Goal: Book appointment/travel/reservation

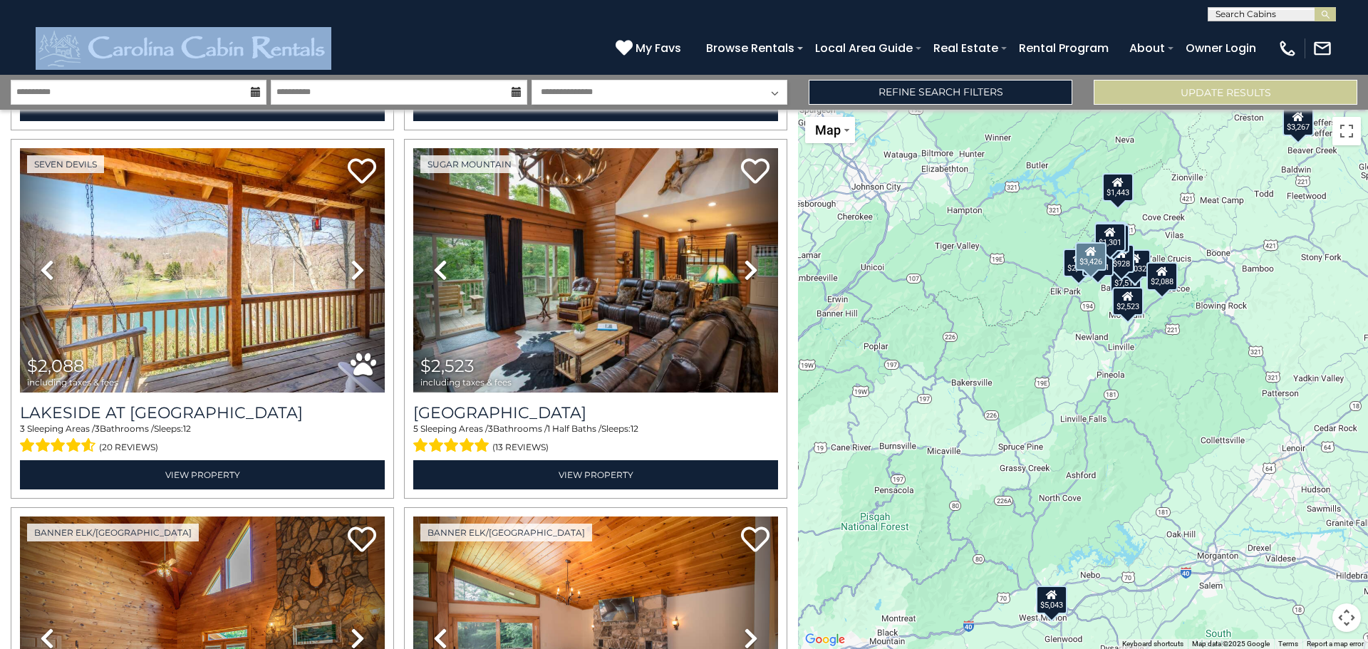
scroll to position [1795, 0]
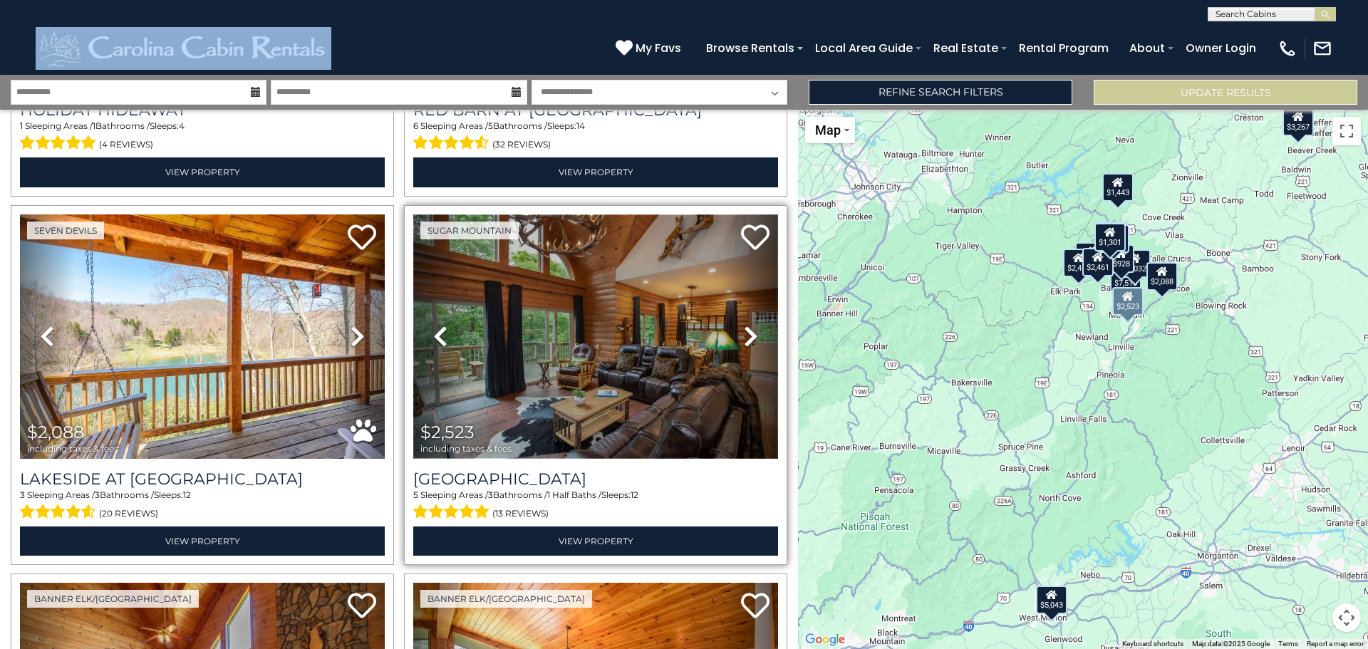
click at [530, 333] on img at bounding box center [595, 336] width 365 height 244
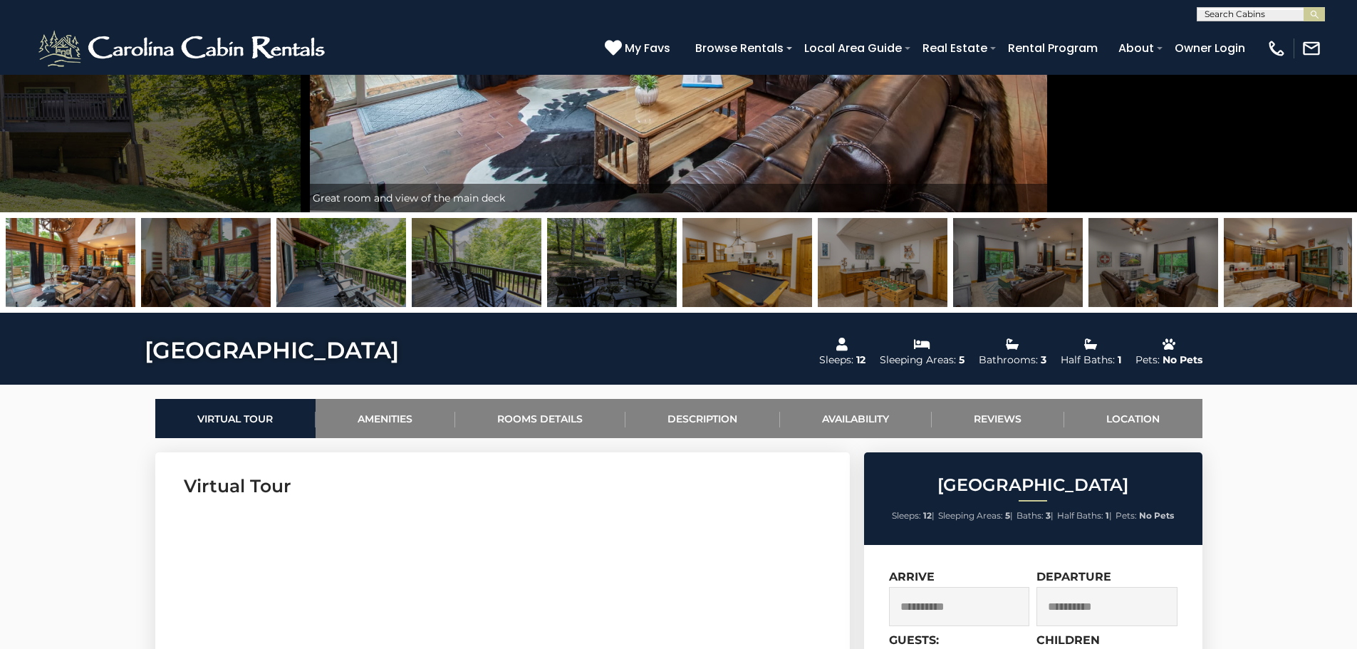
scroll to position [641, 0]
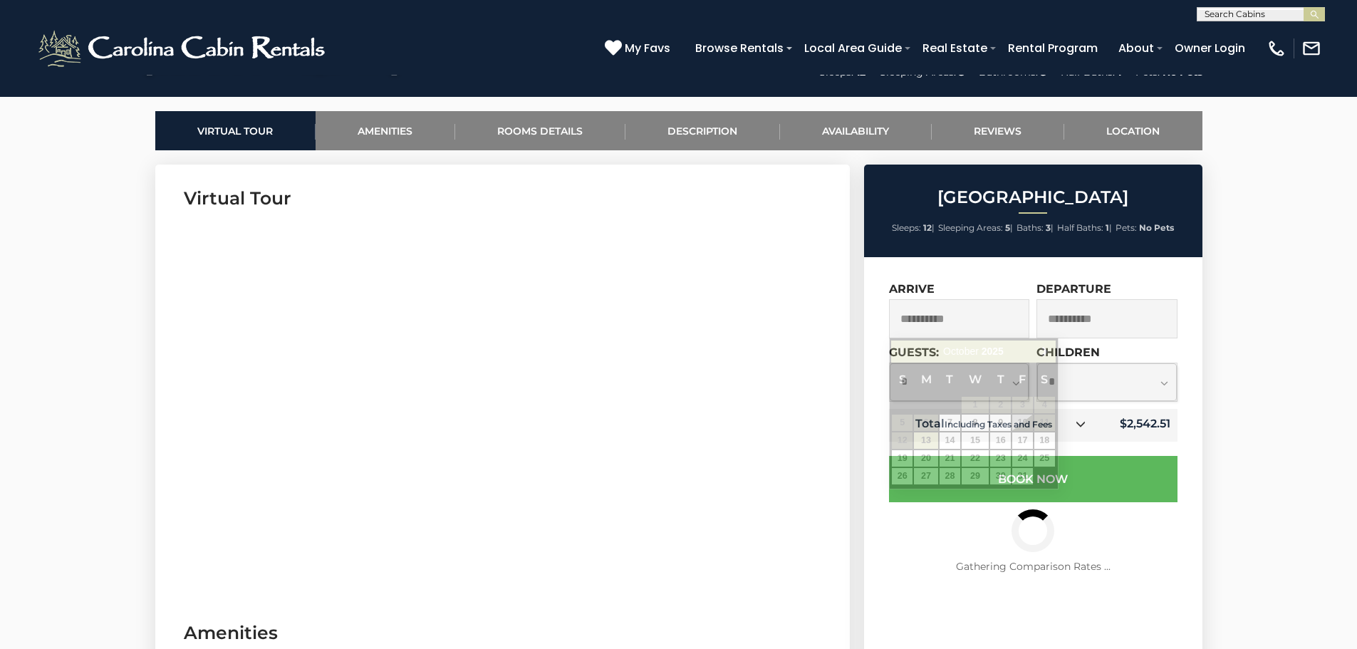
click at [969, 317] on input "**********" at bounding box center [959, 318] width 141 height 39
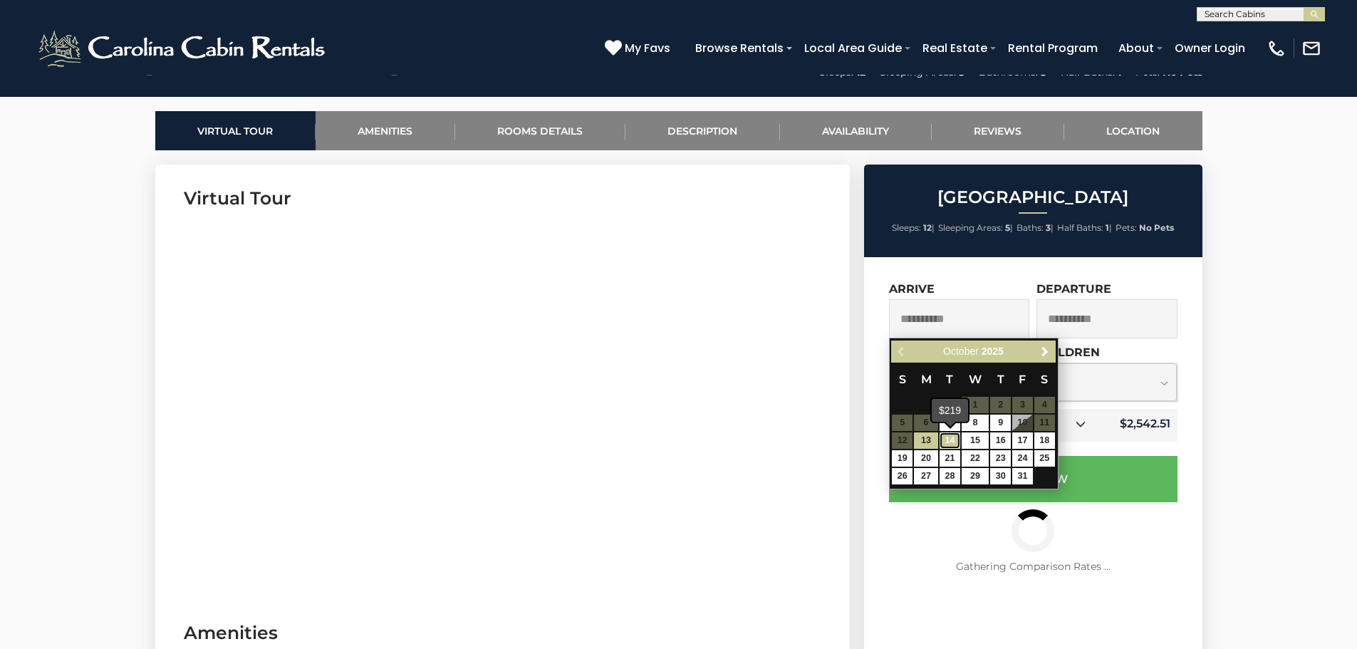
click at [951, 433] on link "14" at bounding box center [950, 440] width 21 height 16
type input "**********"
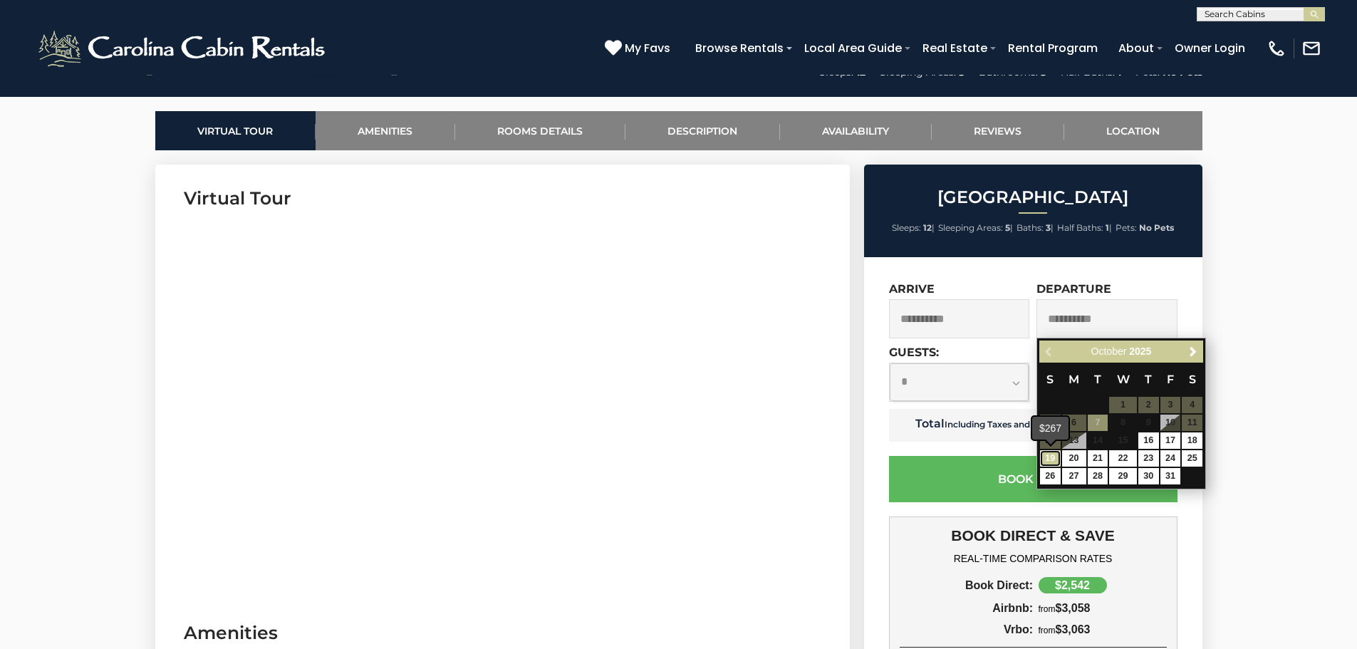
click at [1050, 457] on link "19" at bounding box center [1050, 458] width 21 height 16
type input "**********"
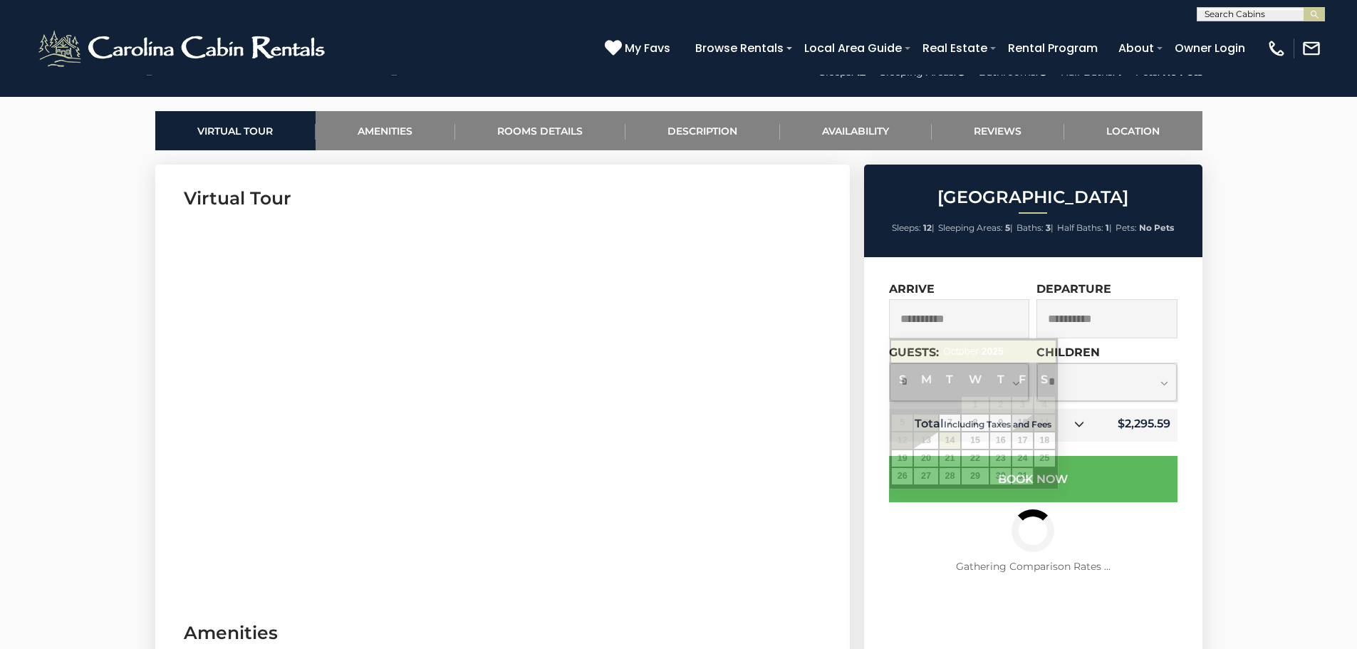
click at [974, 311] on input "**********" at bounding box center [959, 318] width 141 height 39
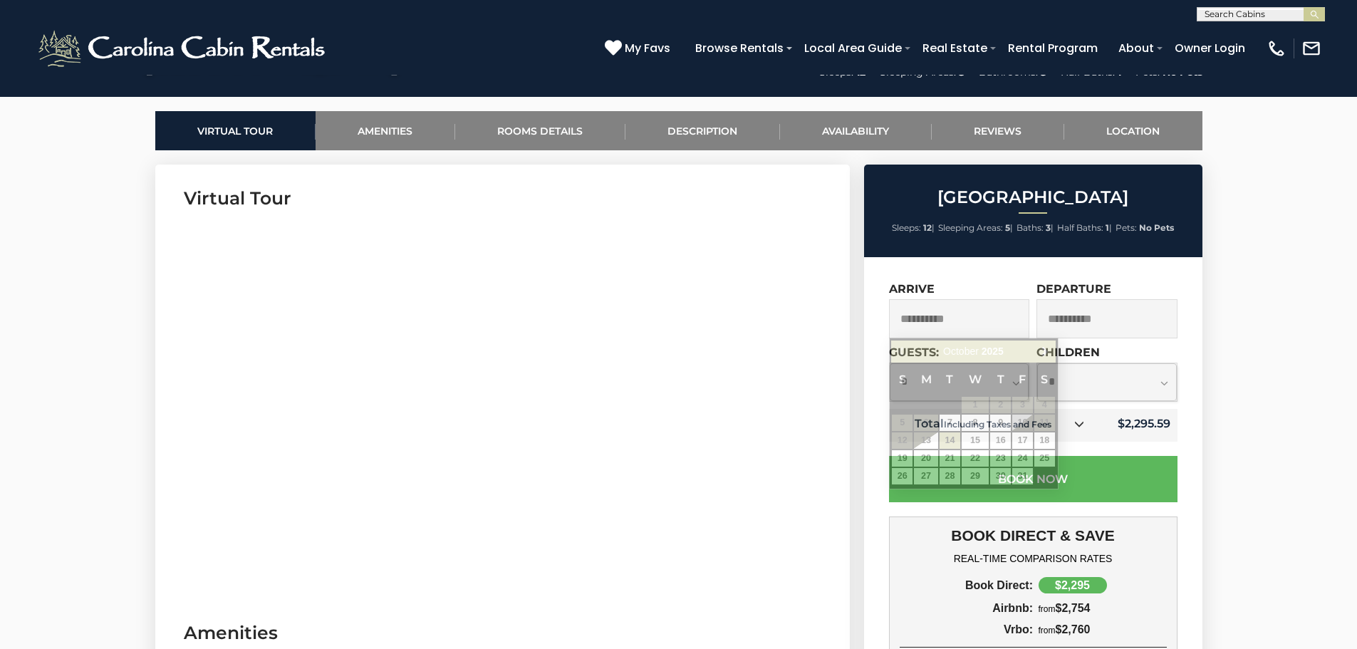
click at [979, 318] on input "**********" at bounding box center [959, 318] width 141 height 39
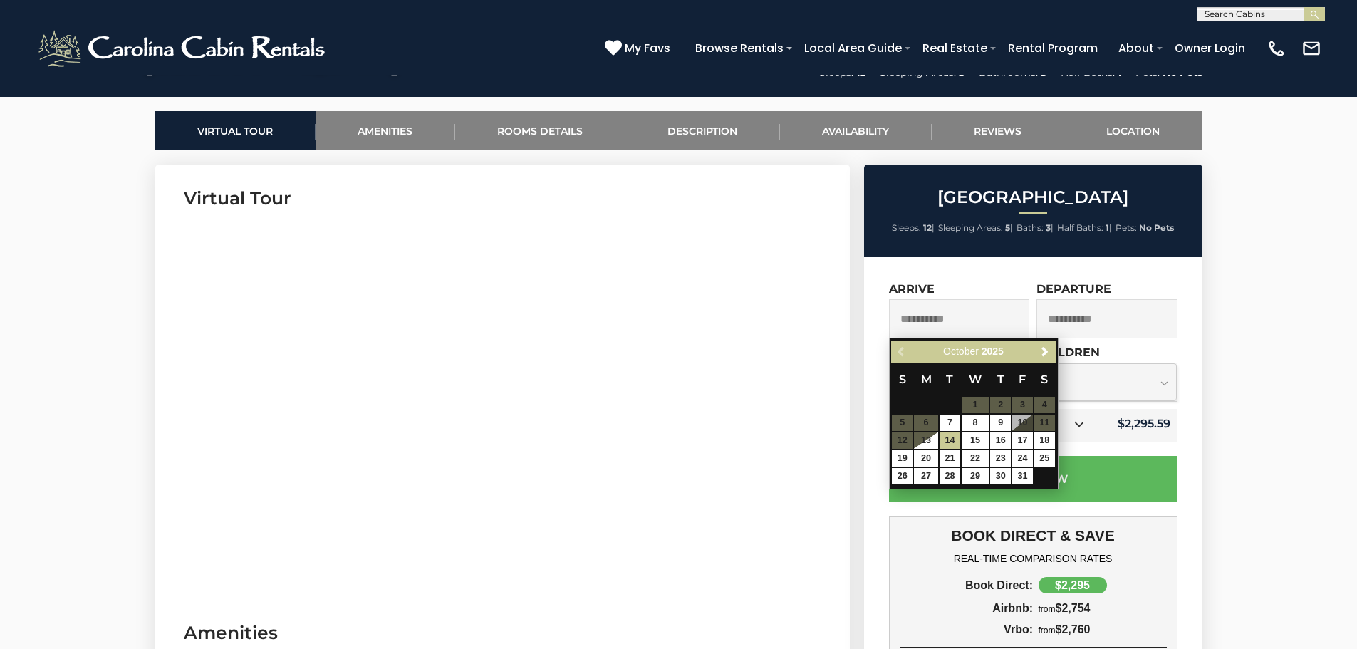
click at [1110, 323] on input "**********" at bounding box center [1107, 318] width 141 height 39
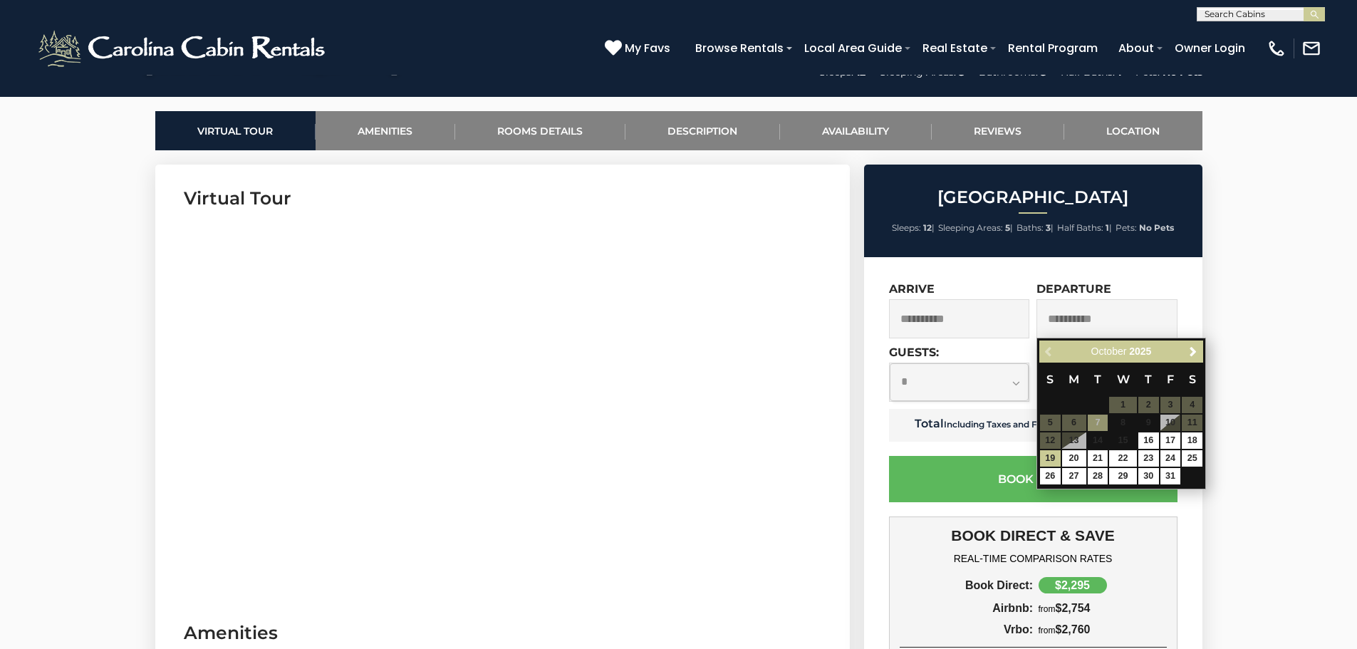
click at [955, 309] on input "**********" at bounding box center [959, 318] width 141 height 39
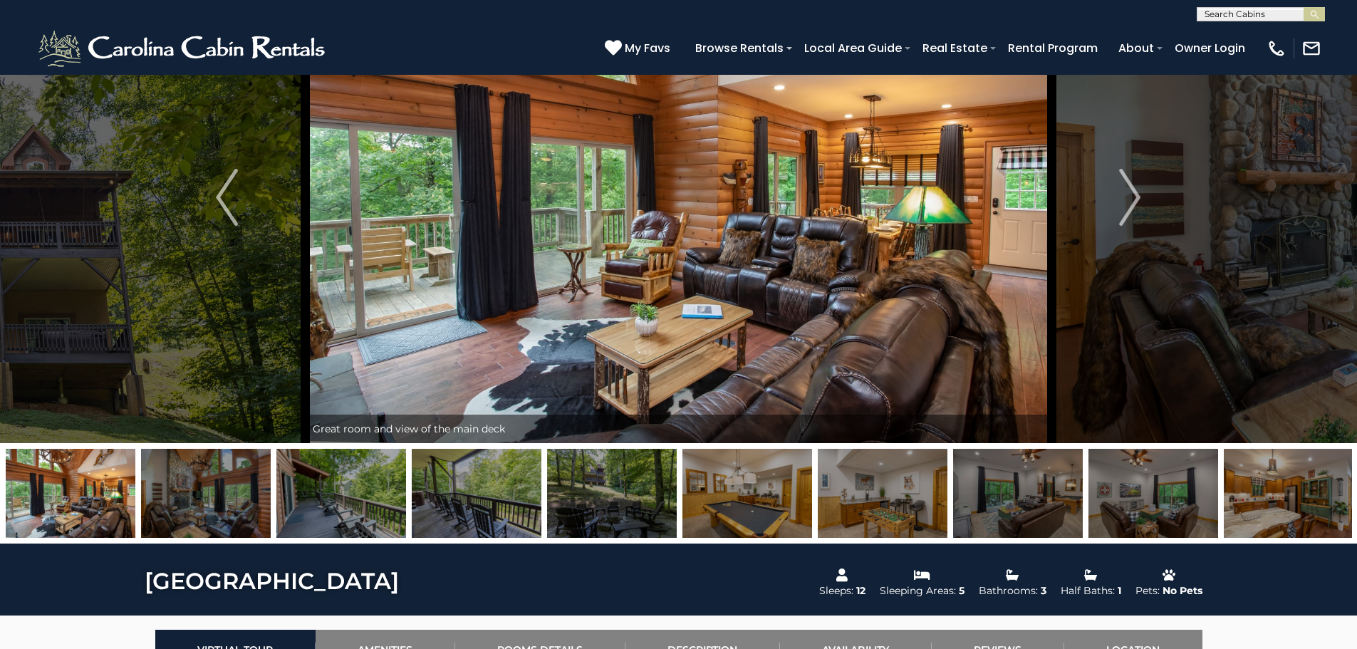
scroll to position [0, 0]
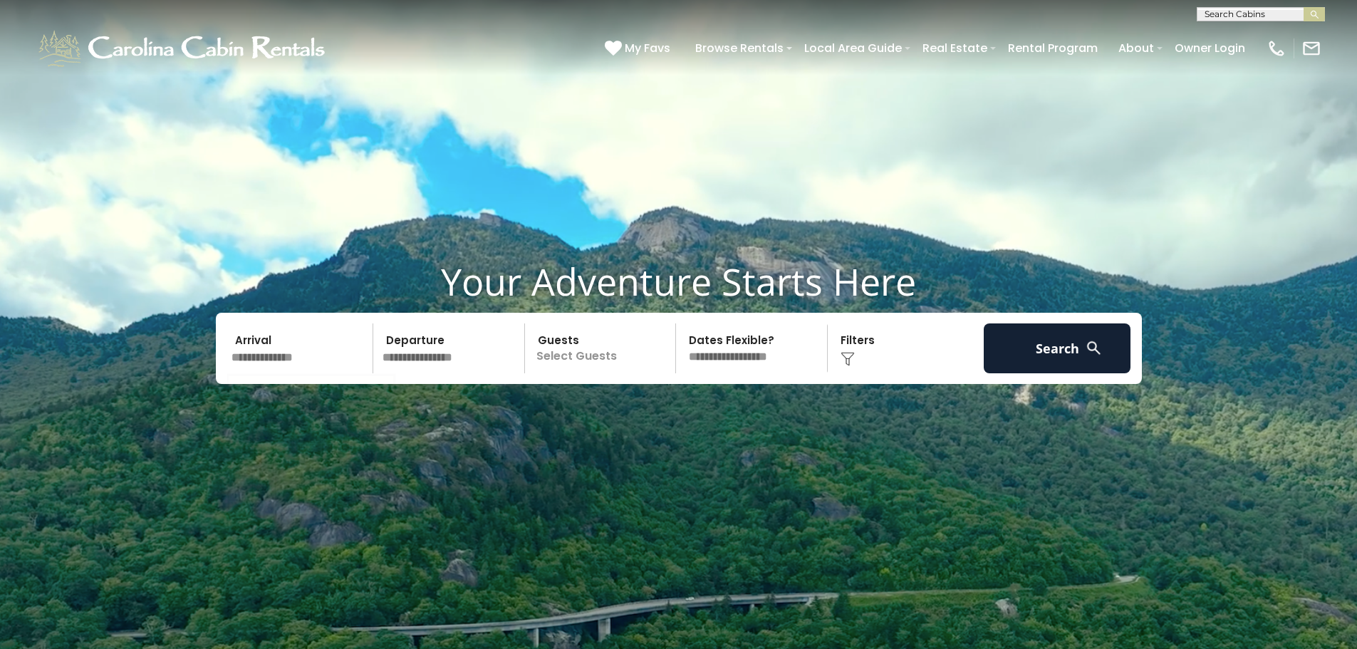
click at [278, 358] on input "text" at bounding box center [300, 348] width 147 height 50
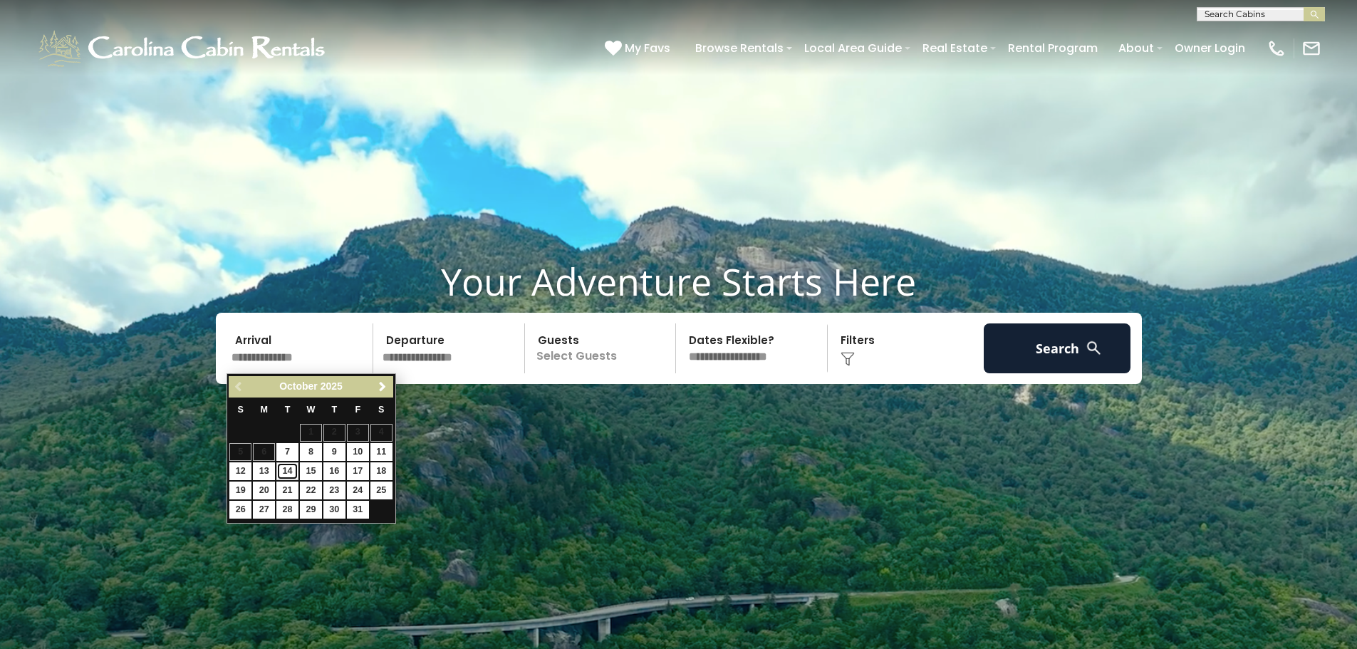
click at [288, 470] on link "14" at bounding box center [287, 471] width 22 height 18
type input "********"
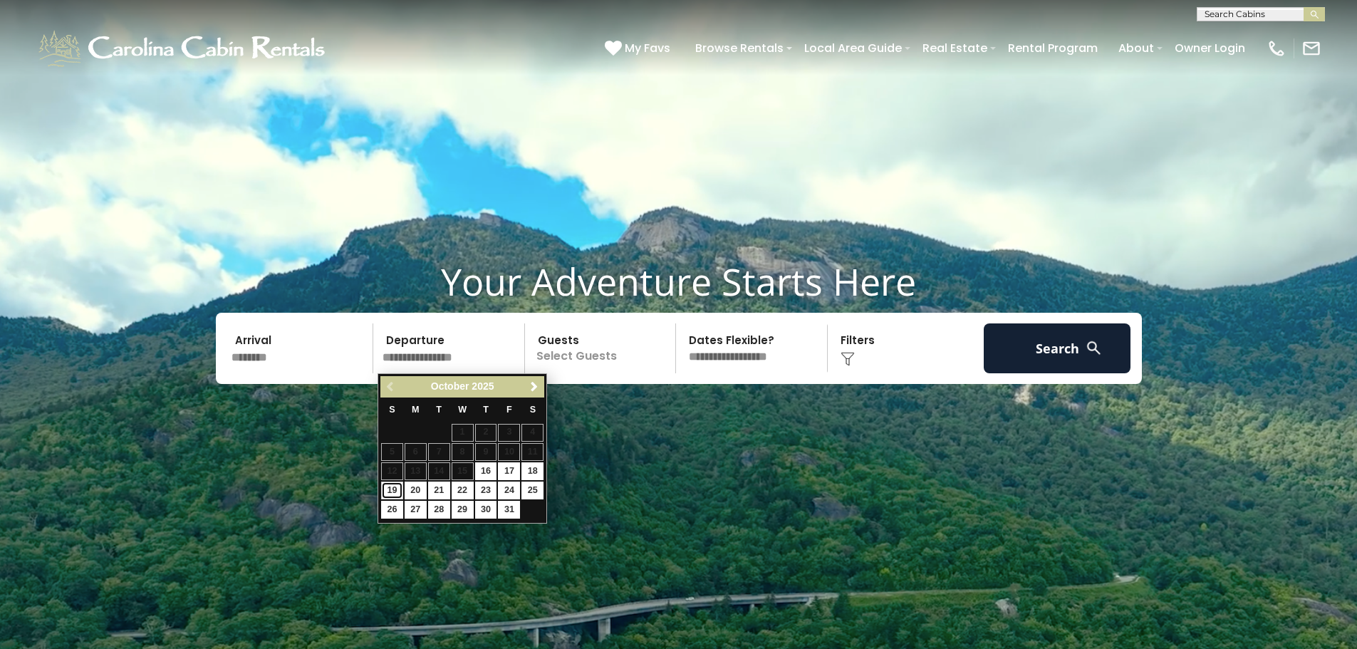
click at [390, 491] on link "19" at bounding box center [392, 491] width 22 height 18
type input "********"
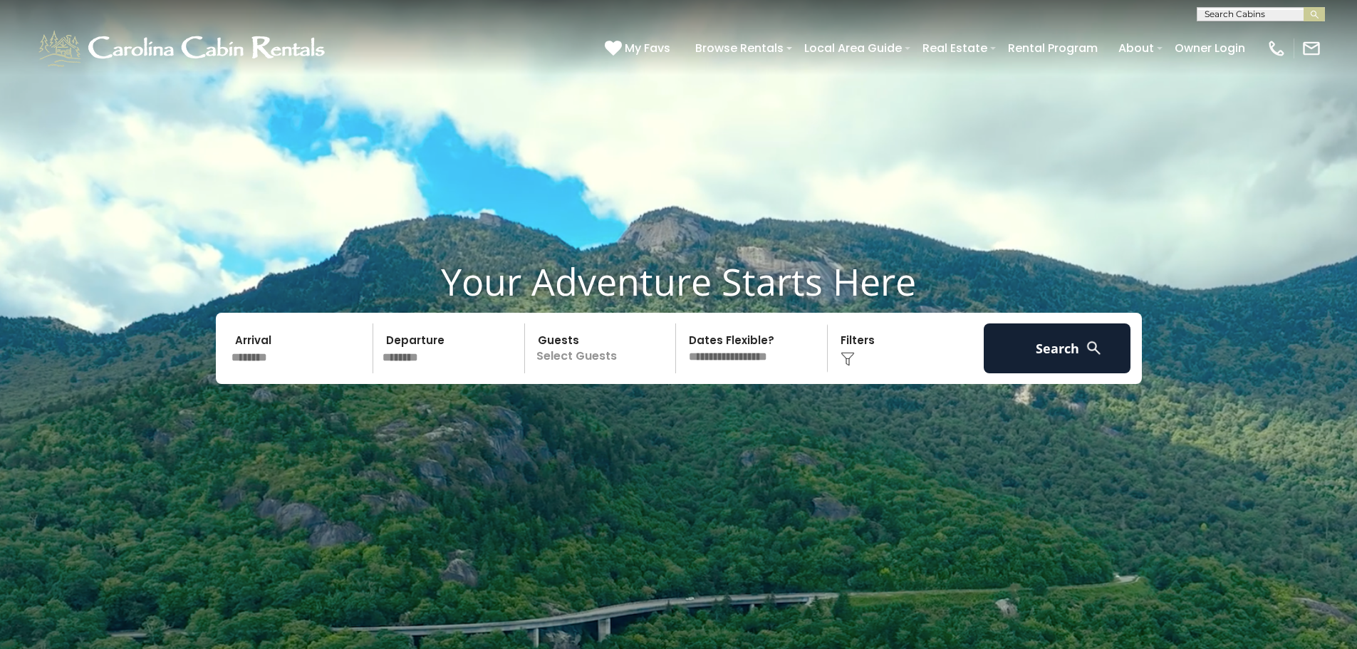
click at [597, 353] on p "Select Guests" at bounding box center [602, 348] width 147 height 50
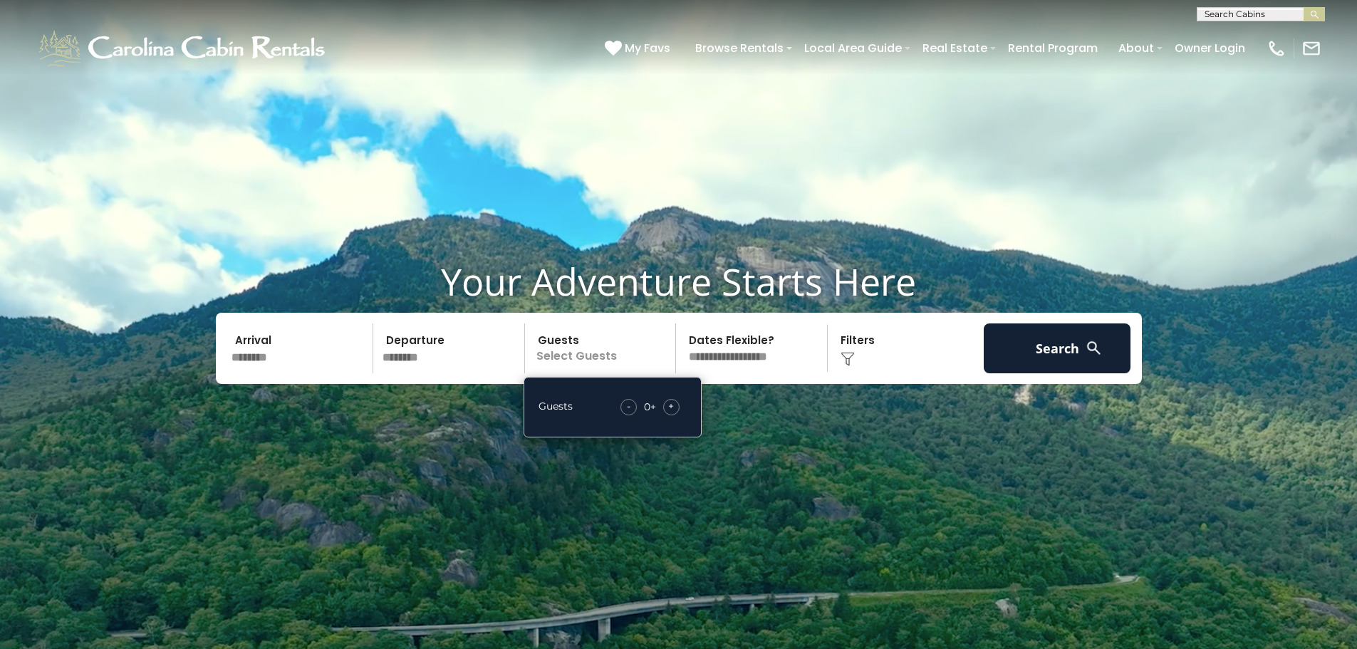
click at [674, 405] on span "+" at bounding box center [671, 406] width 6 height 14
click at [1073, 351] on button "Search" at bounding box center [1057, 348] width 147 height 50
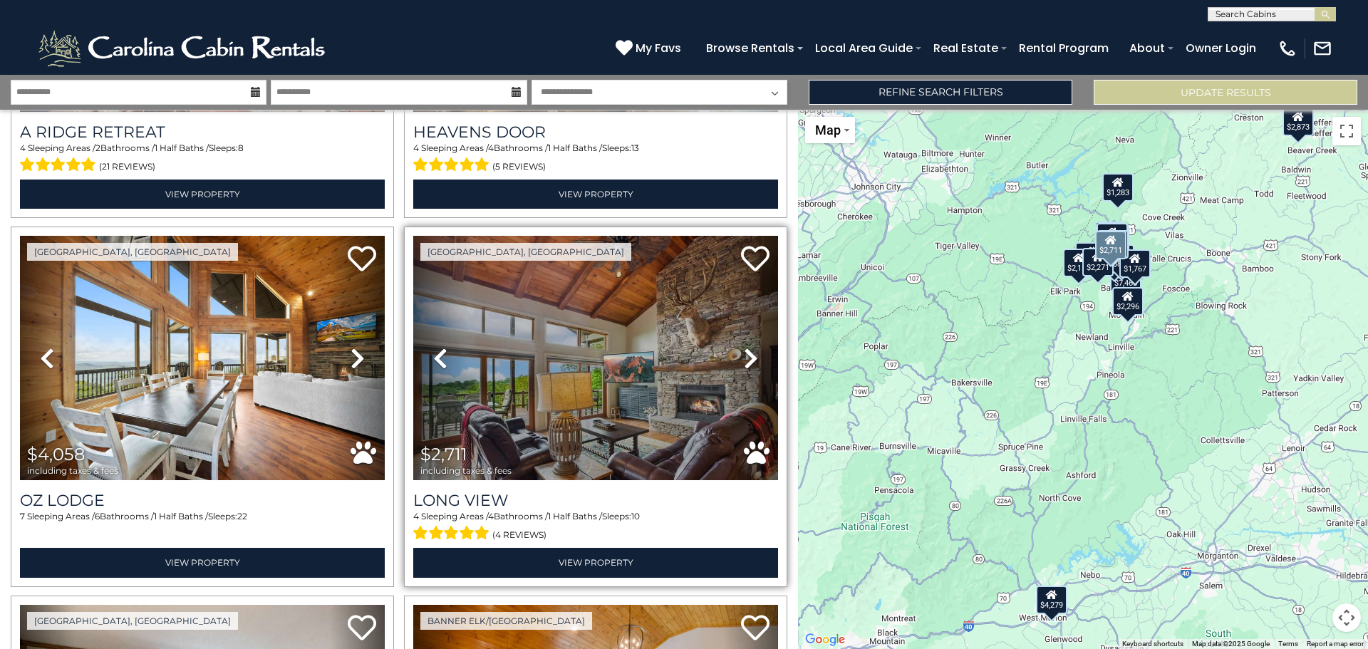
scroll to position [1496, 0]
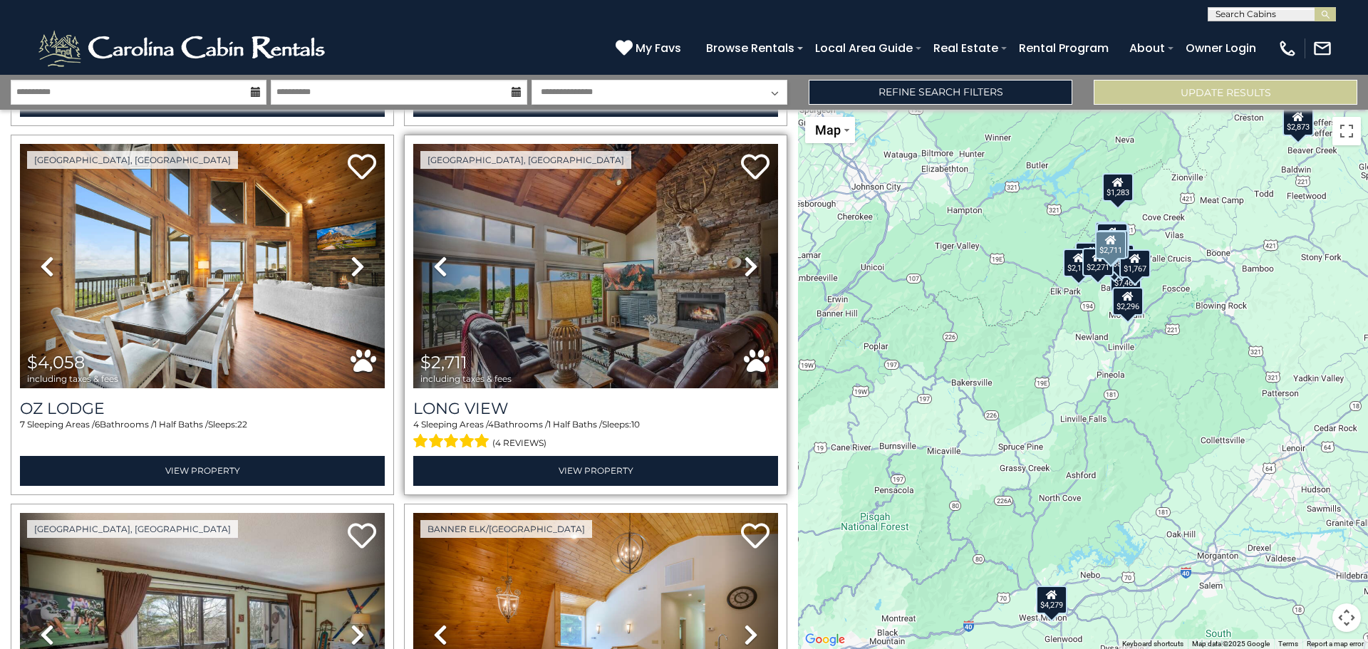
click at [746, 255] on icon at bounding box center [751, 266] width 14 height 23
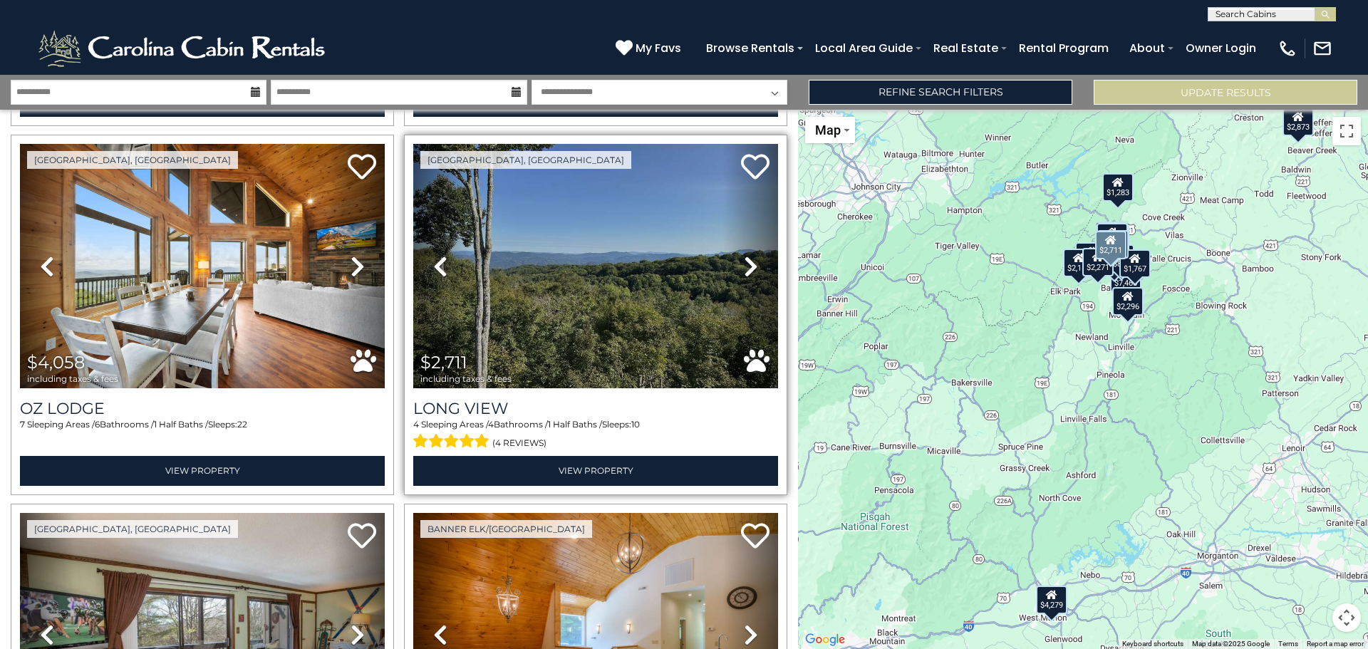
click at [746, 255] on icon at bounding box center [751, 266] width 14 height 23
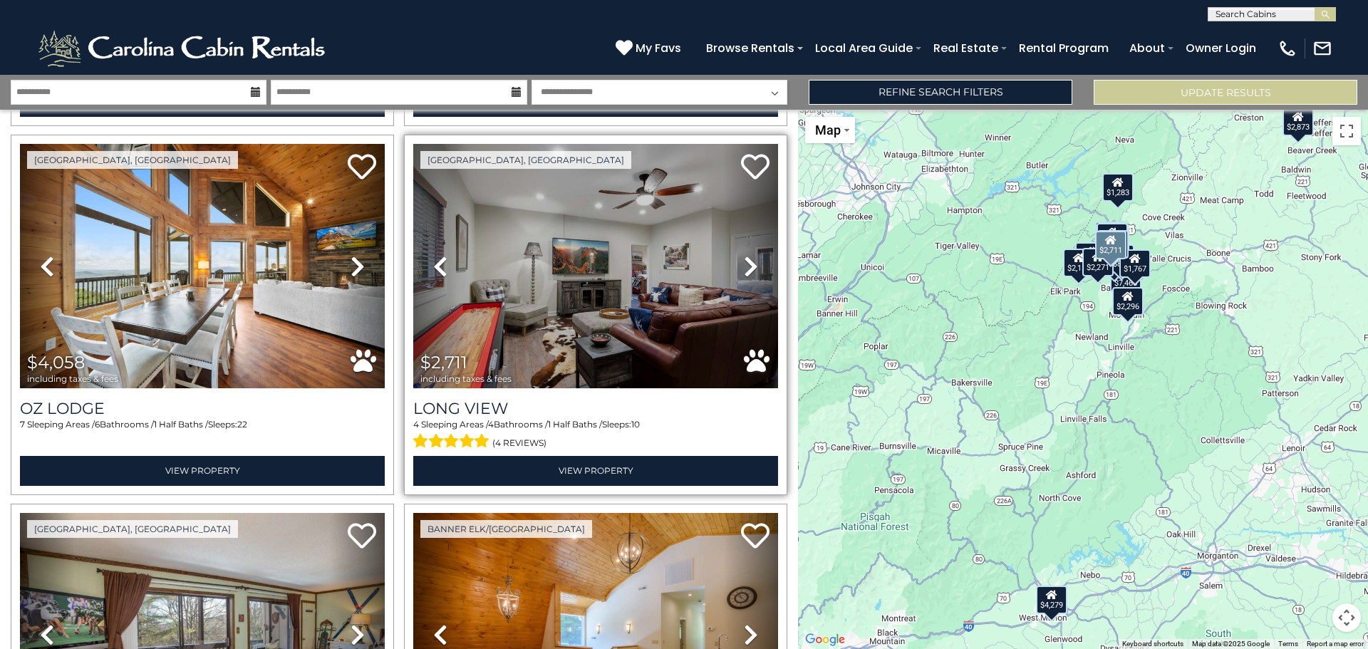
click at [746, 255] on icon at bounding box center [751, 266] width 14 height 23
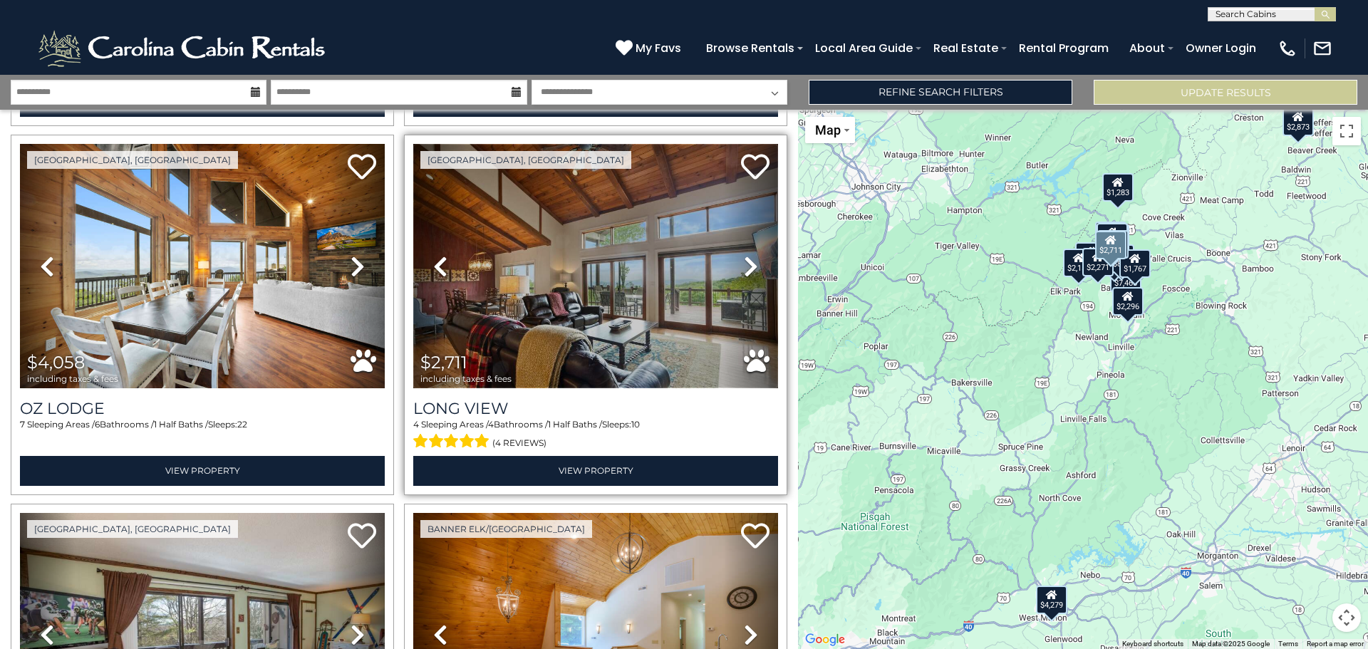
click at [609, 273] on img at bounding box center [595, 266] width 365 height 244
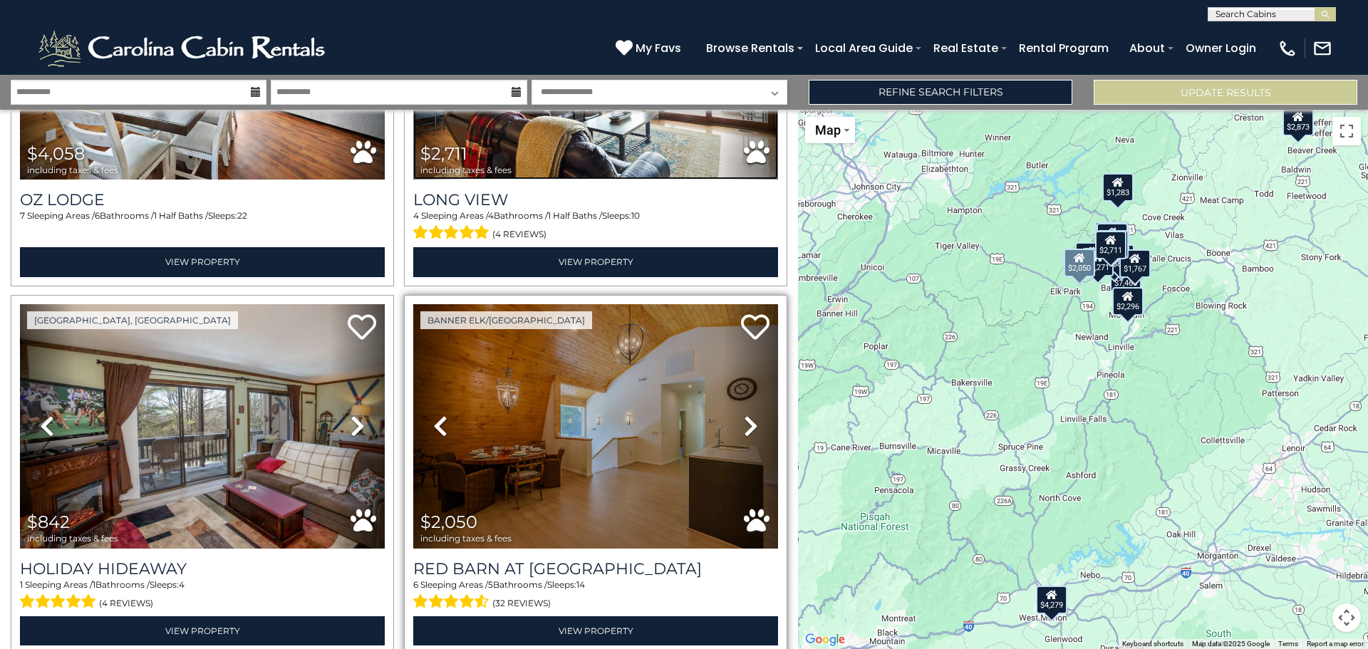
scroll to position [1710, 0]
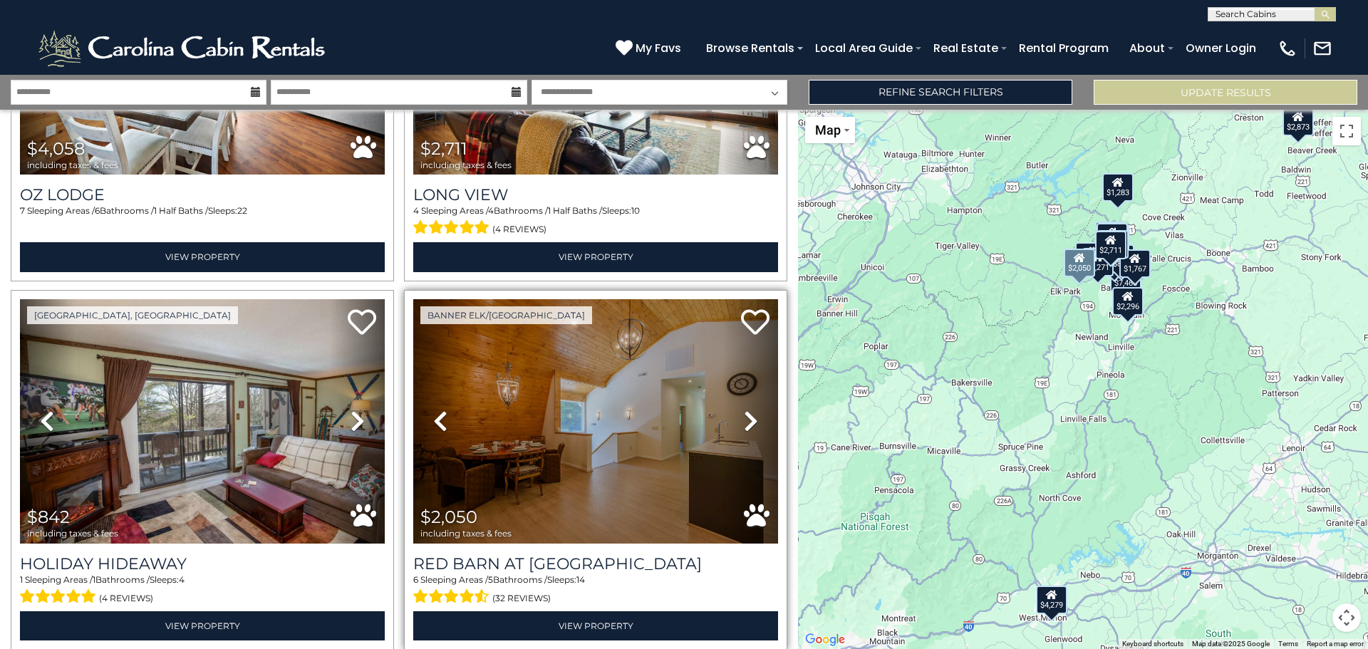
click at [744, 410] on icon at bounding box center [751, 421] width 14 height 23
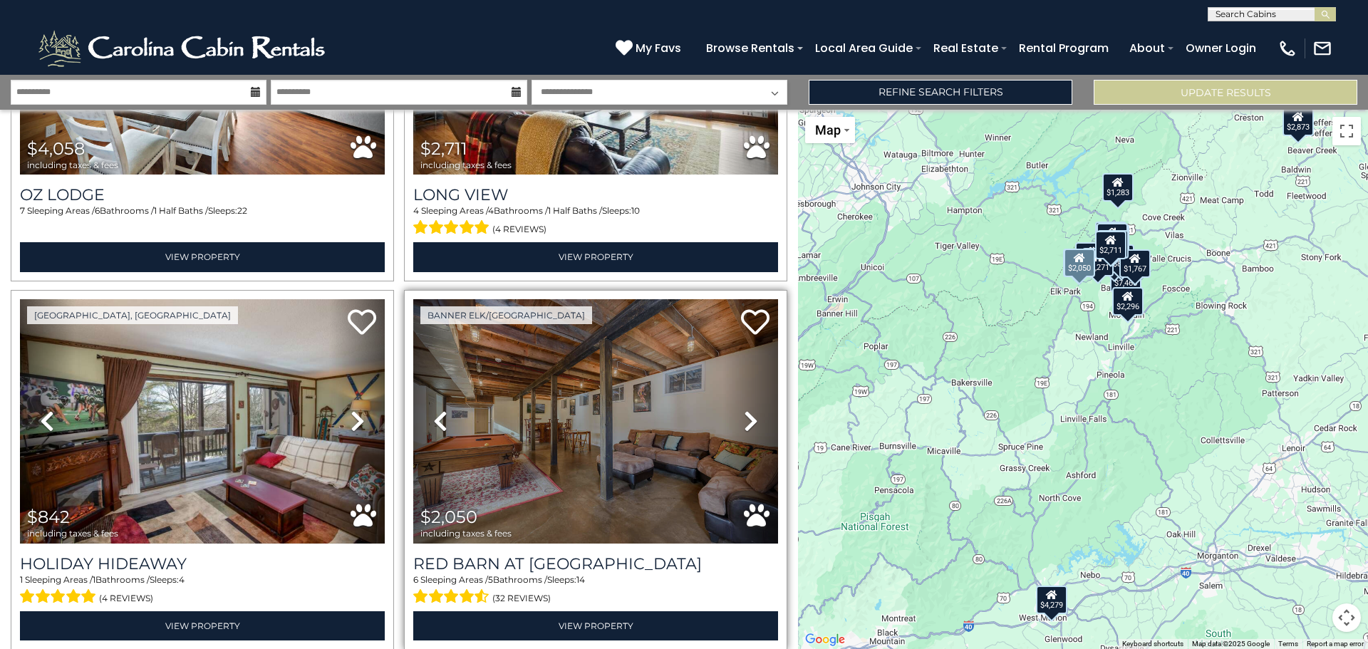
click at [744, 410] on icon at bounding box center [751, 421] width 14 height 23
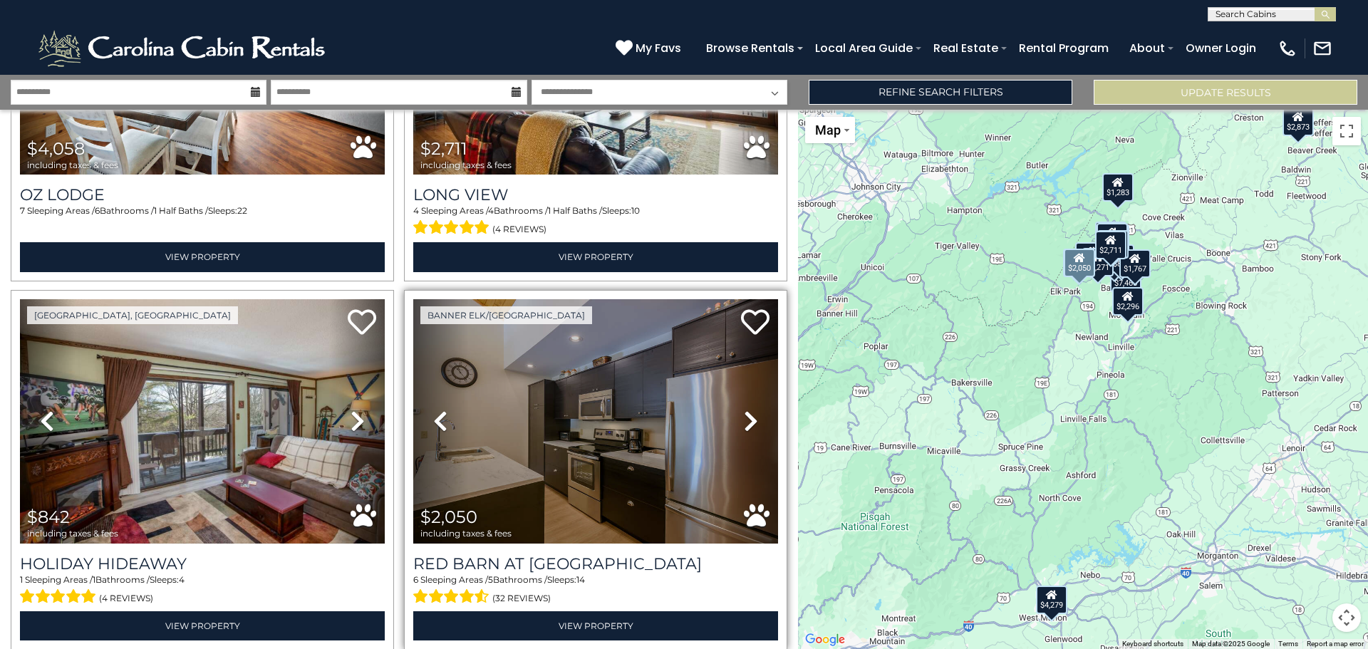
click at [744, 410] on icon at bounding box center [751, 421] width 14 height 23
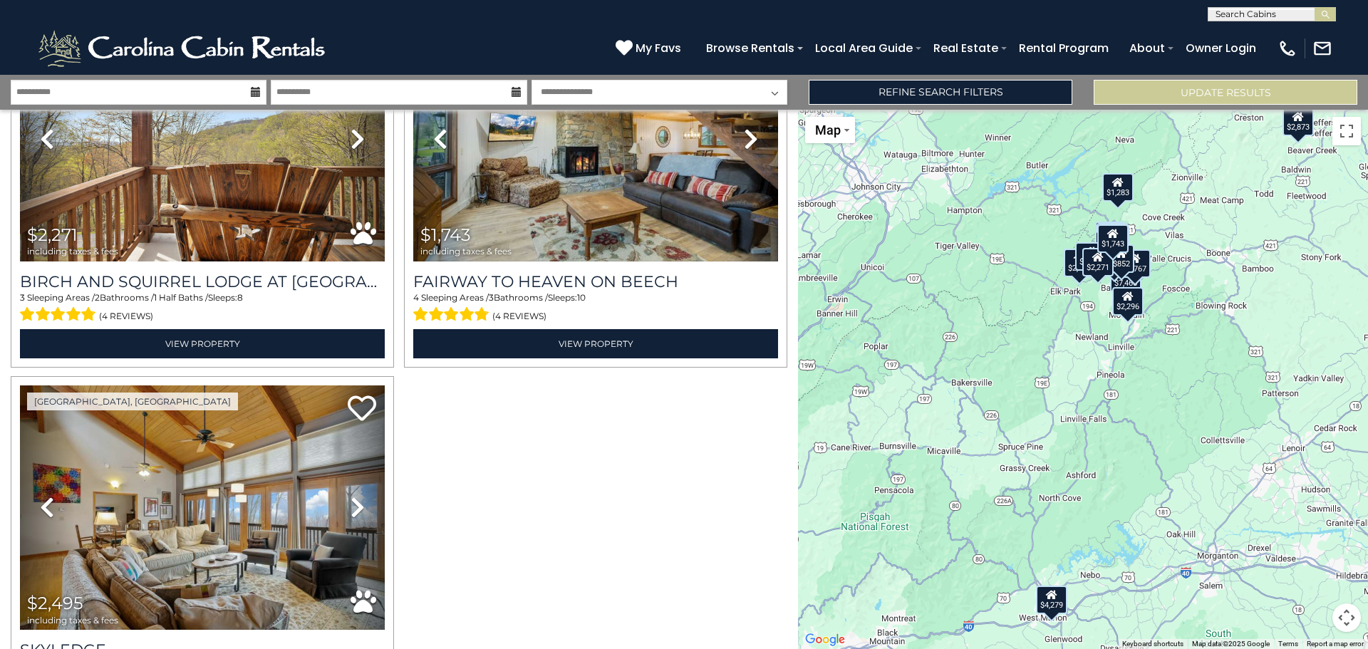
scroll to position [2935, 0]
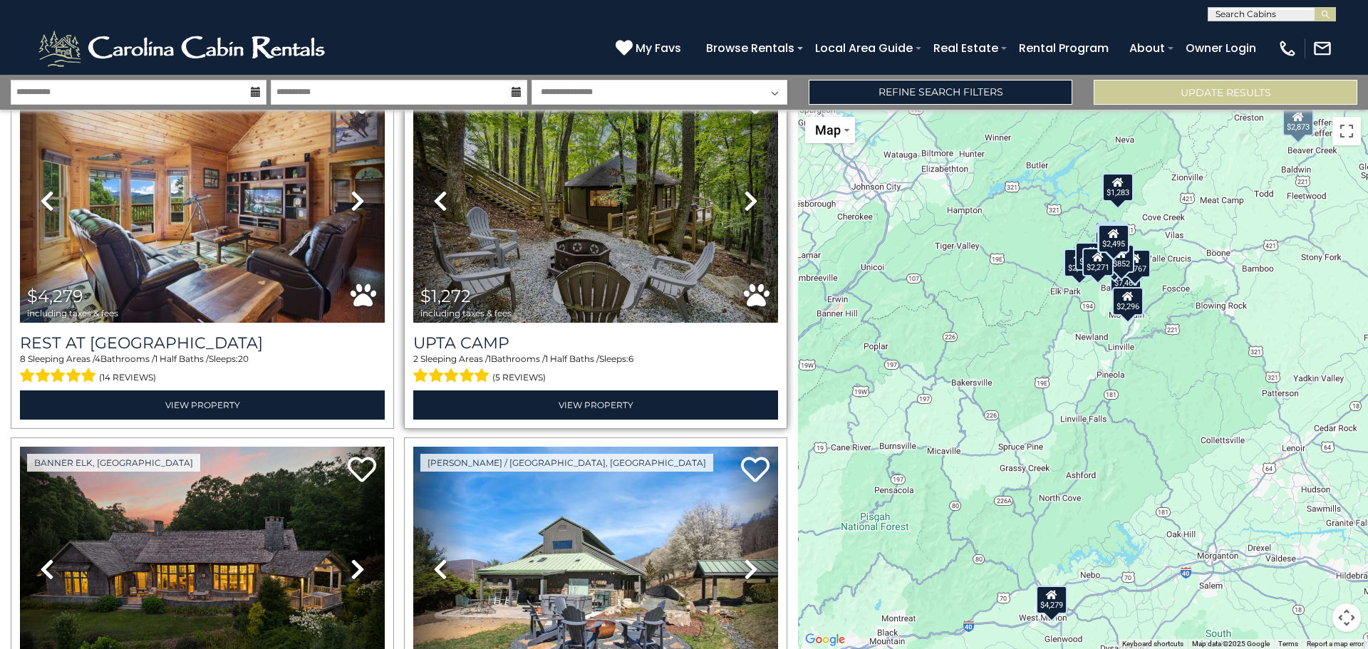
scroll to position [14, 0]
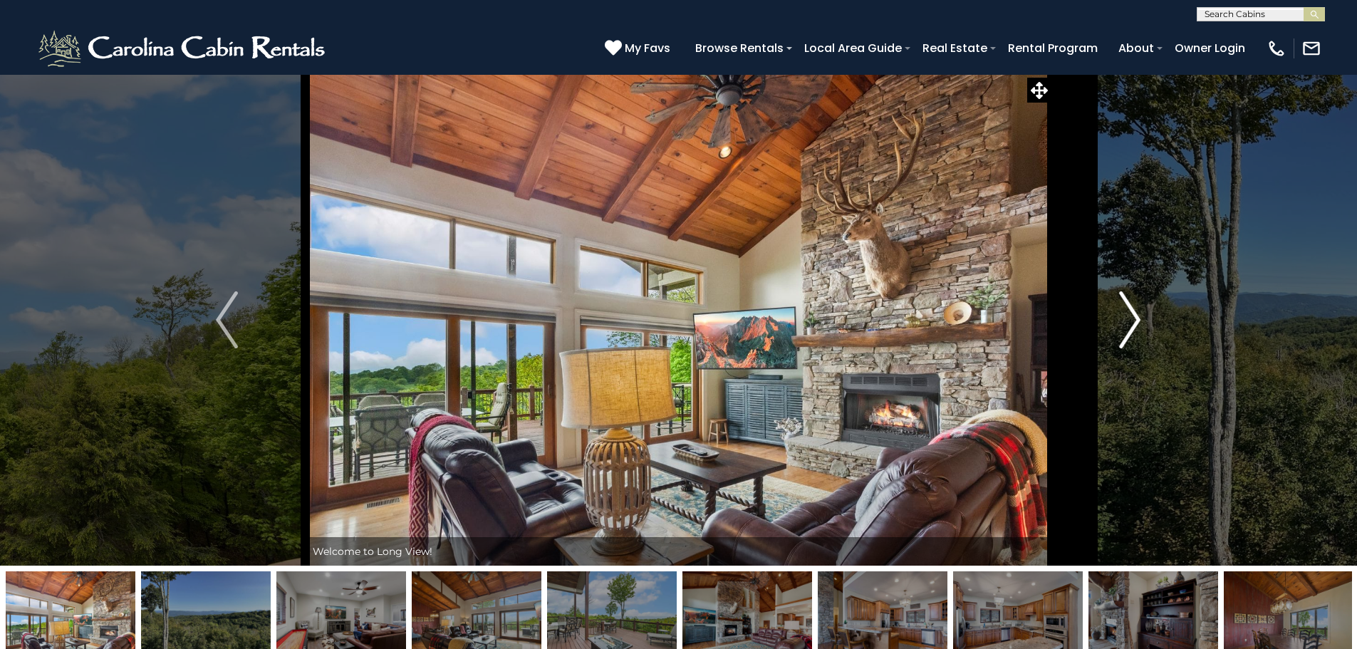
click at [1129, 323] on img "Next" at bounding box center [1129, 319] width 21 height 57
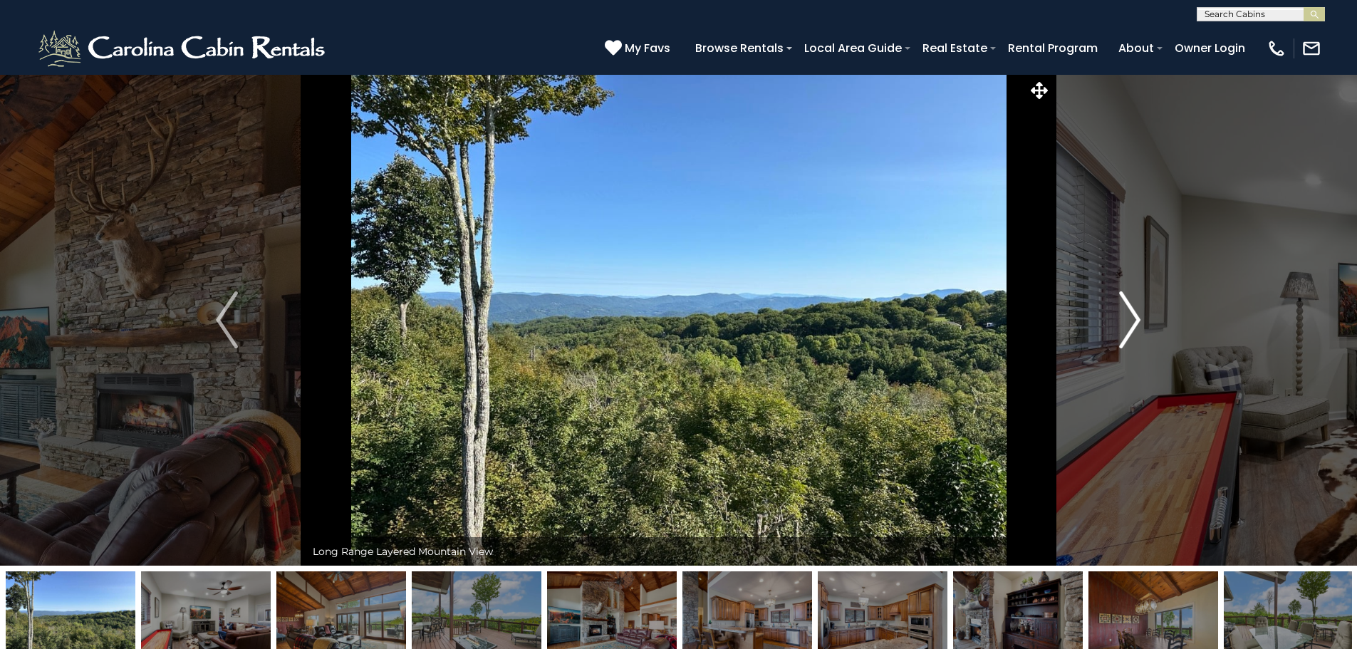
click at [1129, 323] on img "Next" at bounding box center [1129, 319] width 21 height 57
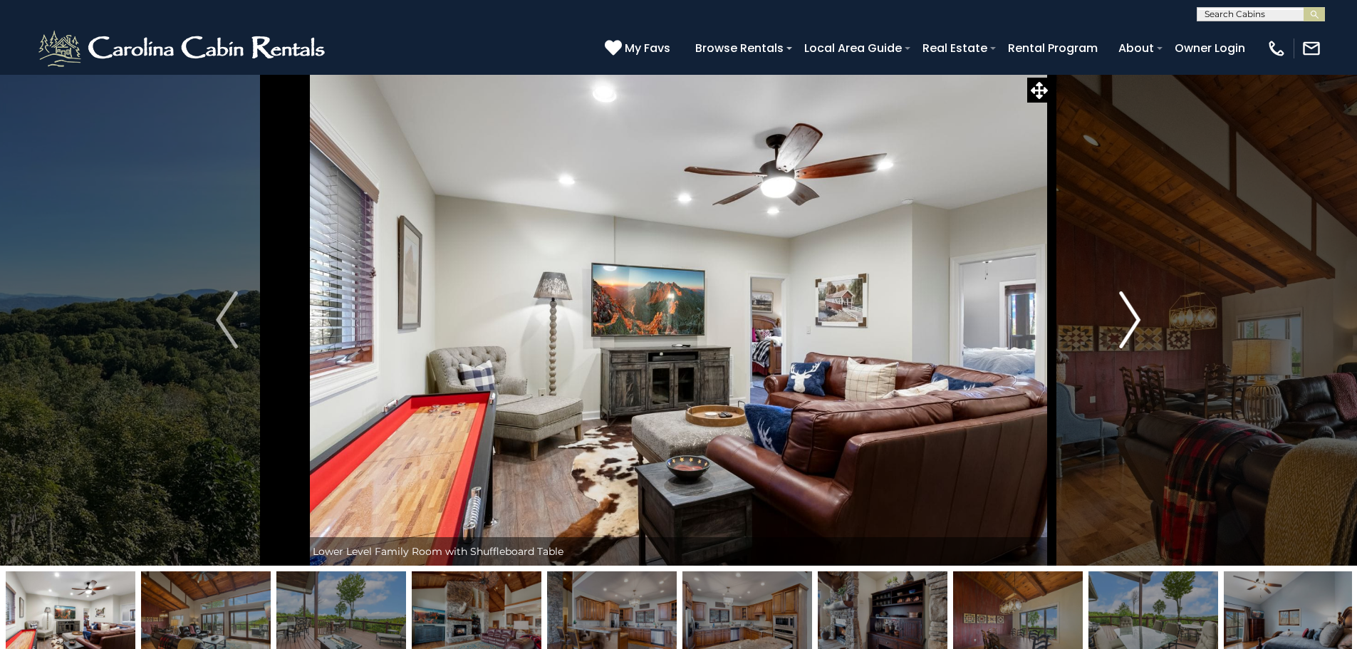
click at [1129, 322] on img "Next" at bounding box center [1129, 319] width 21 height 57
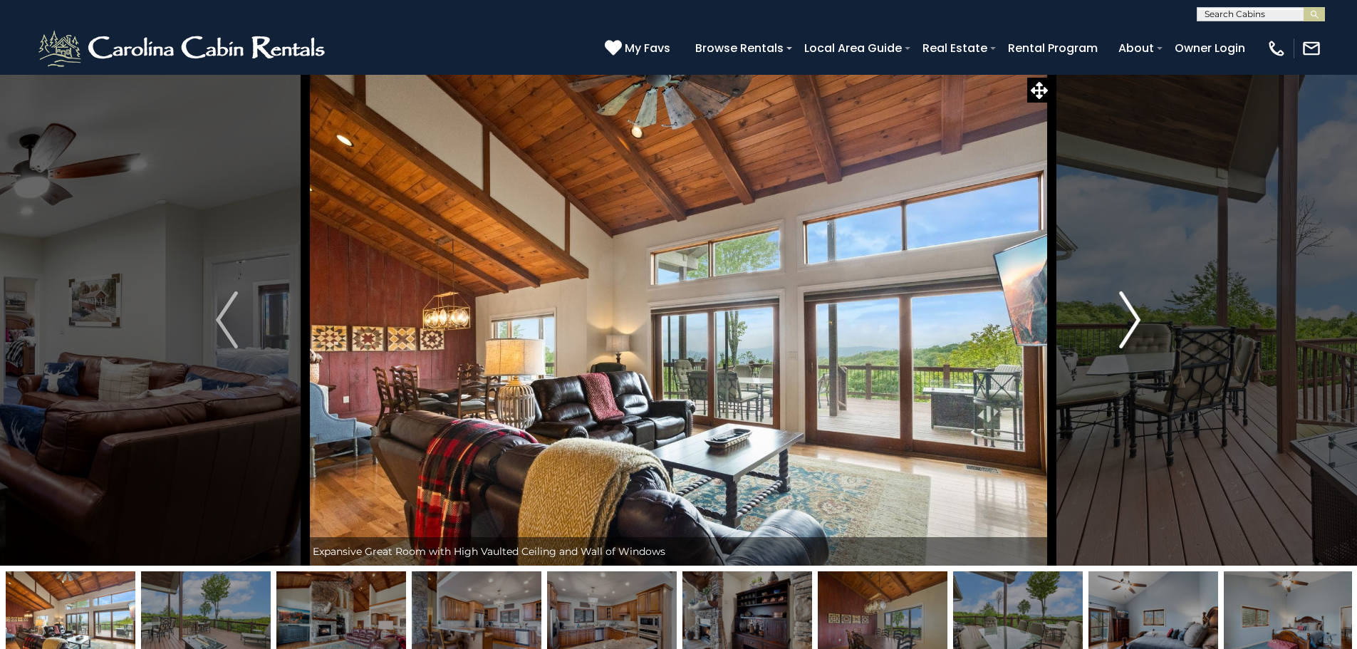
click at [1129, 322] on img "Next" at bounding box center [1129, 319] width 21 height 57
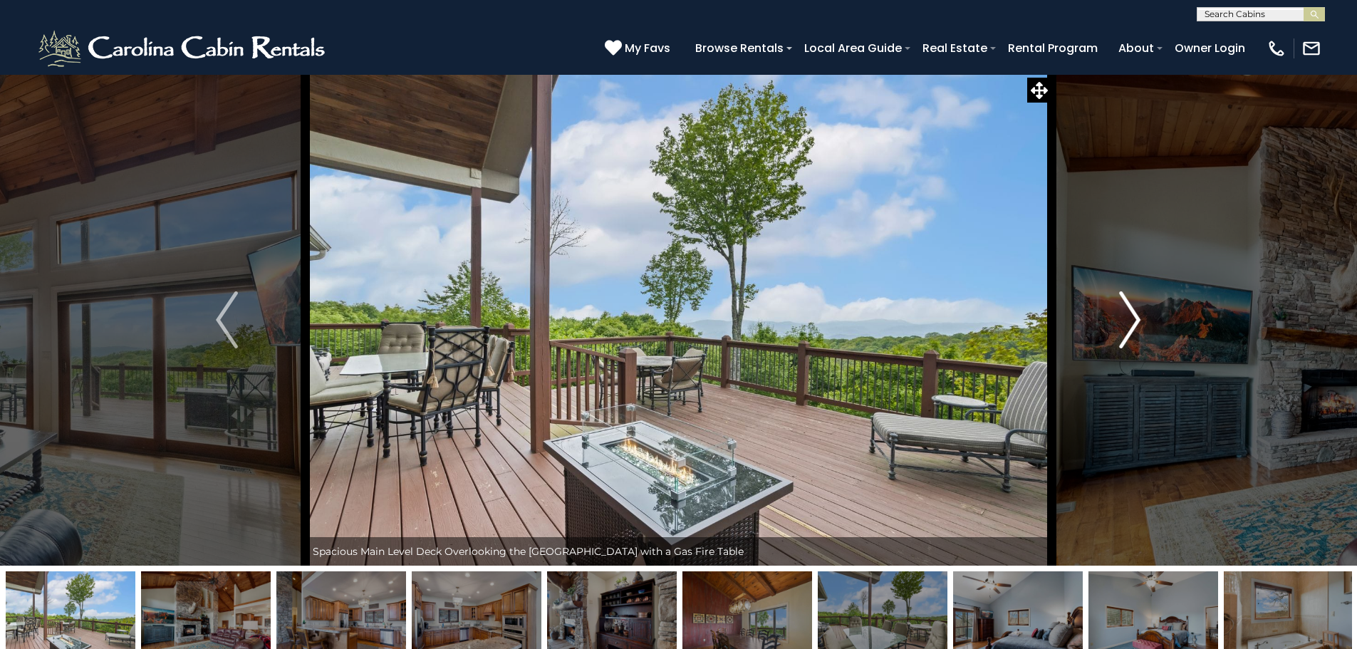
click at [1129, 322] on img "Next" at bounding box center [1129, 319] width 21 height 57
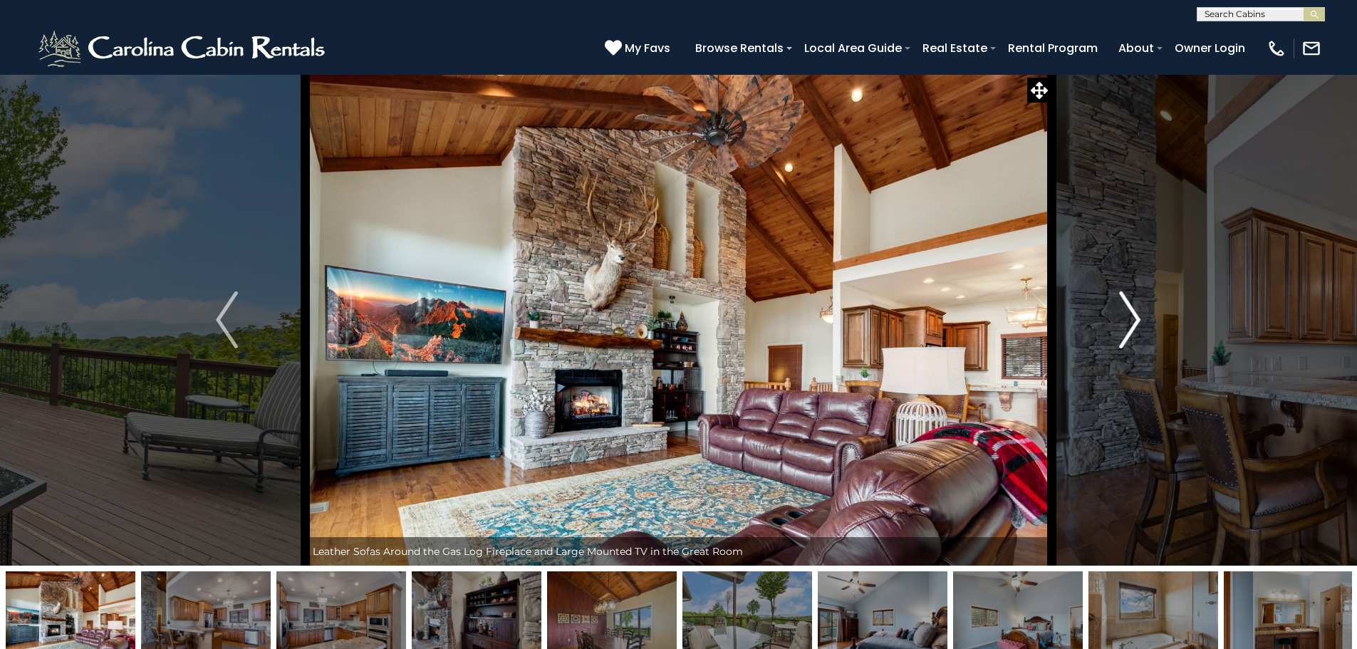
click at [1129, 322] on img "Next" at bounding box center [1129, 319] width 21 height 57
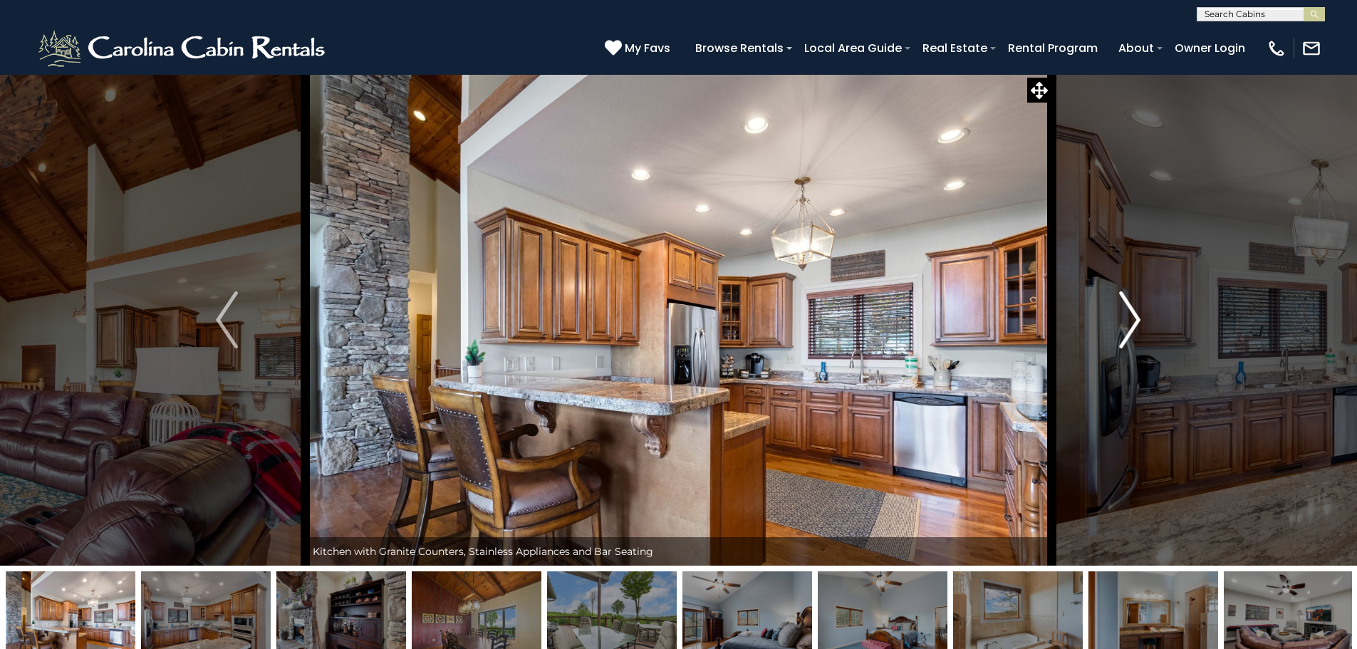
click at [1129, 322] on img "Next" at bounding box center [1129, 319] width 21 height 57
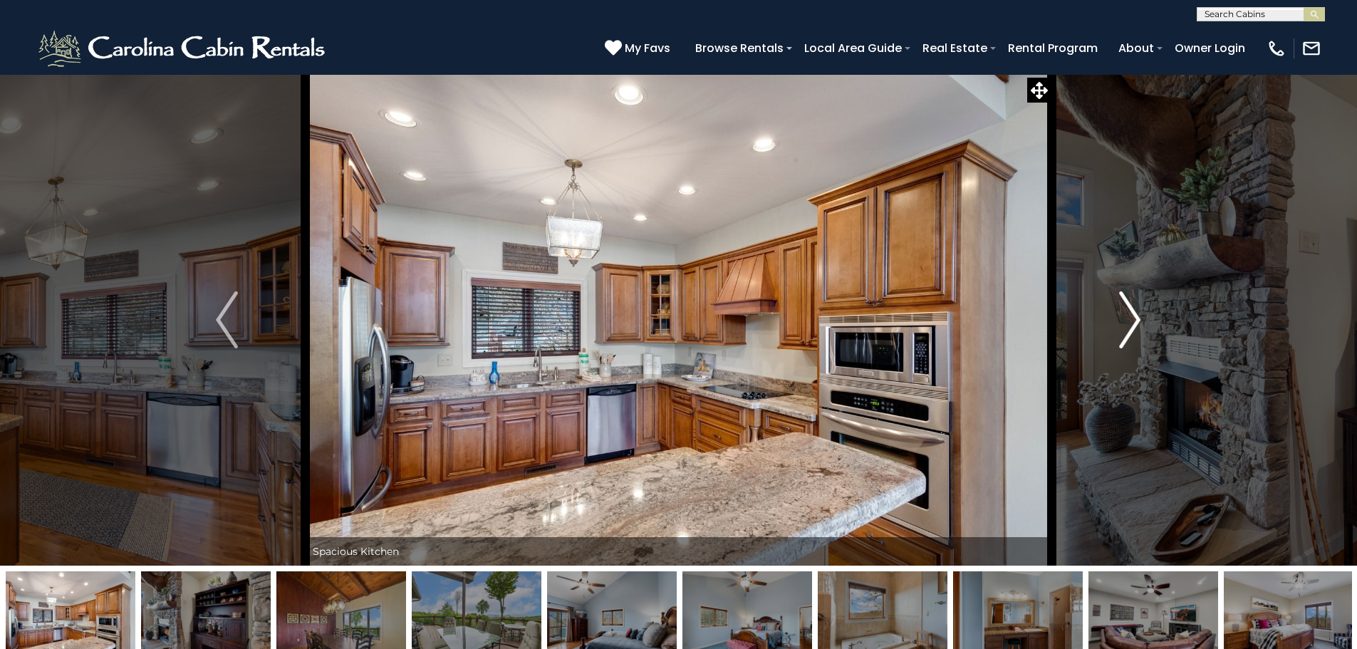
click at [1129, 322] on img "Next" at bounding box center [1129, 319] width 21 height 57
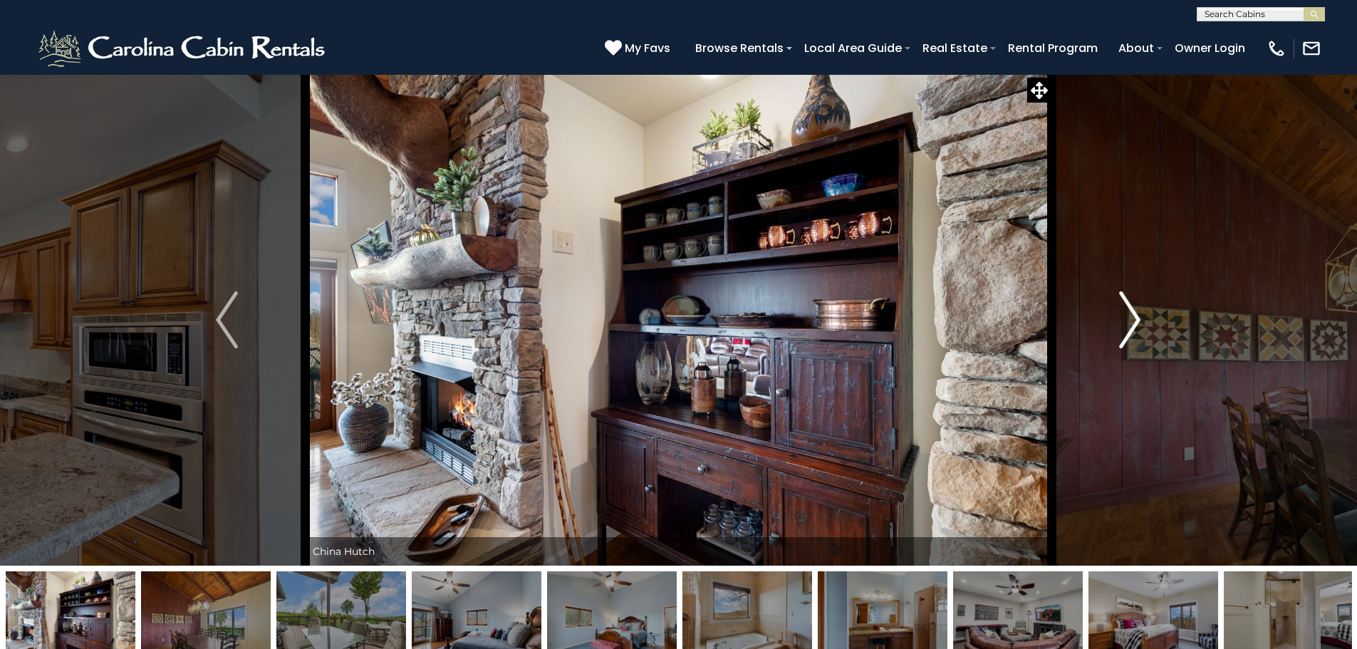
click at [1129, 322] on img "Next" at bounding box center [1129, 319] width 21 height 57
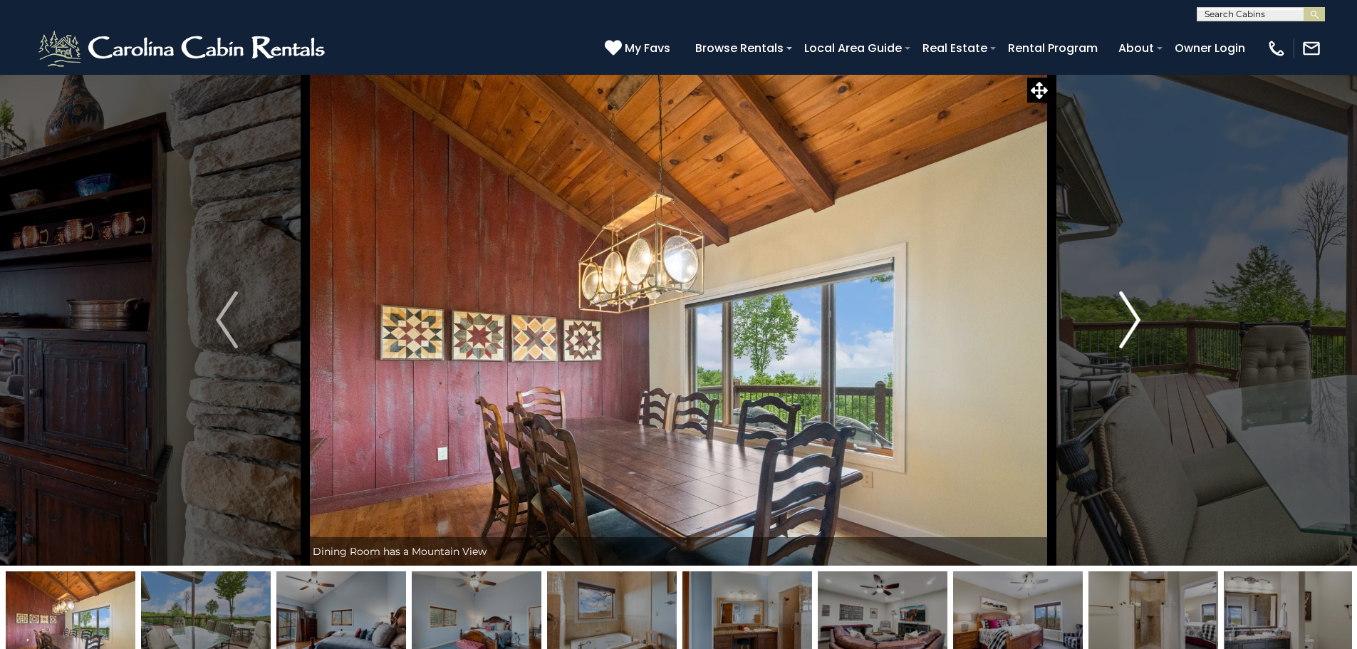
click at [1129, 322] on img "Next" at bounding box center [1129, 319] width 21 height 57
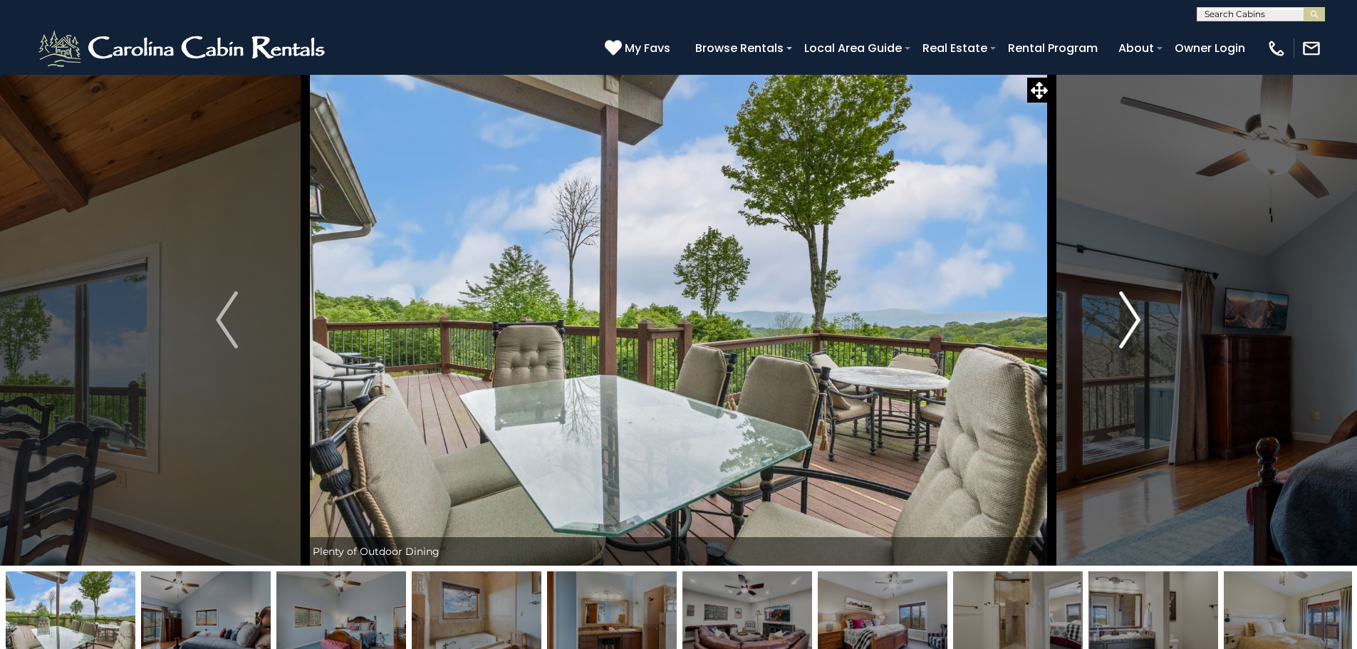
click at [1129, 322] on img "Next" at bounding box center [1129, 319] width 21 height 57
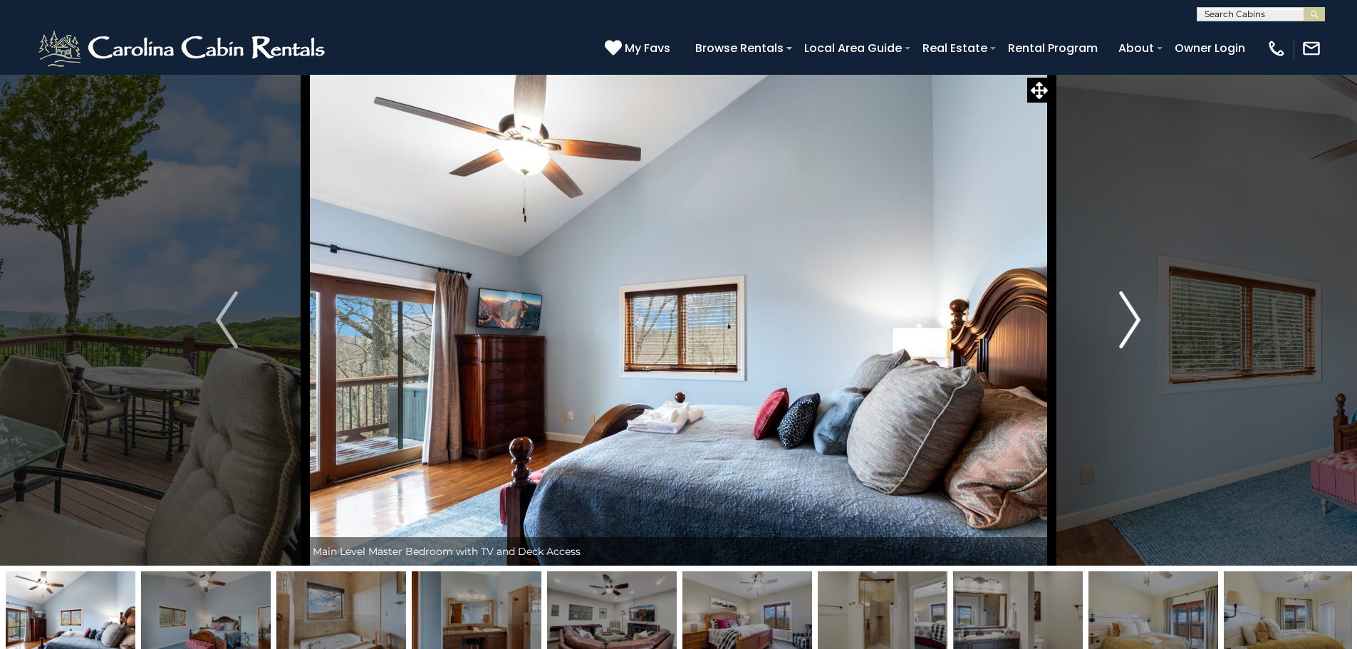
click at [1136, 316] on img "Next" at bounding box center [1129, 319] width 21 height 57
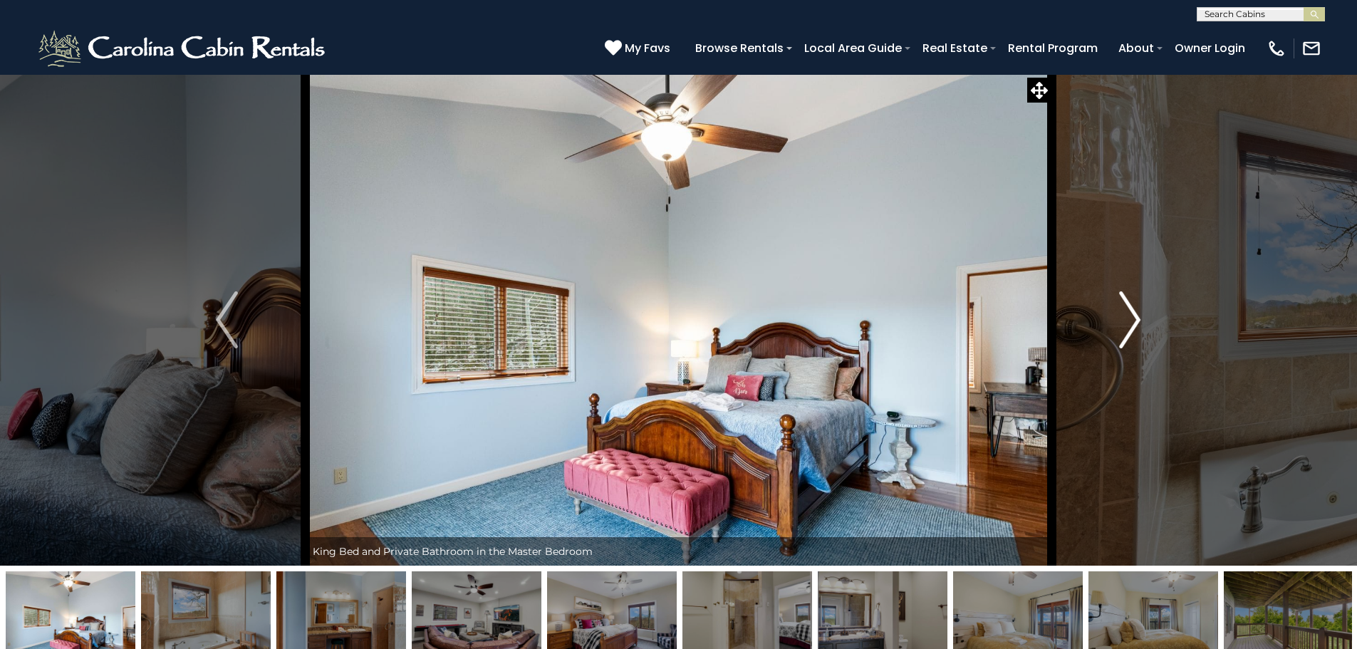
click at [1136, 316] on img "Next" at bounding box center [1129, 319] width 21 height 57
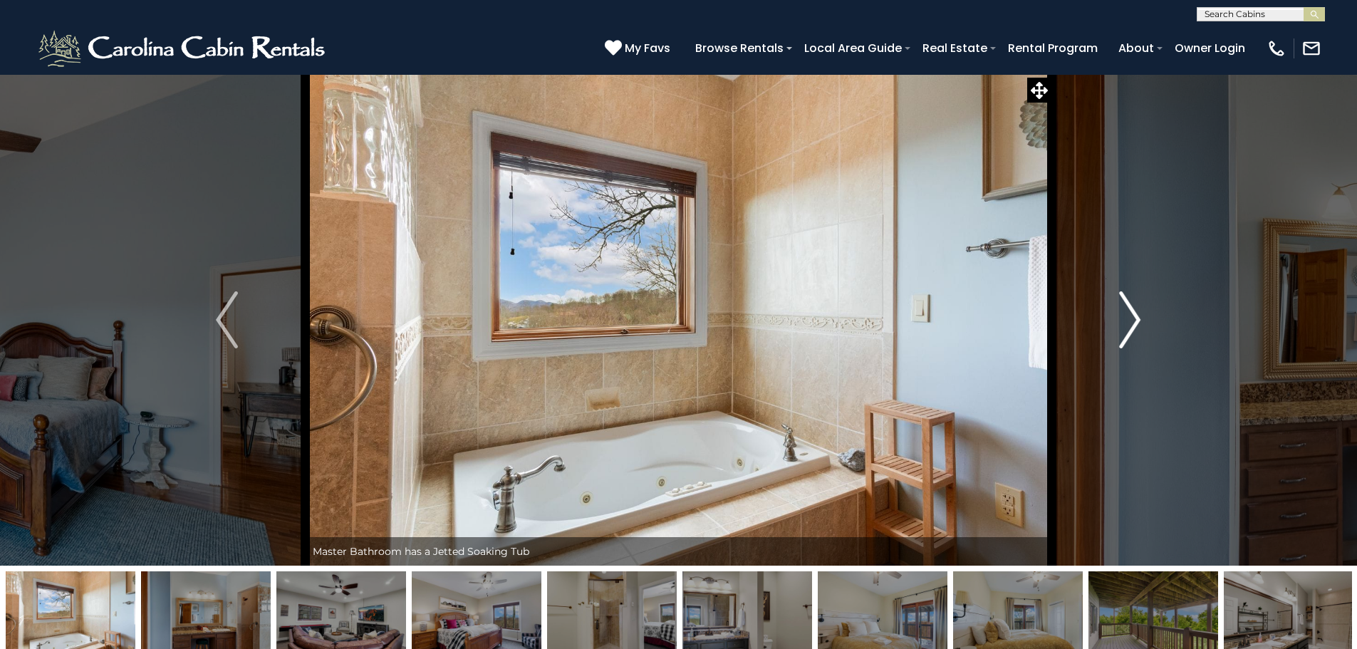
click at [1136, 316] on img "Next" at bounding box center [1129, 319] width 21 height 57
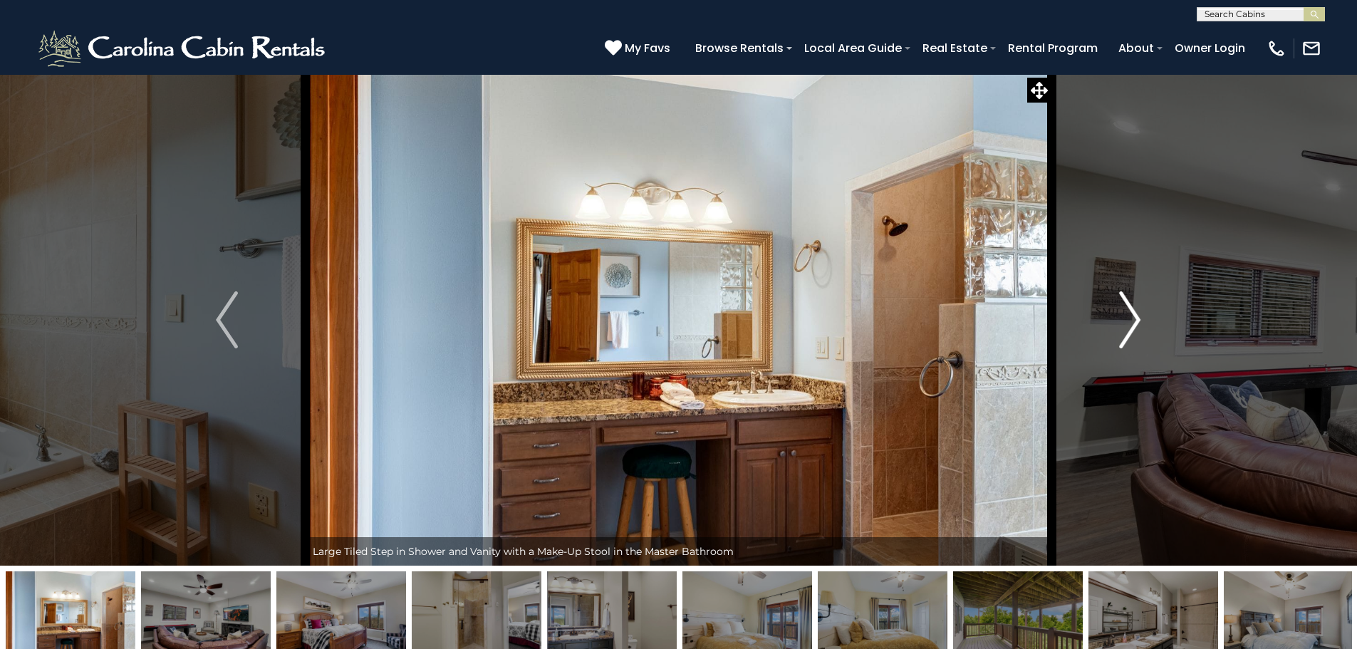
click at [1136, 316] on img "Next" at bounding box center [1129, 319] width 21 height 57
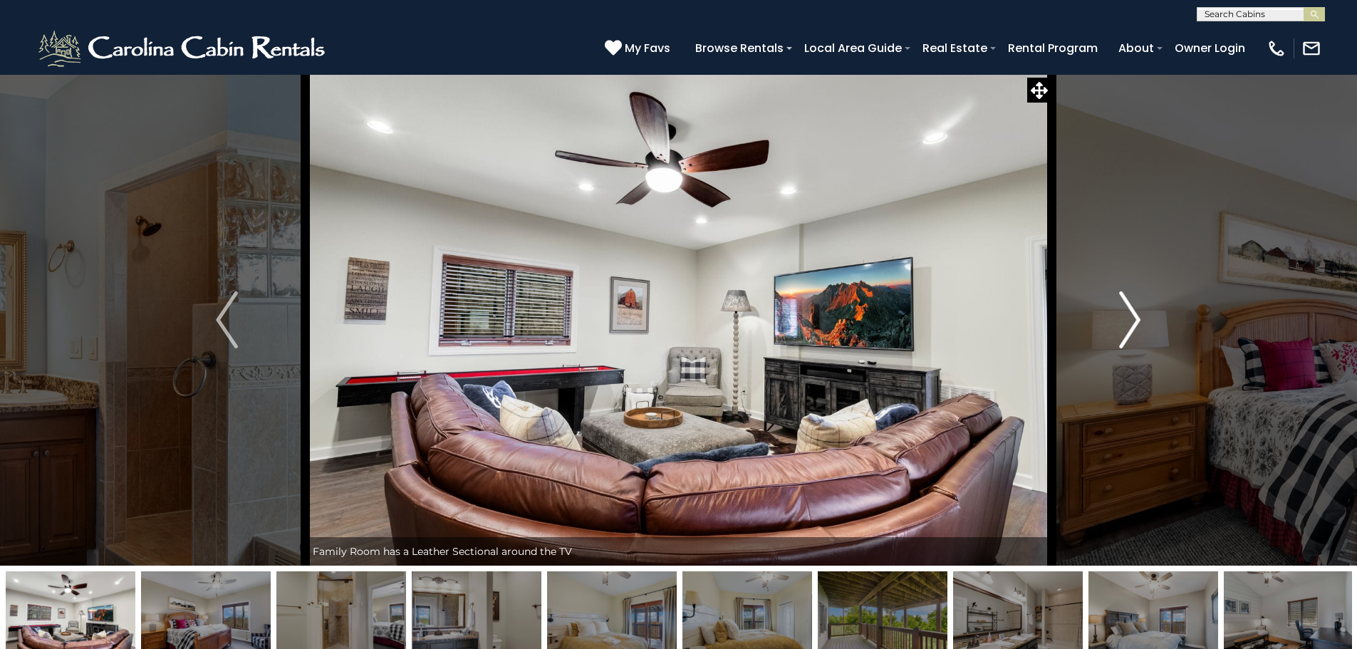
click at [1136, 316] on img "Next" at bounding box center [1129, 319] width 21 height 57
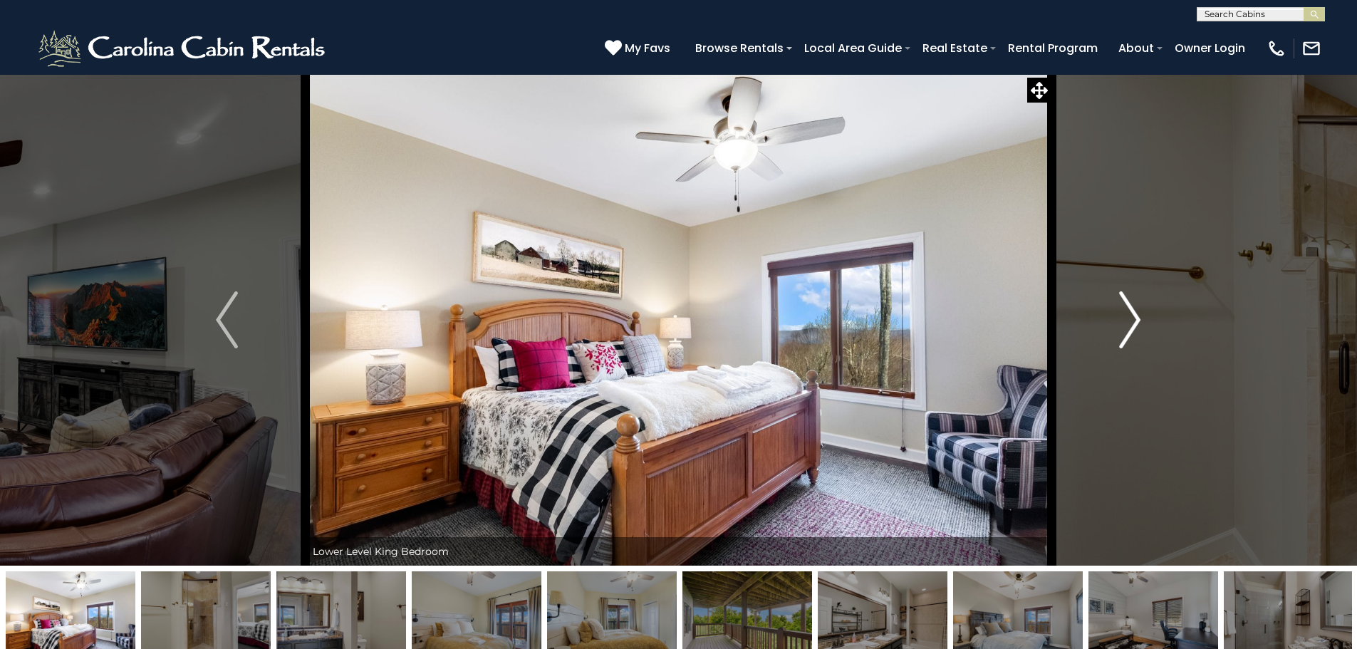
click at [1136, 316] on img "Next" at bounding box center [1129, 319] width 21 height 57
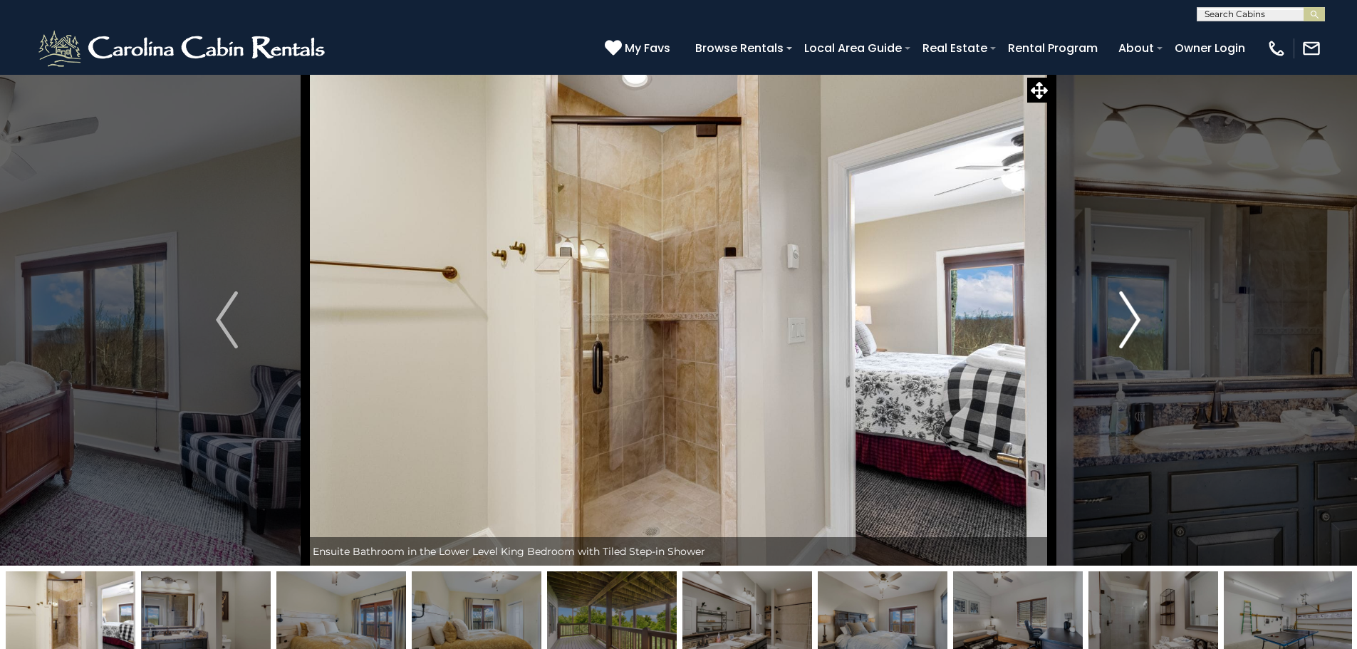
click at [1136, 316] on img "Next" at bounding box center [1129, 319] width 21 height 57
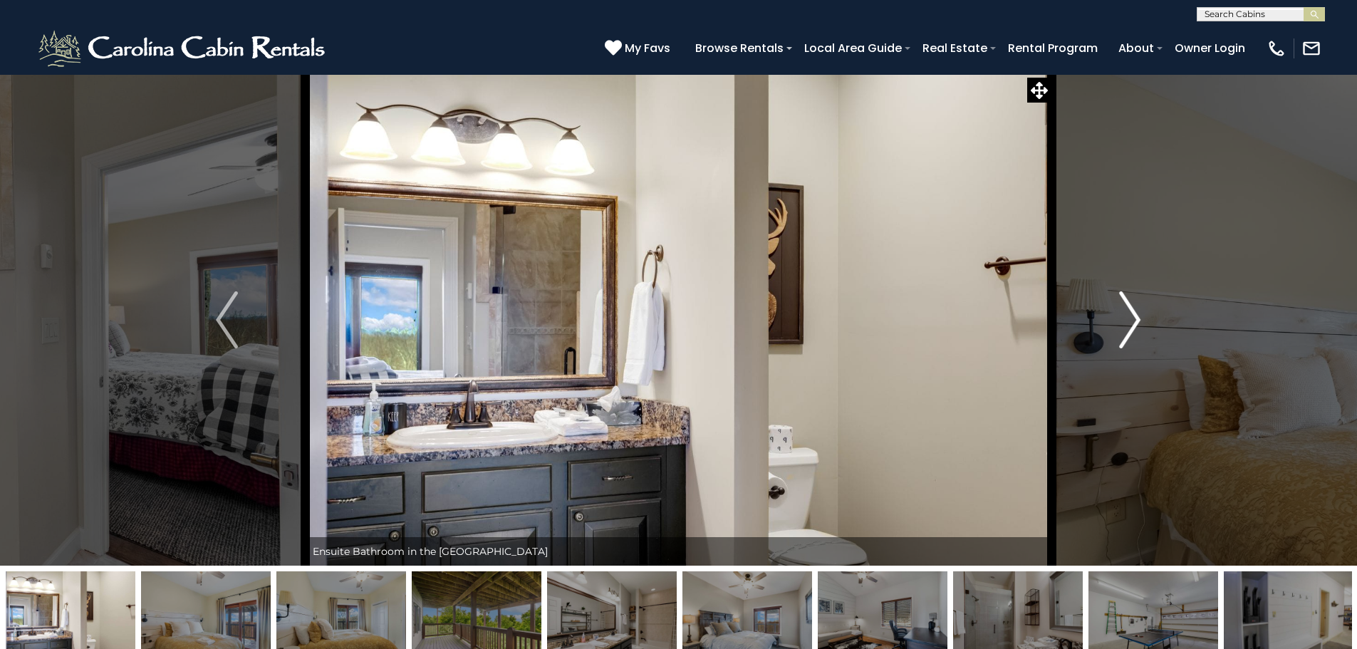
click at [1136, 316] on img "Next" at bounding box center [1129, 319] width 21 height 57
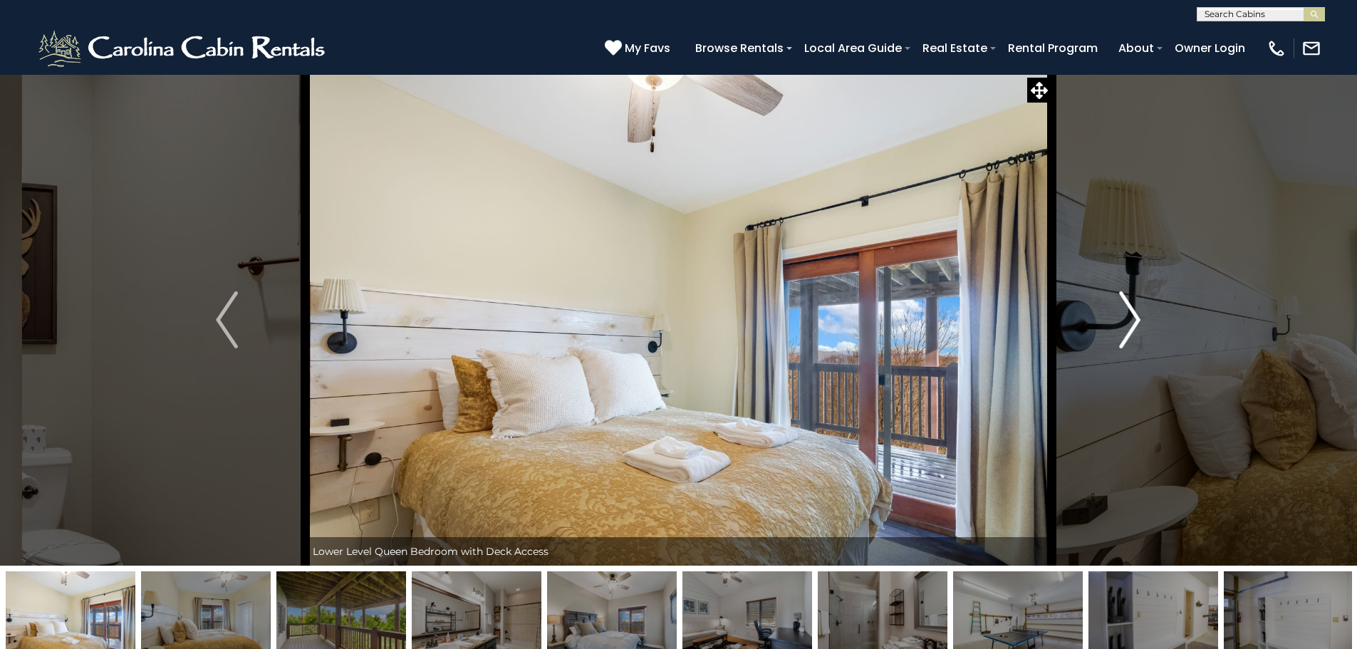
click at [1136, 316] on img "Next" at bounding box center [1129, 319] width 21 height 57
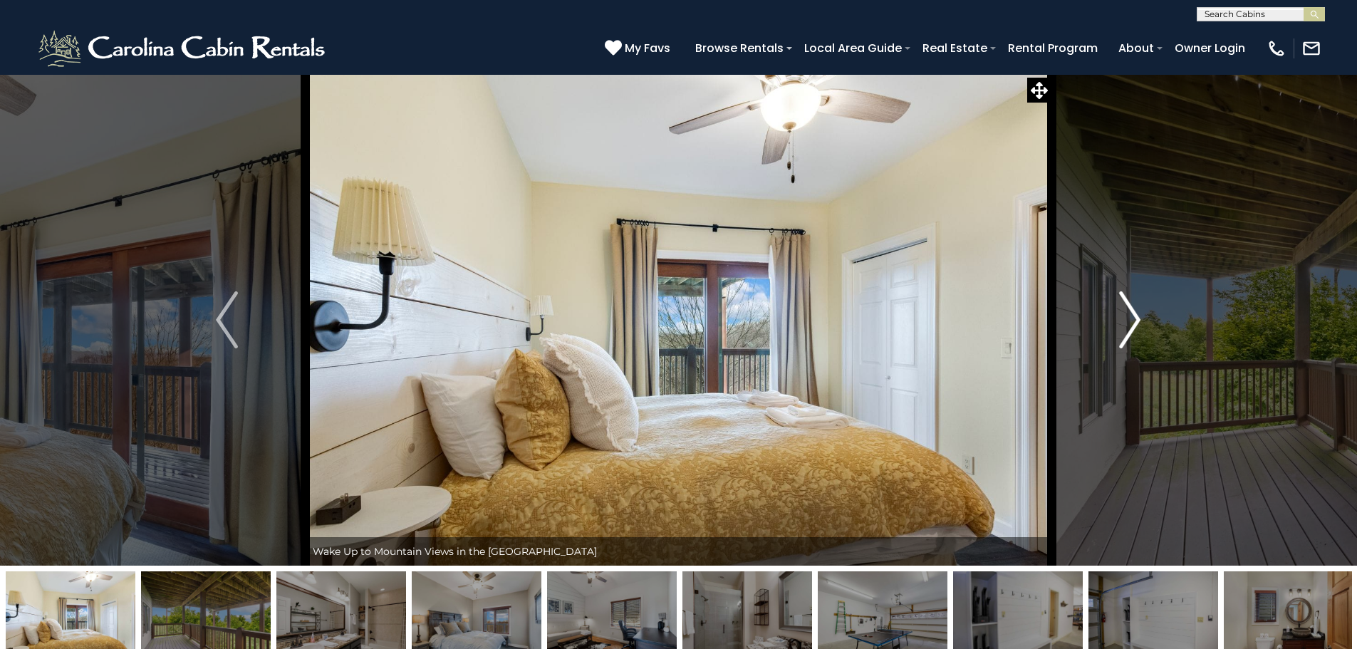
click at [1136, 316] on img "Next" at bounding box center [1129, 319] width 21 height 57
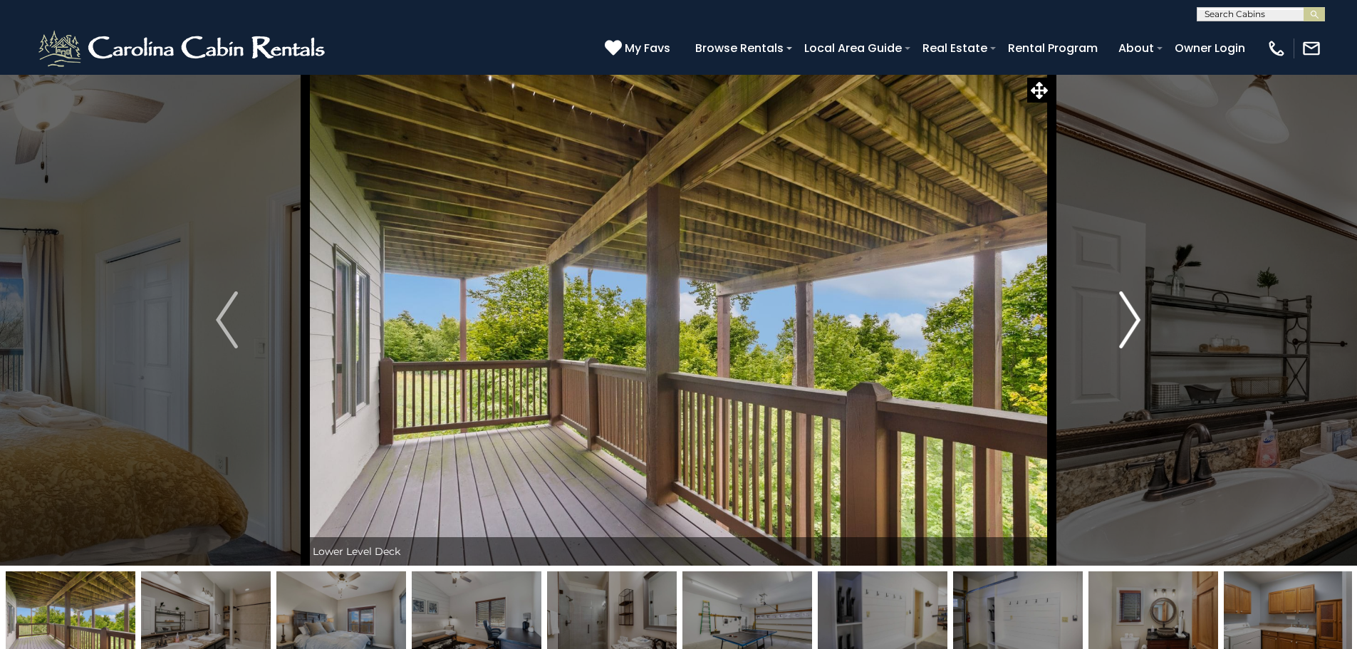
click at [1136, 316] on img "Next" at bounding box center [1129, 319] width 21 height 57
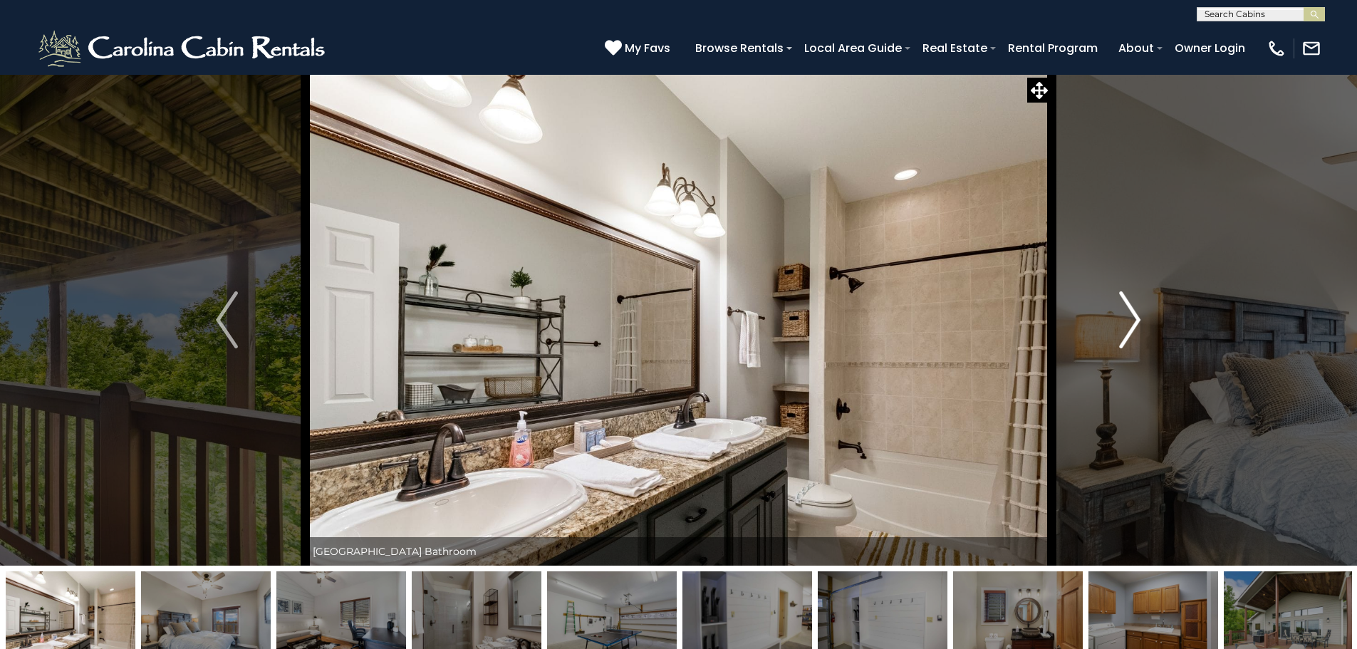
click at [1136, 316] on img "Next" at bounding box center [1129, 319] width 21 height 57
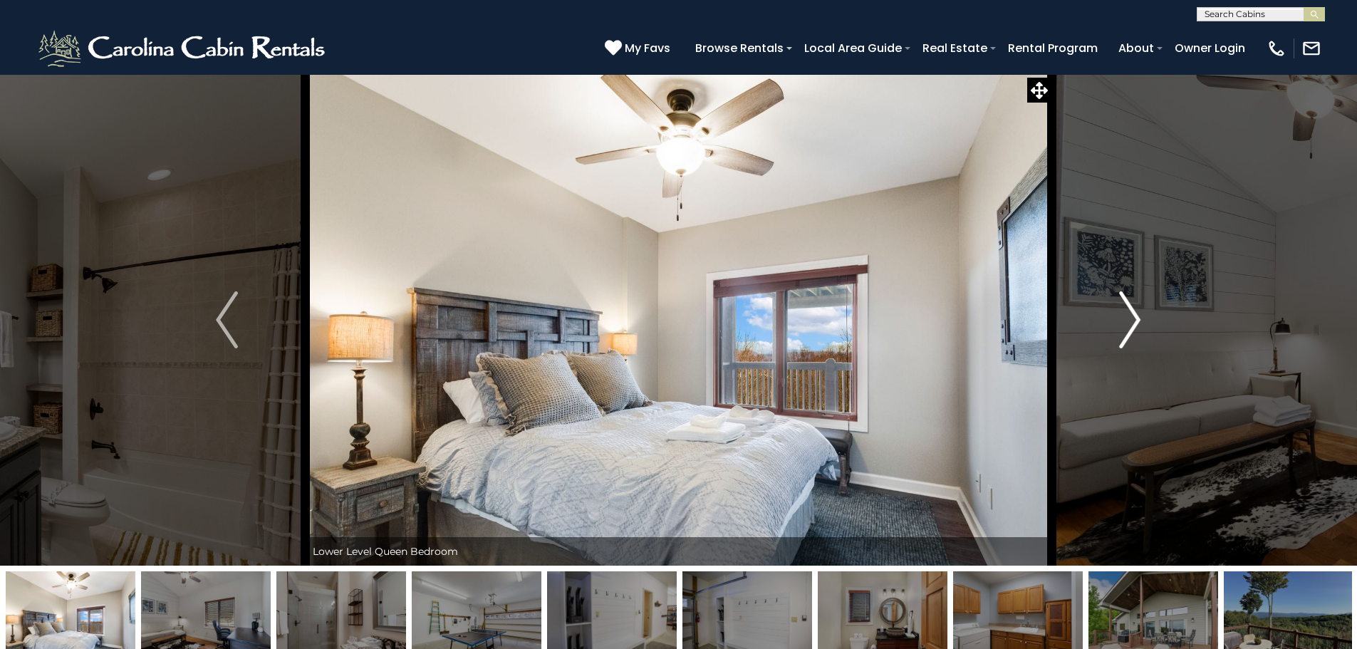
click at [1136, 316] on img "Next" at bounding box center [1129, 319] width 21 height 57
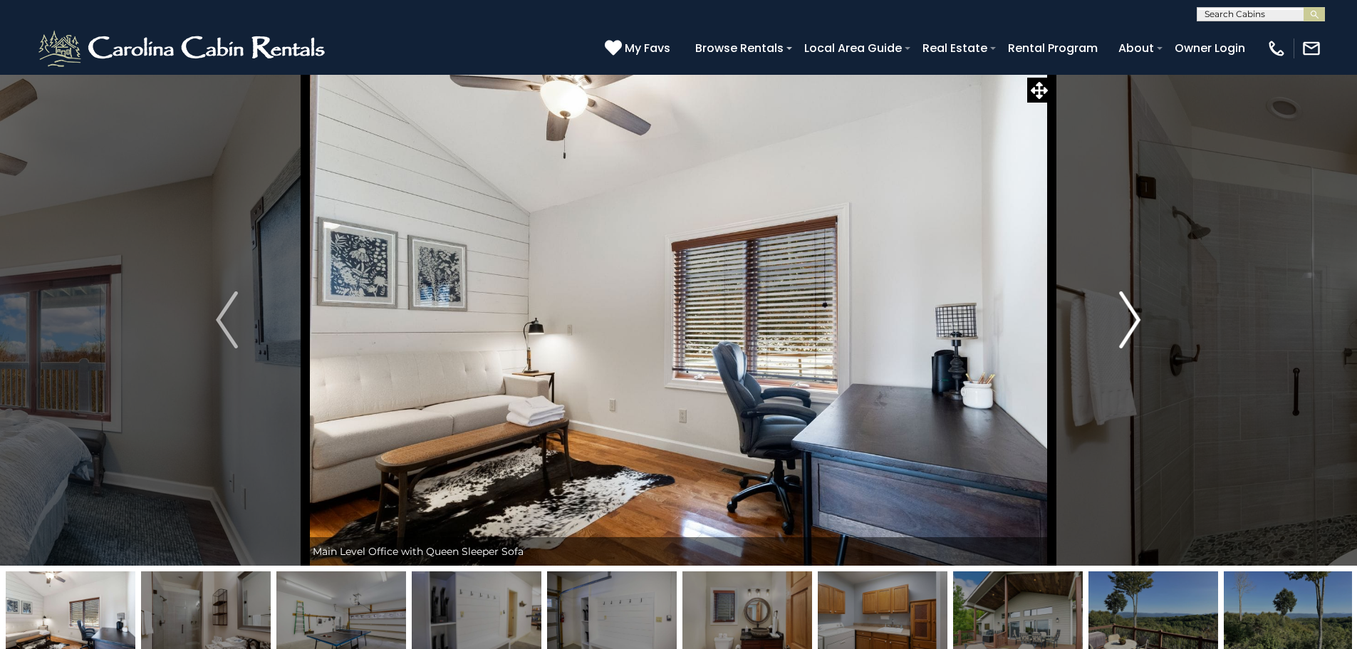
click at [1136, 316] on img "Next" at bounding box center [1129, 319] width 21 height 57
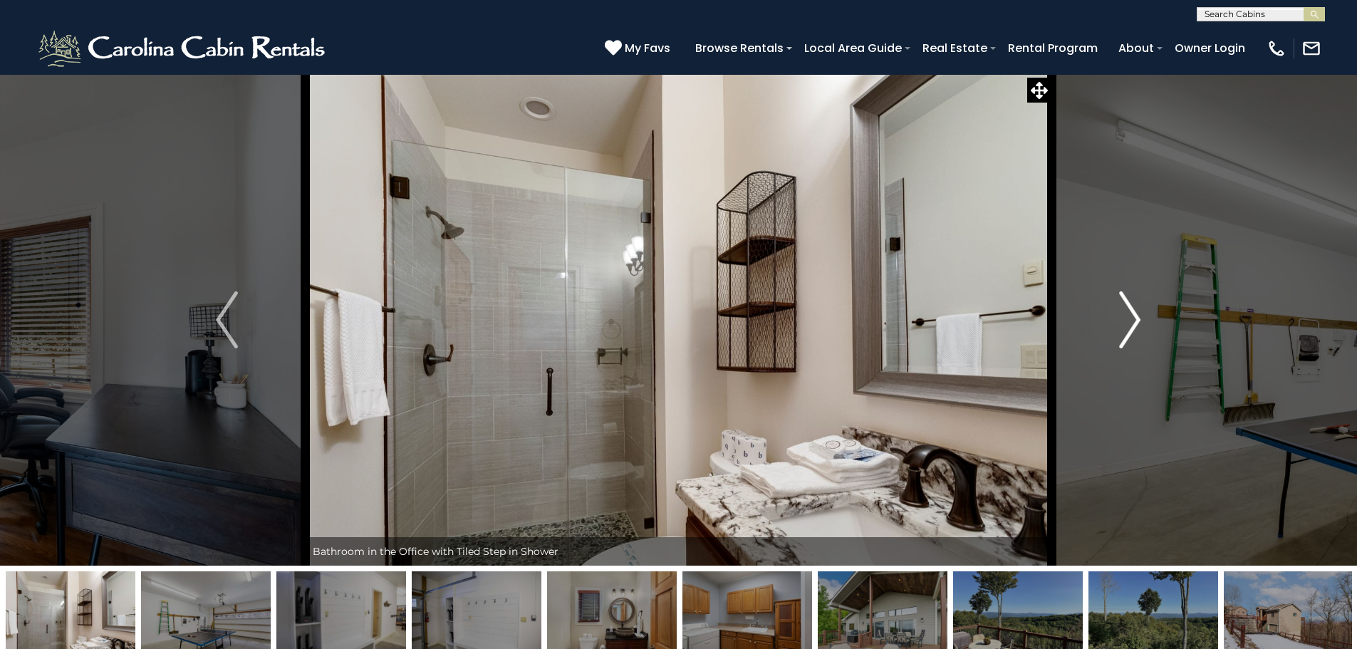
click at [1136, 316] on img "Next" at bounding box center [1129, 319] width 21 height 57
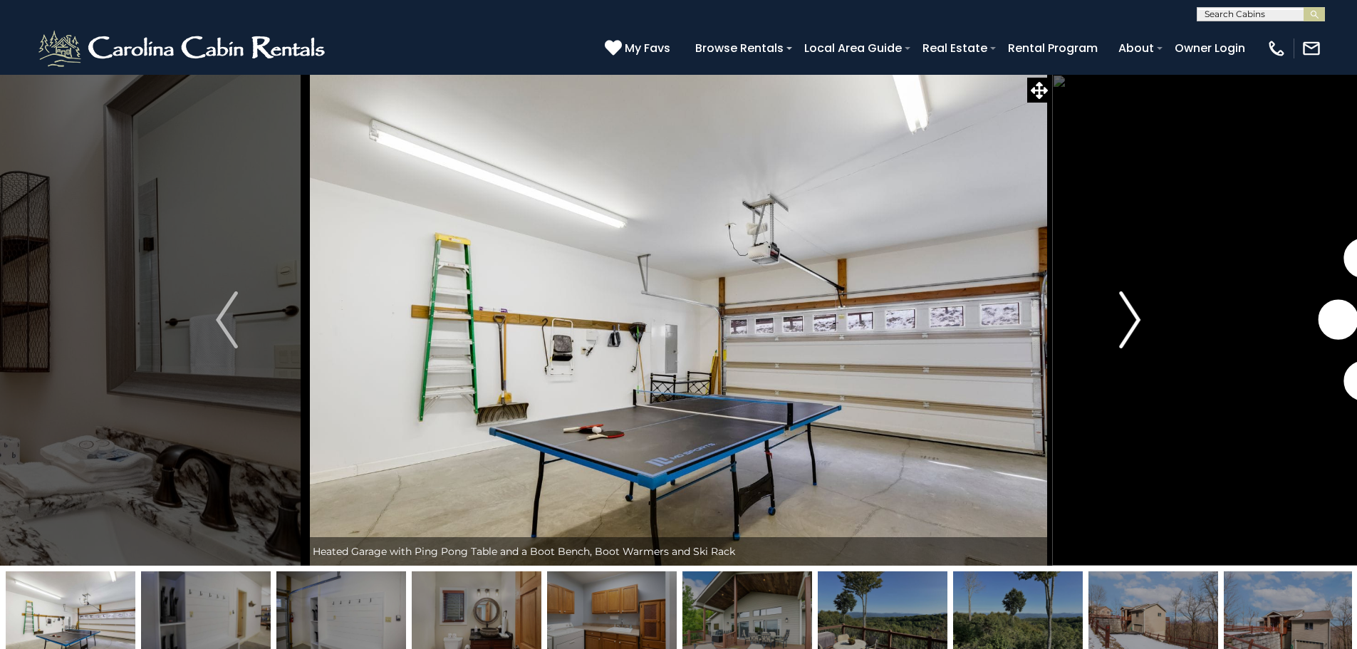
click at [1136, 316] on img "Next" at bounding box center [1129, 319] width 21 height 57
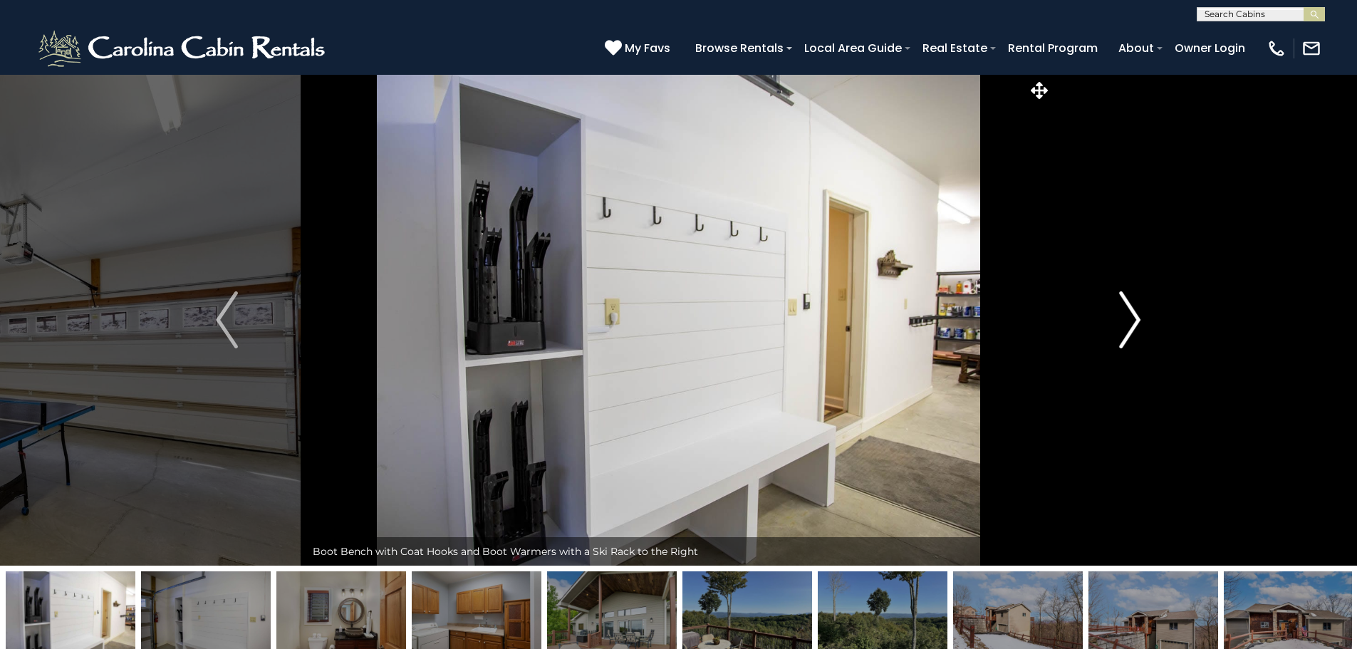
click at [1136, 316] on img "Next" at bounding box center [1129, 319] width 21 height 57
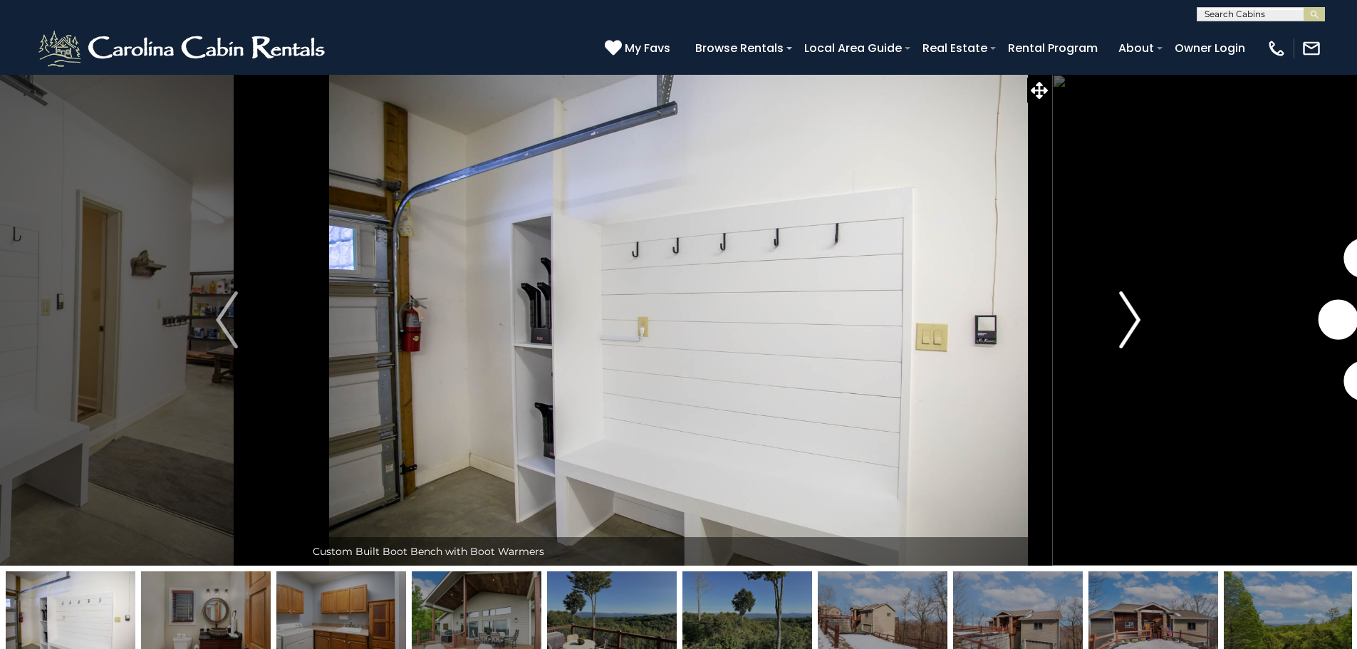
click at [1136, 316] on img "Next" at bounding box center [1129, 319] width 21 height 57
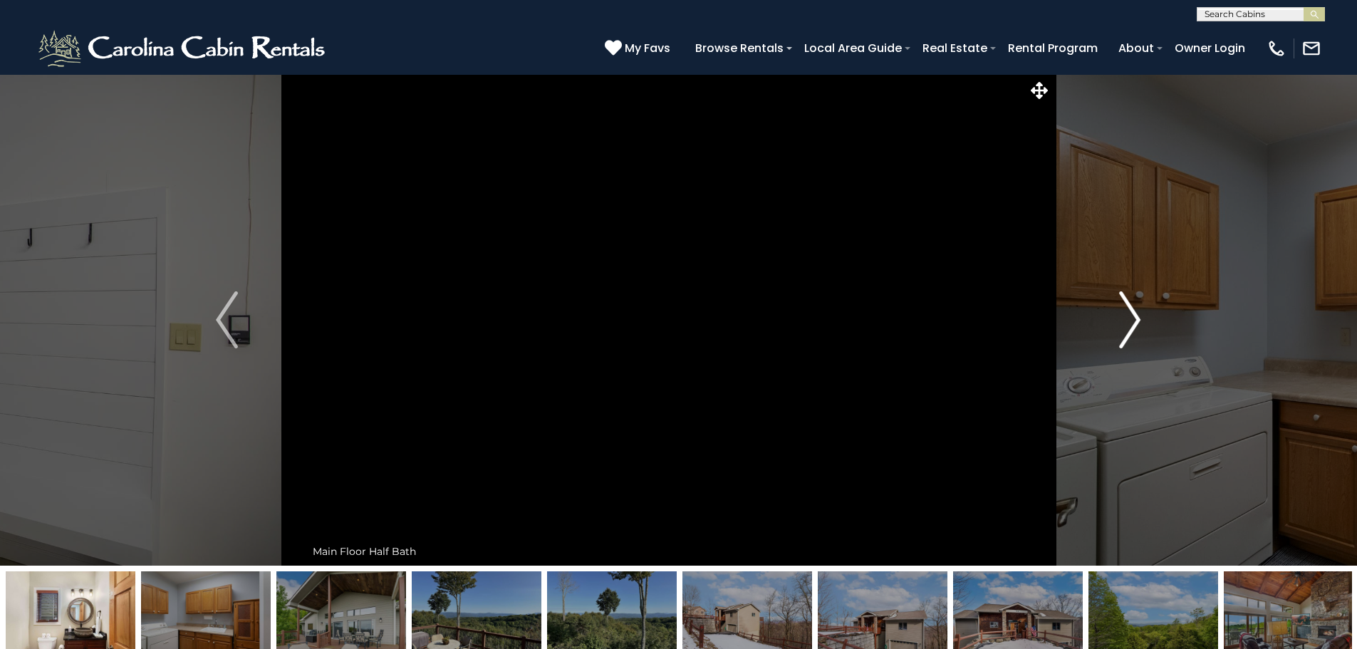
click at [1136, 316] on img "Next" at bounding box center [1129, 319] width 21 height 57
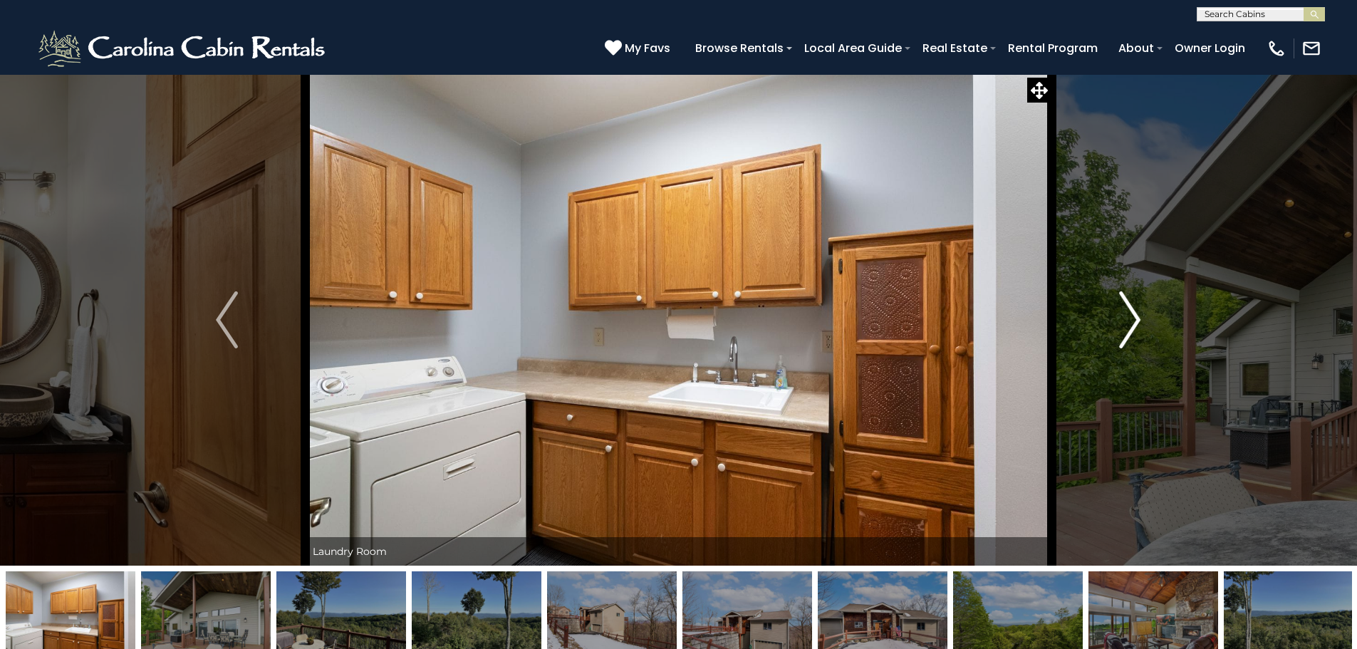
click at [1136, 316] on img "Next" at bounding box center [1129, 319] width 21 height 57
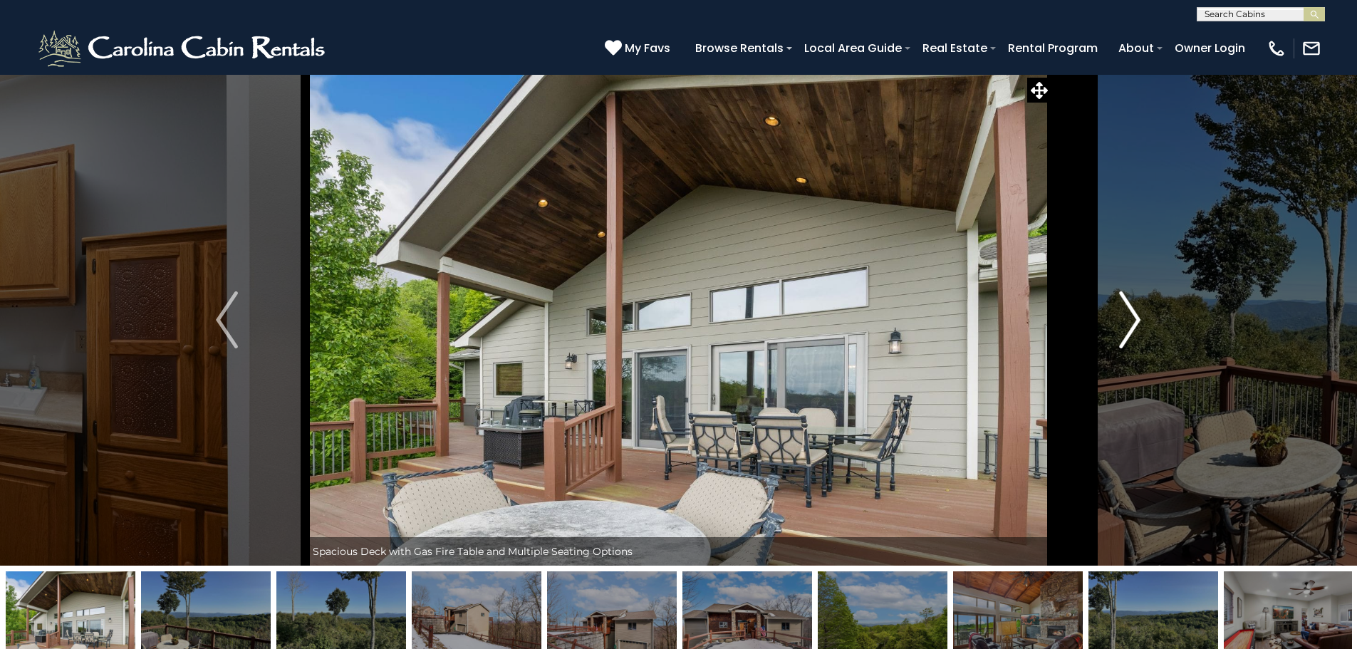
click at [1136, 316] on img "Next" at bounding box center [1129, 319] width 21 height 57
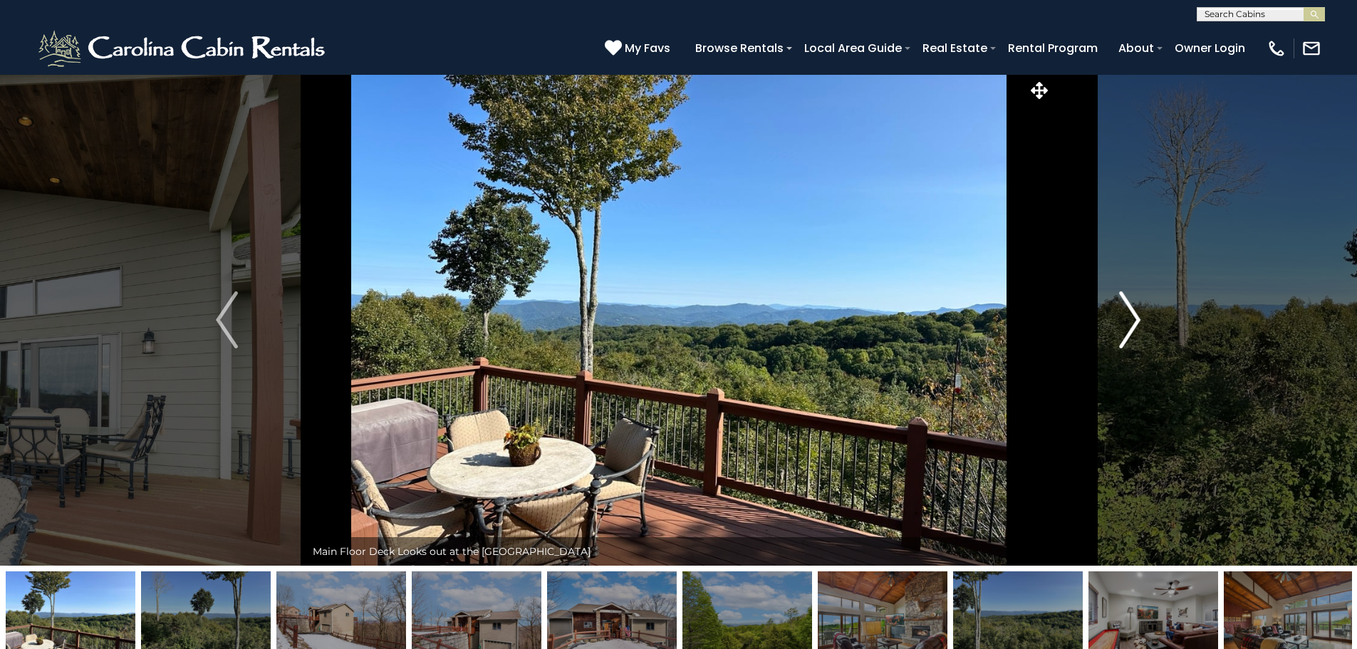
click at [1136, 316] on img "Next" at bounding box center [1129, 319] width 21 height 57
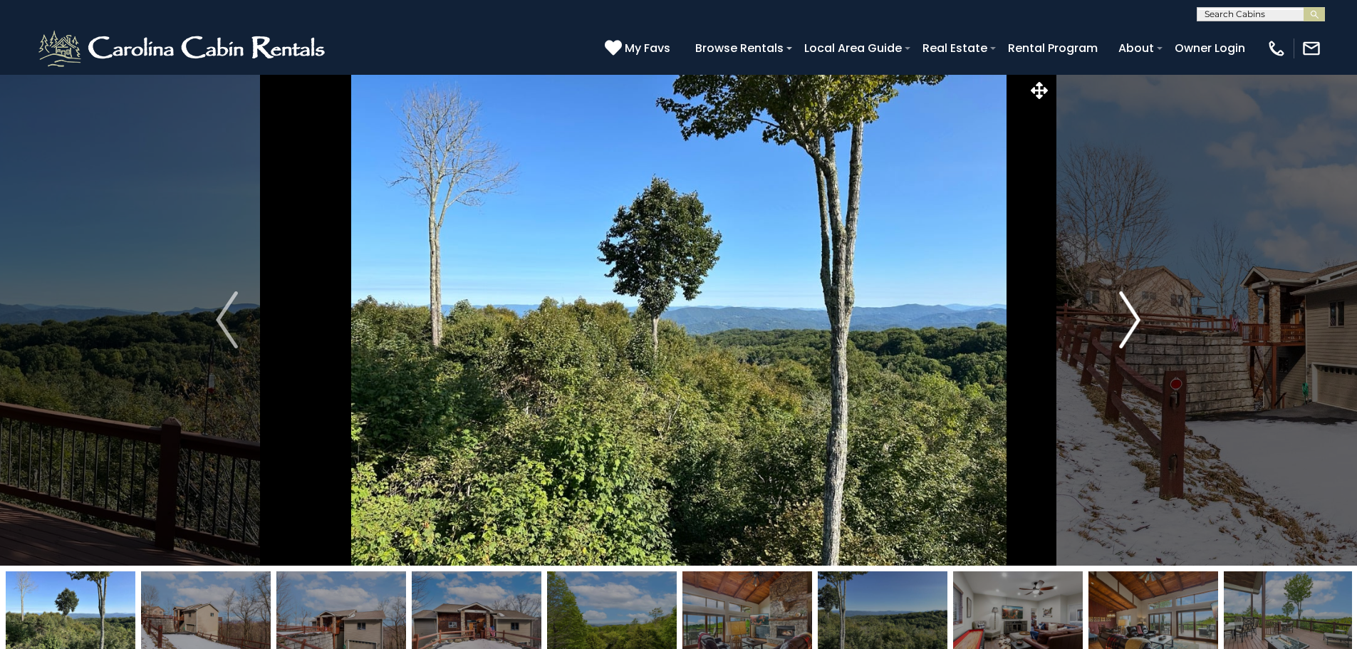
click at [1136, 316] on img "Next" at bounding box center [1129, 319] width 21 height 57
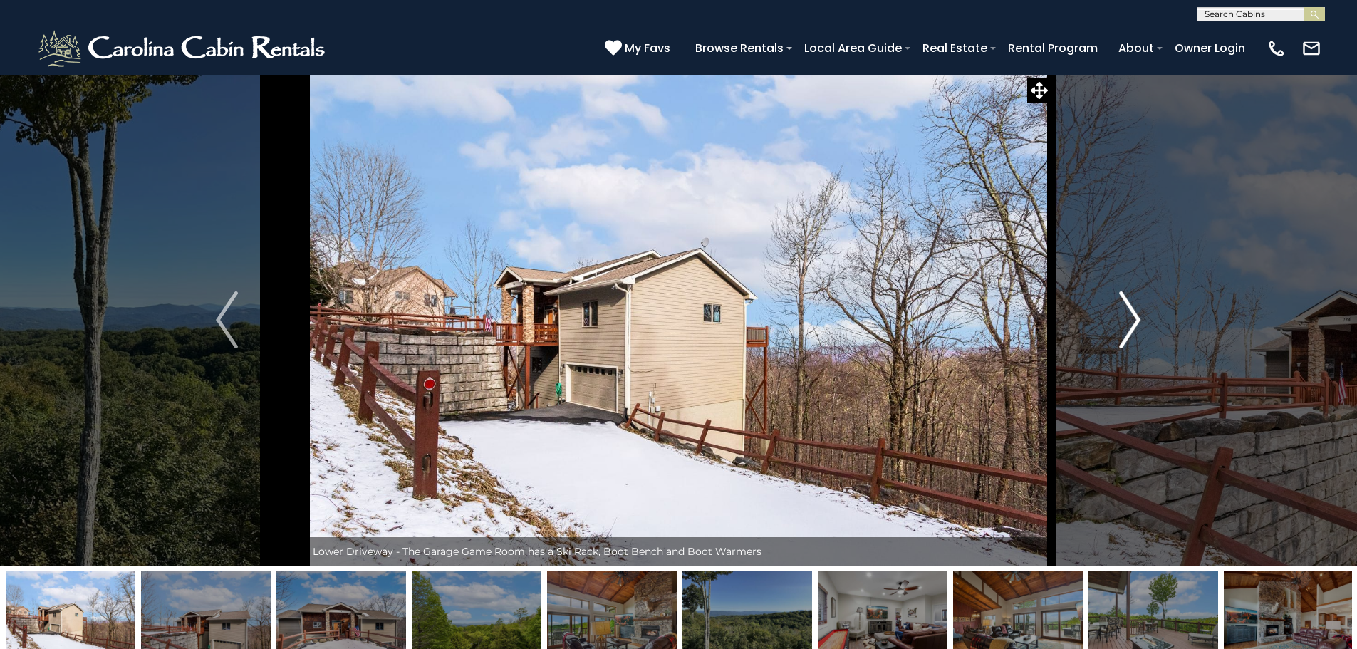
click at [1136, 316] on img "Next" at bounding box center [1129, 319] width 21 height 57
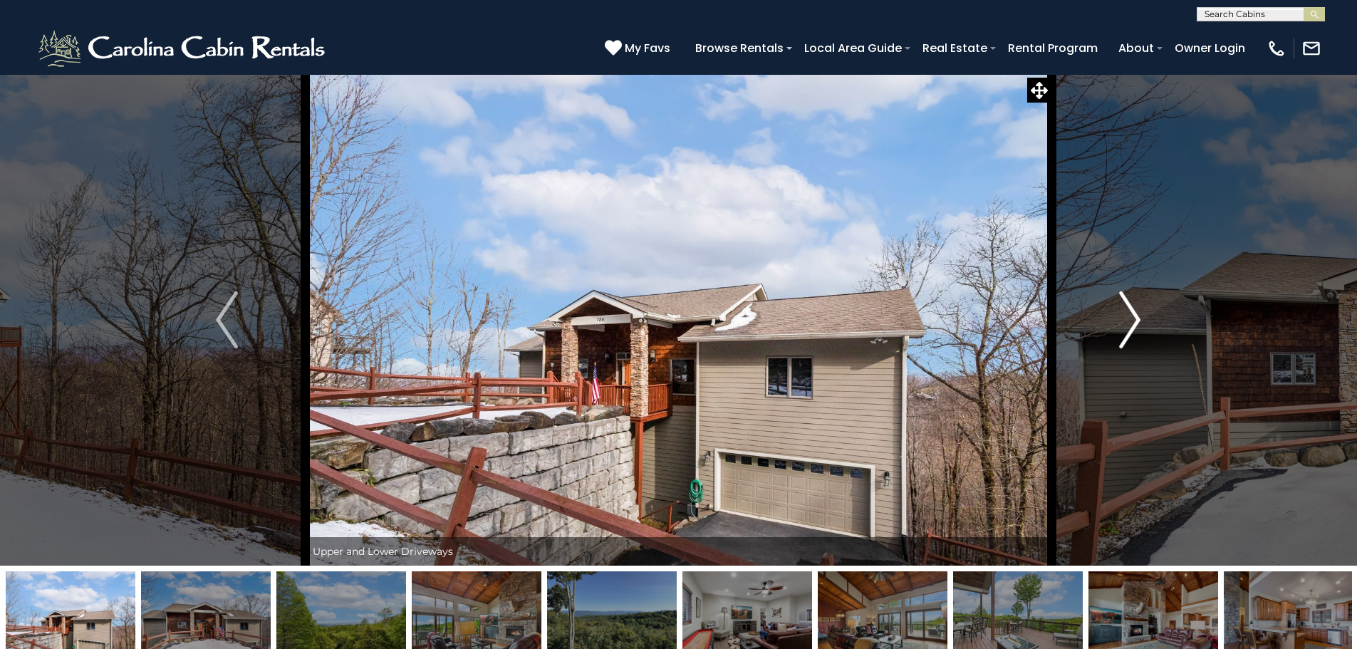
click at [1137, 316] on img "Next" at bounding box center [1129, 319] width 21 height 57
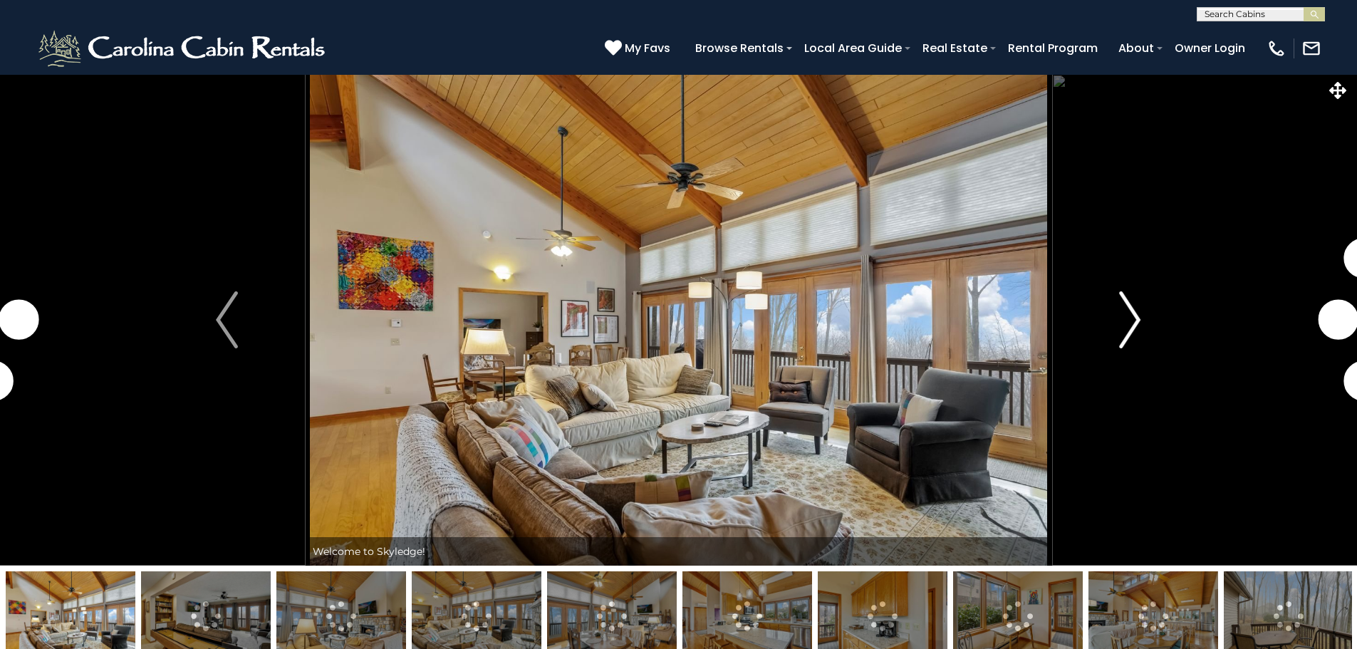
click at [1135, 314] on img "Next" at bounding box center [1129, 319] width 21 height 57
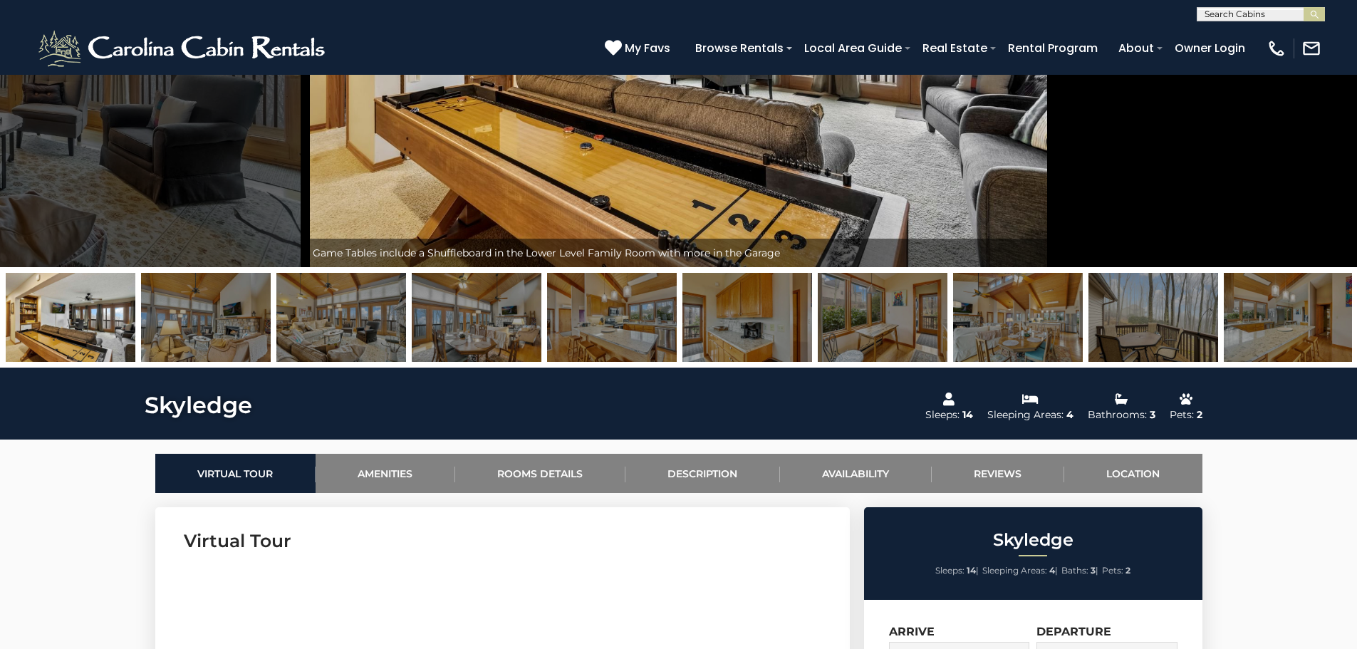
scroll to position [499, 0]
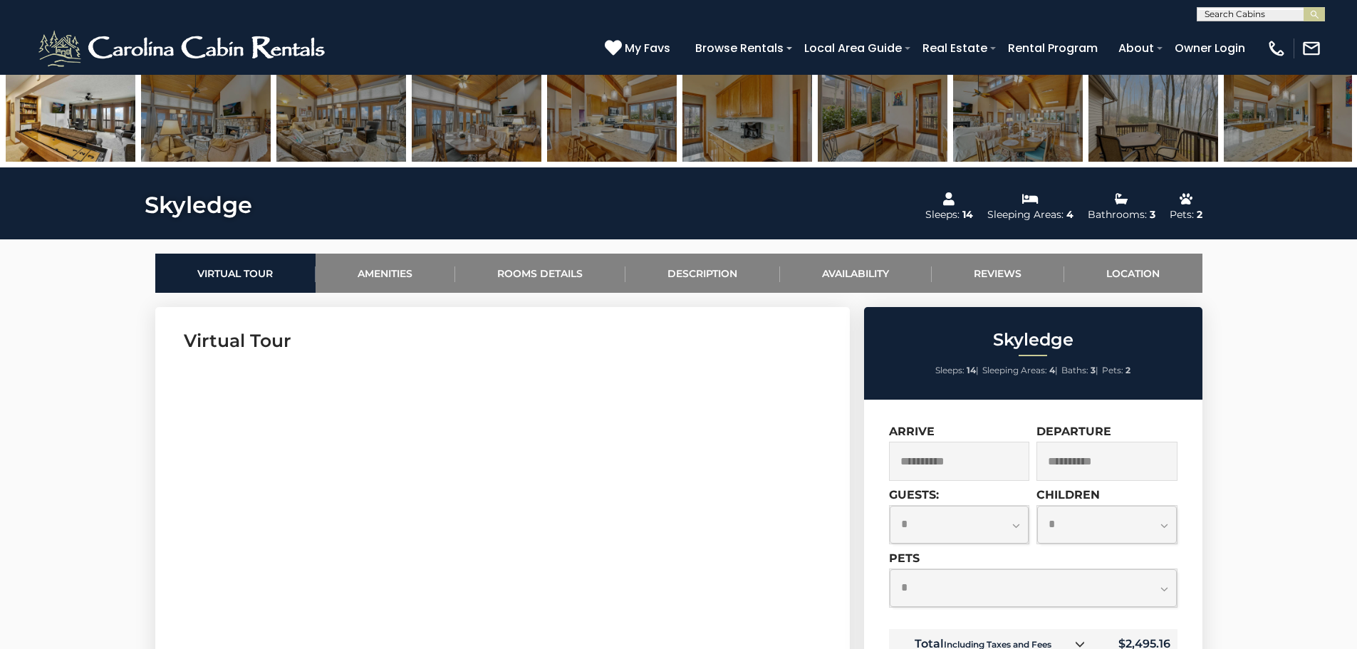
click at [974, 465] on input "**********" at bounding box center [959, 461] width 141 height 39
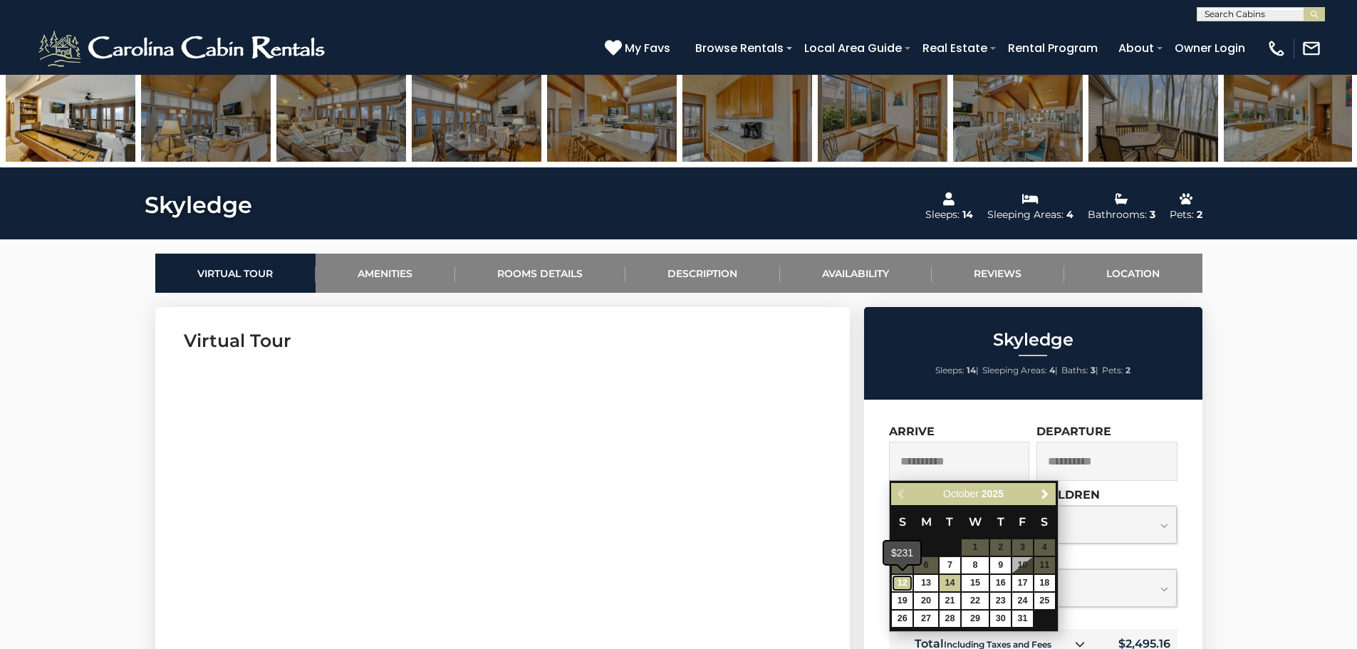
click at [901, 581] on link "12" at bounding box center [902, 583] width 21 height 16
type input "**********"
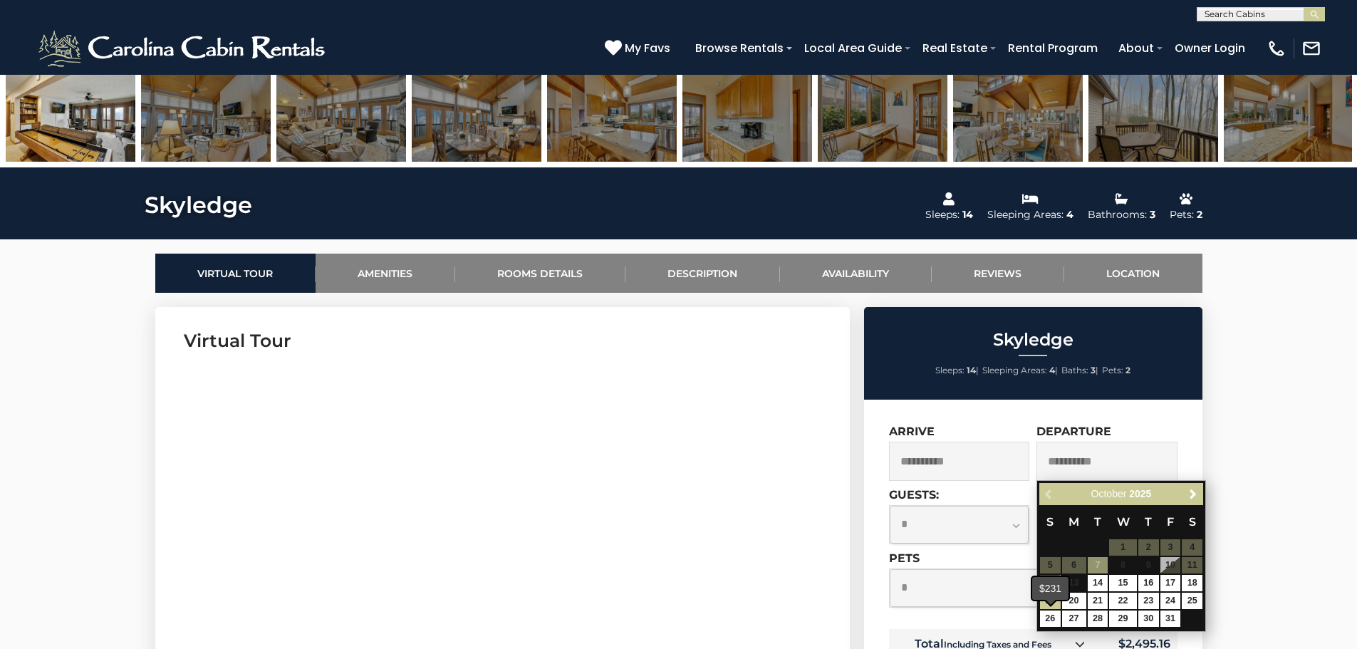
click at [1051, 600] on span at bounding box center [1050, 602] width 11 height 6
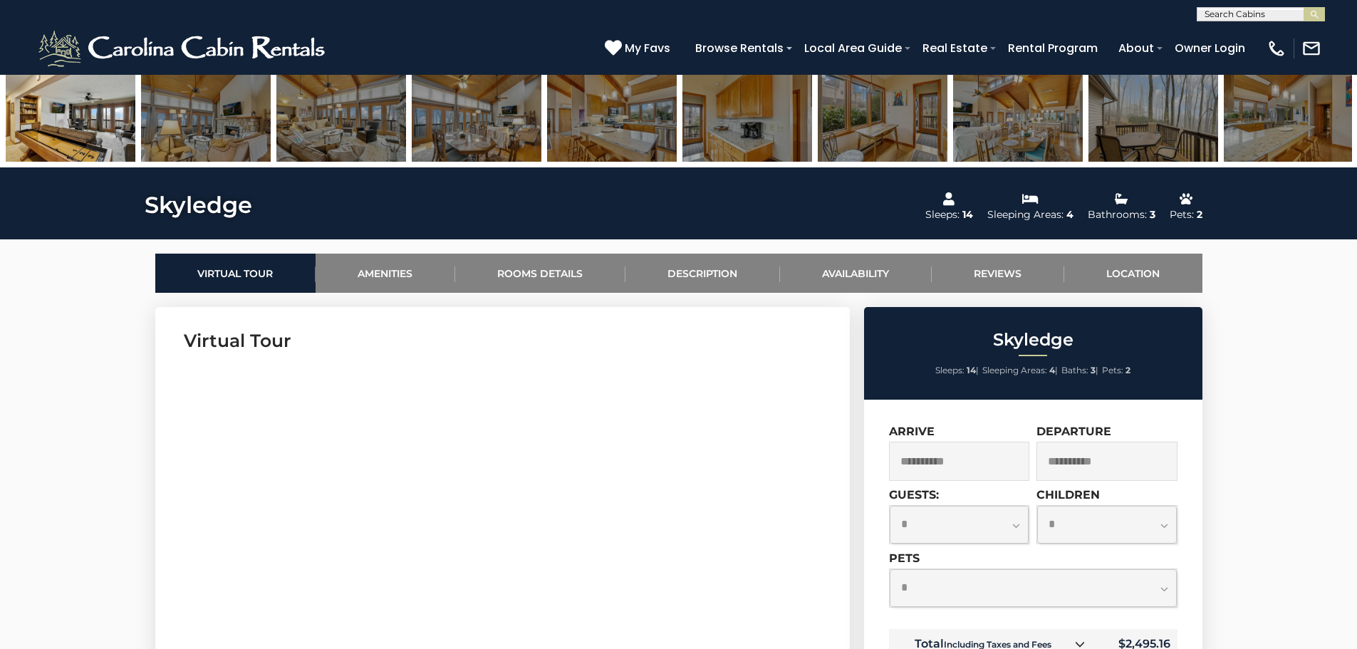
click at [1067, 459] on input "**********" at bounding box center [1107, 461] width 141 height 39
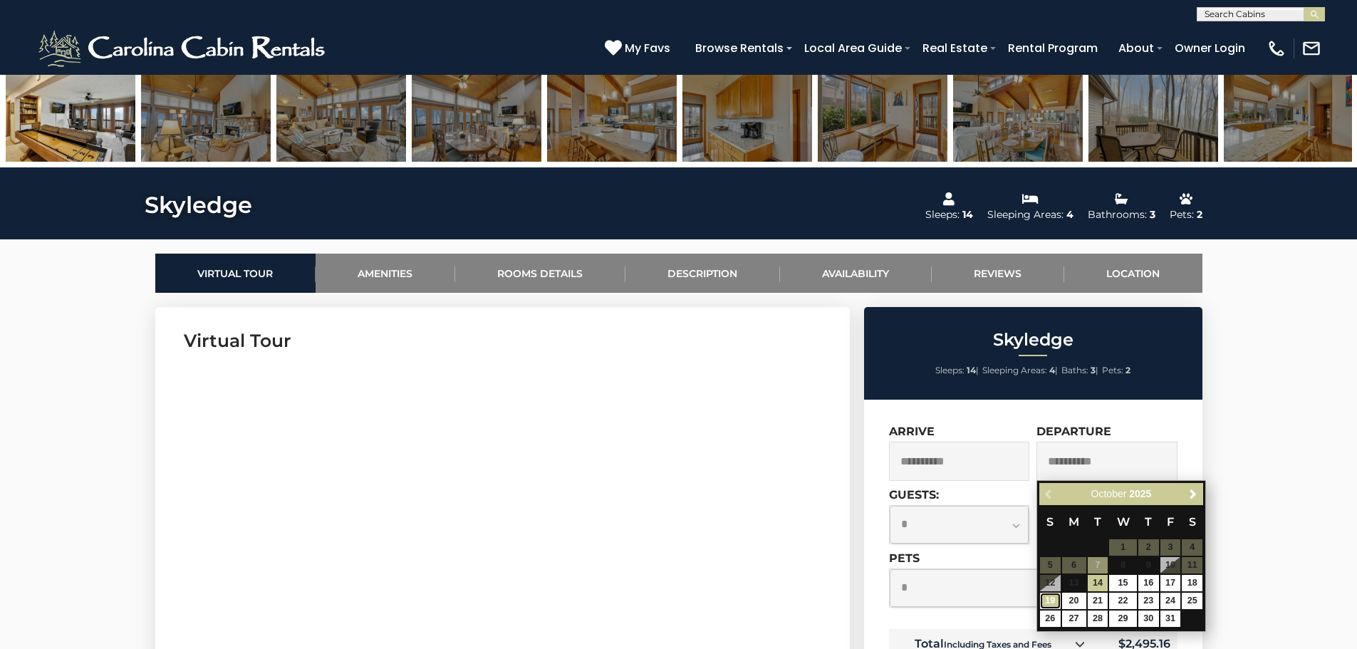
click at [1047, 602] on link "19" at bounding box center [1050, 601] width 21 height 16
type input "**********"
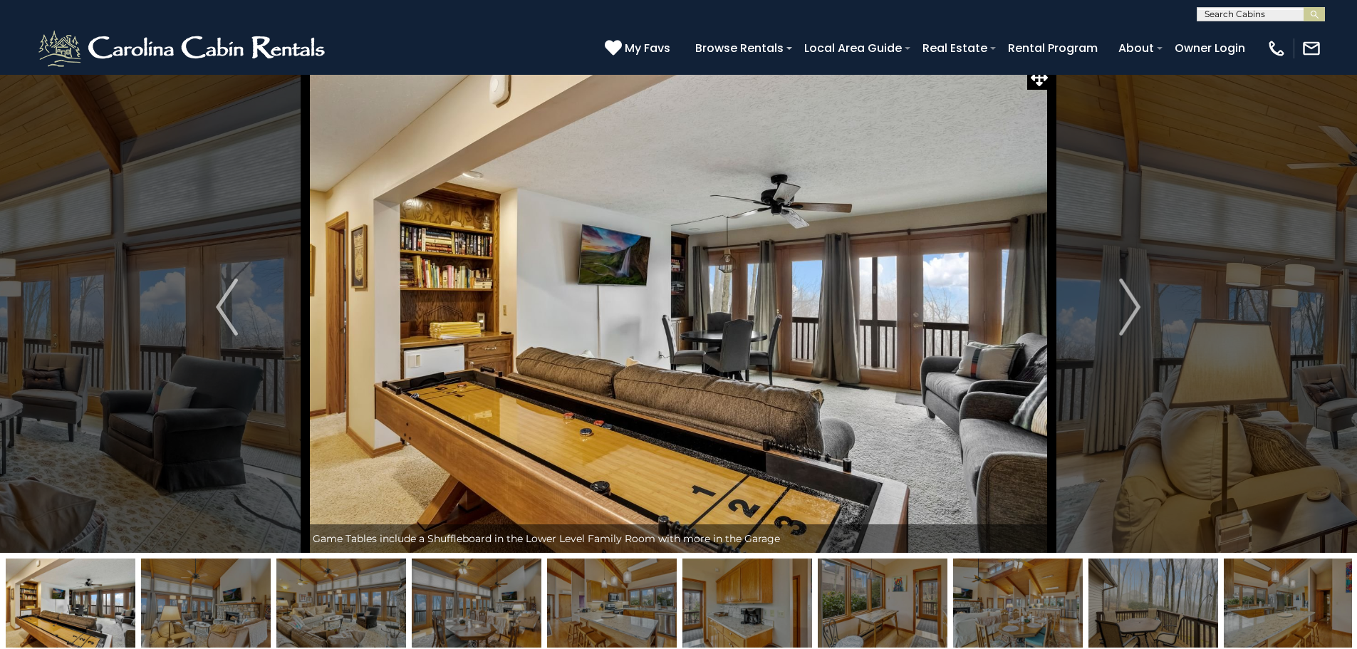
scroll to position [0, 0]
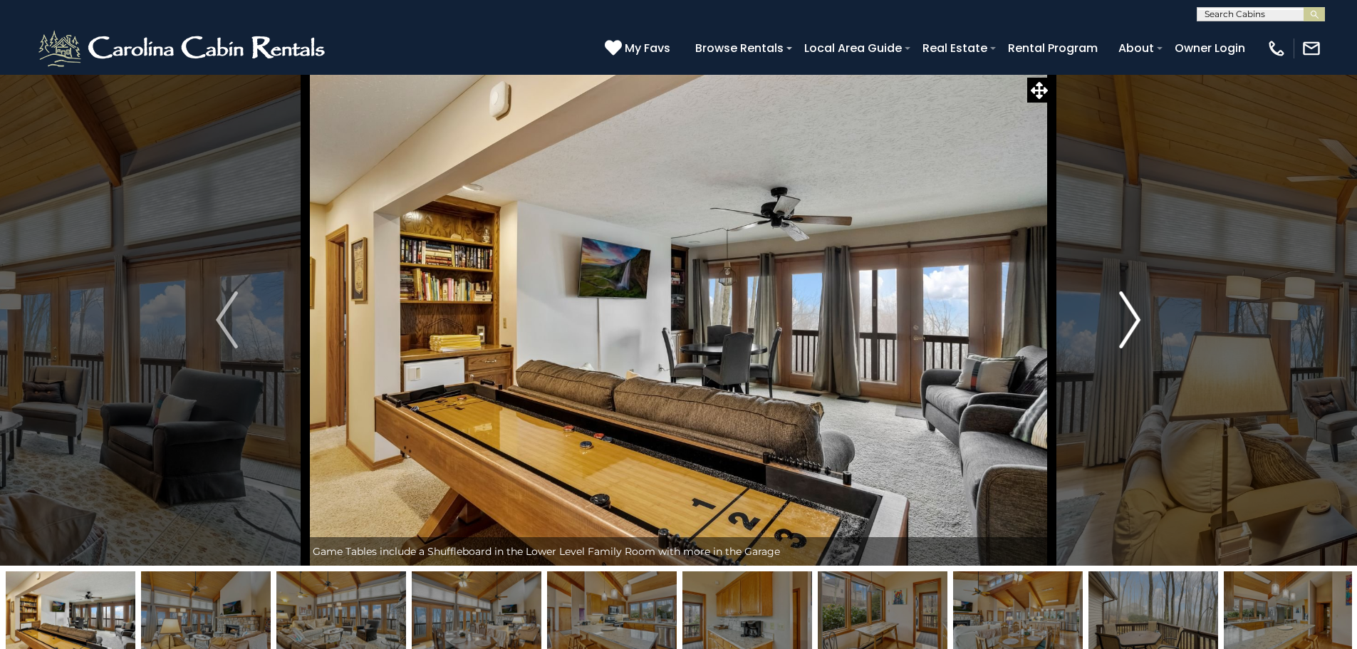
click at [1123, 321] on img "Next" at bounding box center [1129, 319] width 21 height 57
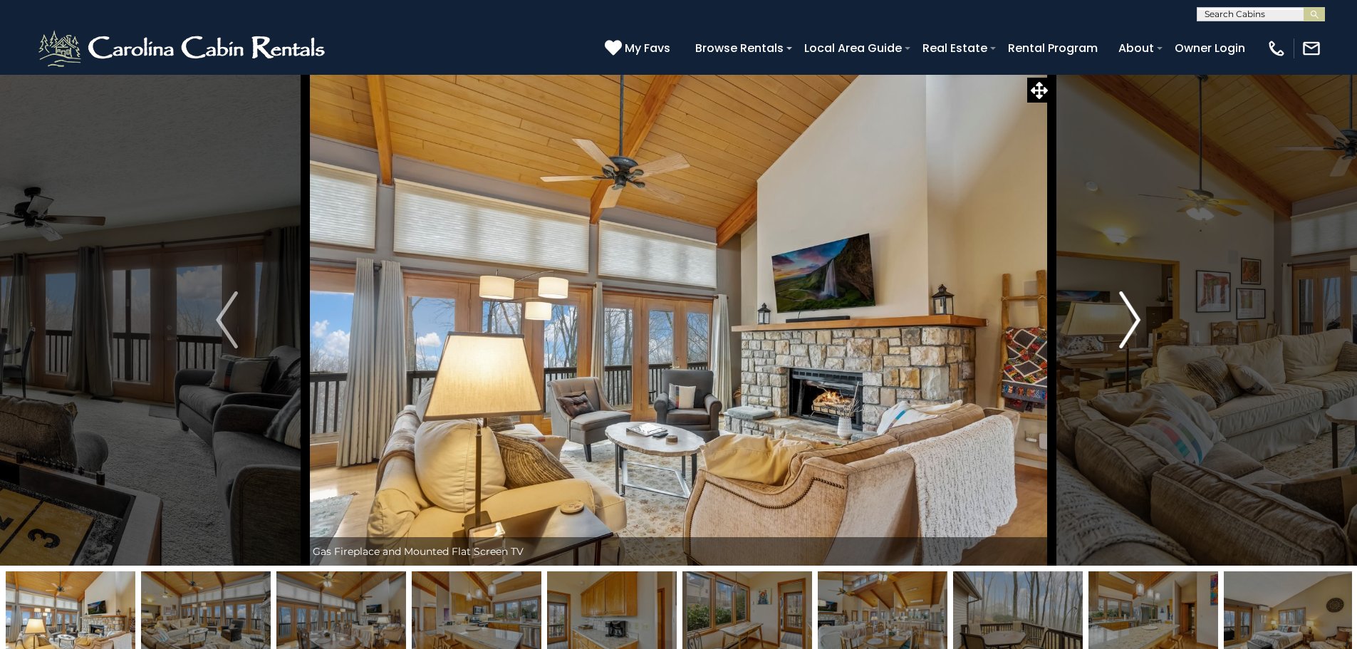
click at [1123, 321] on img "Next" at bounding box center [1129, 319] width 21 height 57
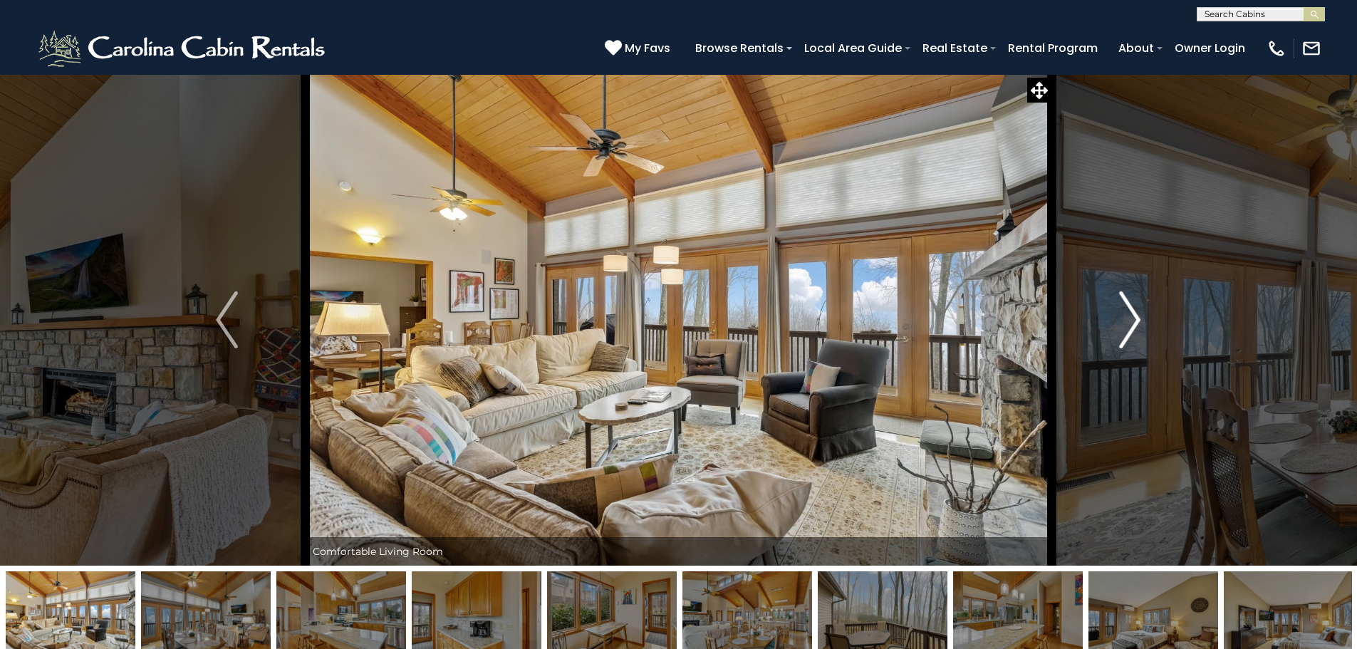
click at [1123, 321] on img "Next" at bounding box center [1129, 319] width 21 height 57
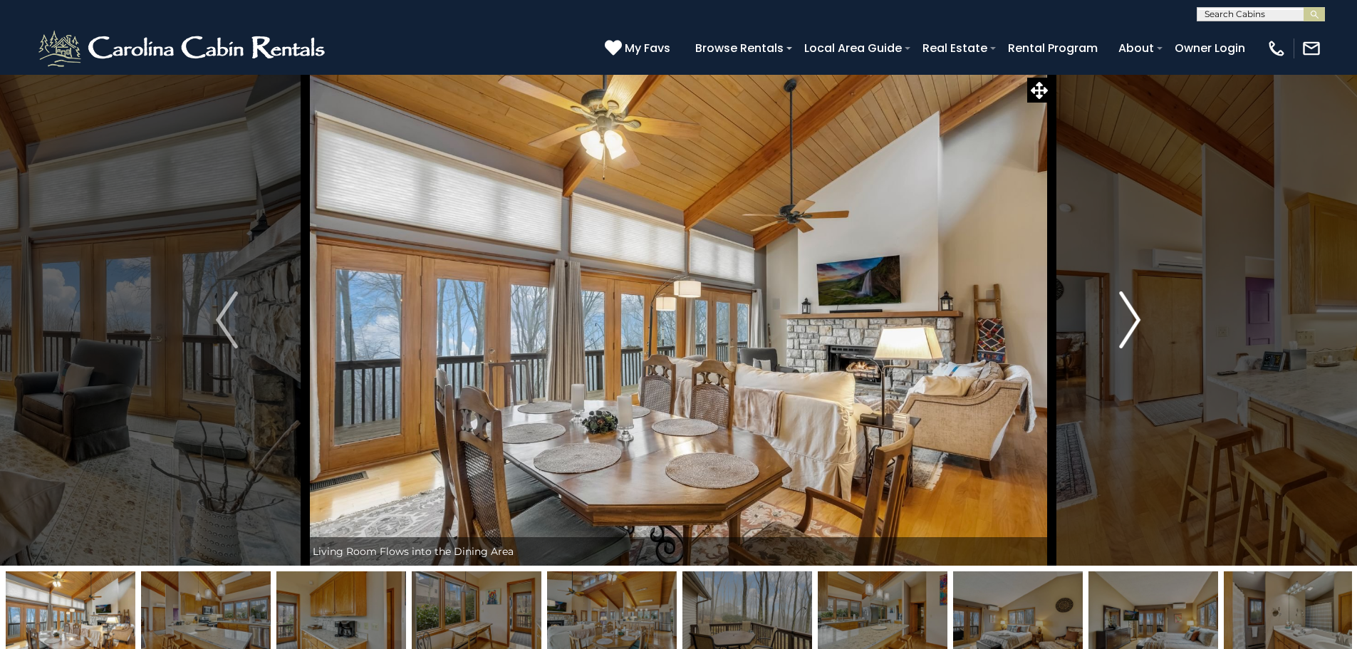
click at [1123, 321] on img "Next" at bounding box center [1129, 319] width 21 height 57
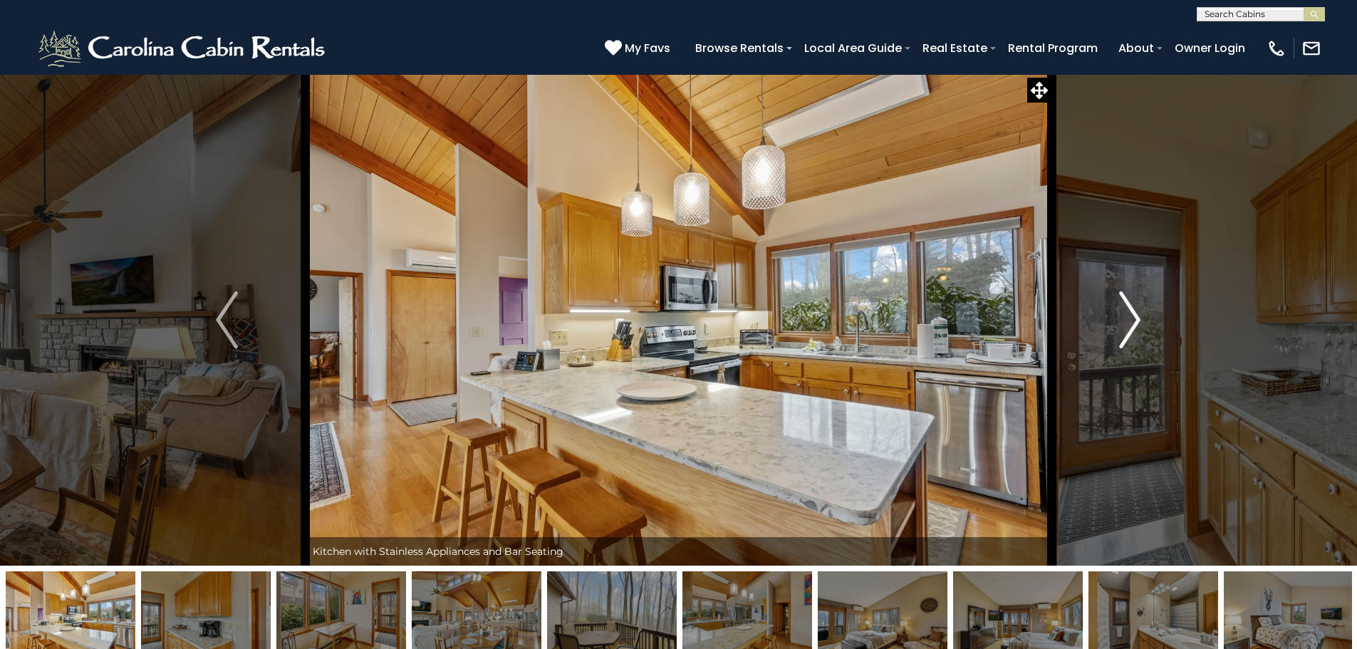
click at [1123, 321] on img "Next" at bounding box center [1129, 319] width 21 height 57
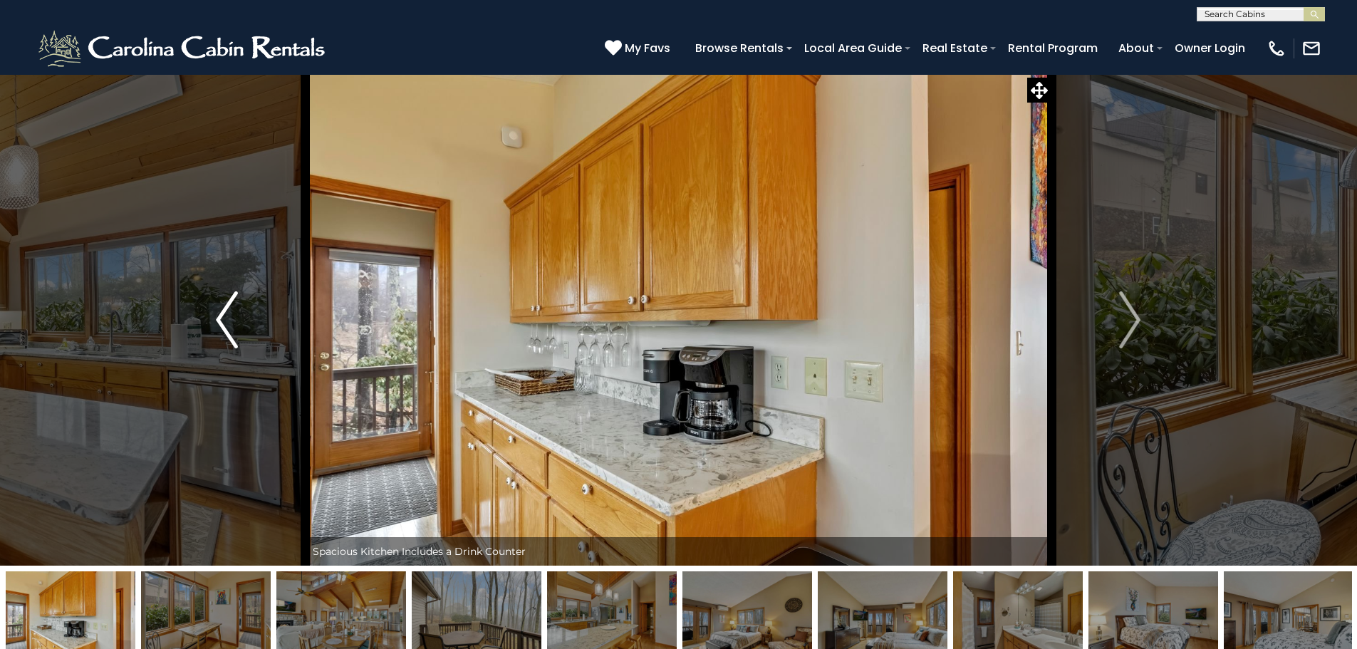
click at [224, 317] on img "Previous" at bounding box center [226, 319] width 21 height 57
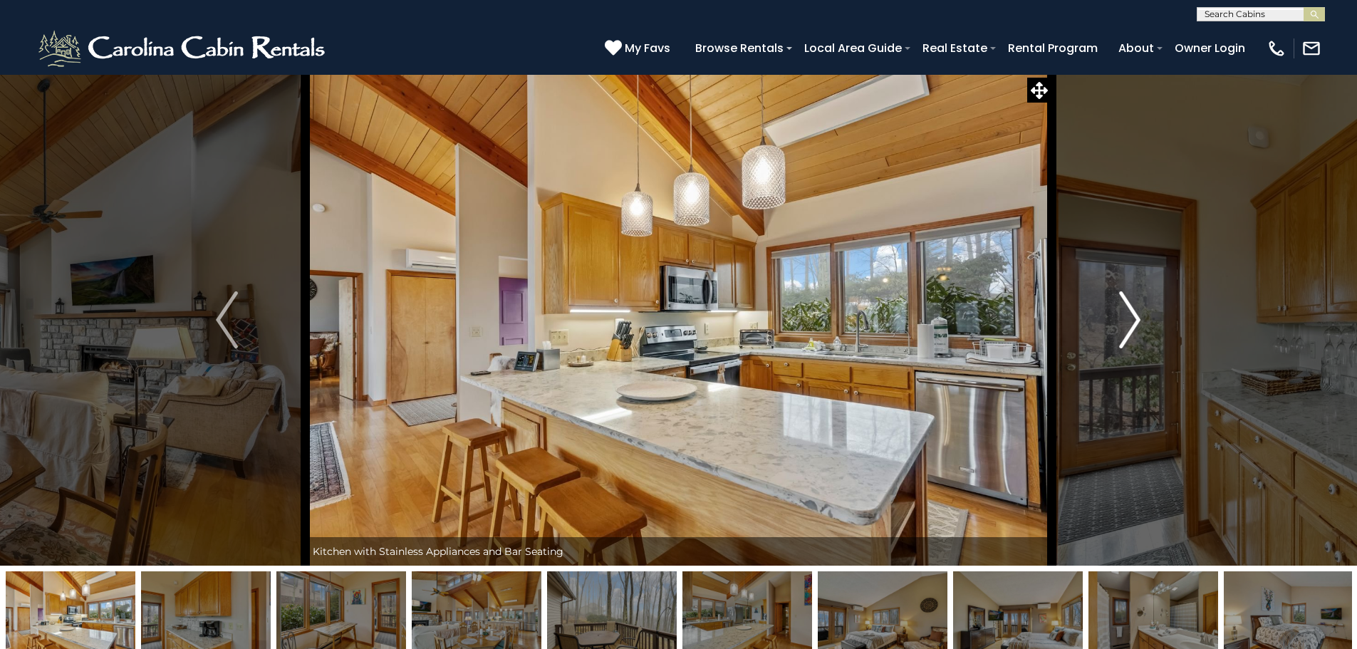
click at [1132, 316] on img "Next" at bounding box center [1129, 319] width 21 height 57
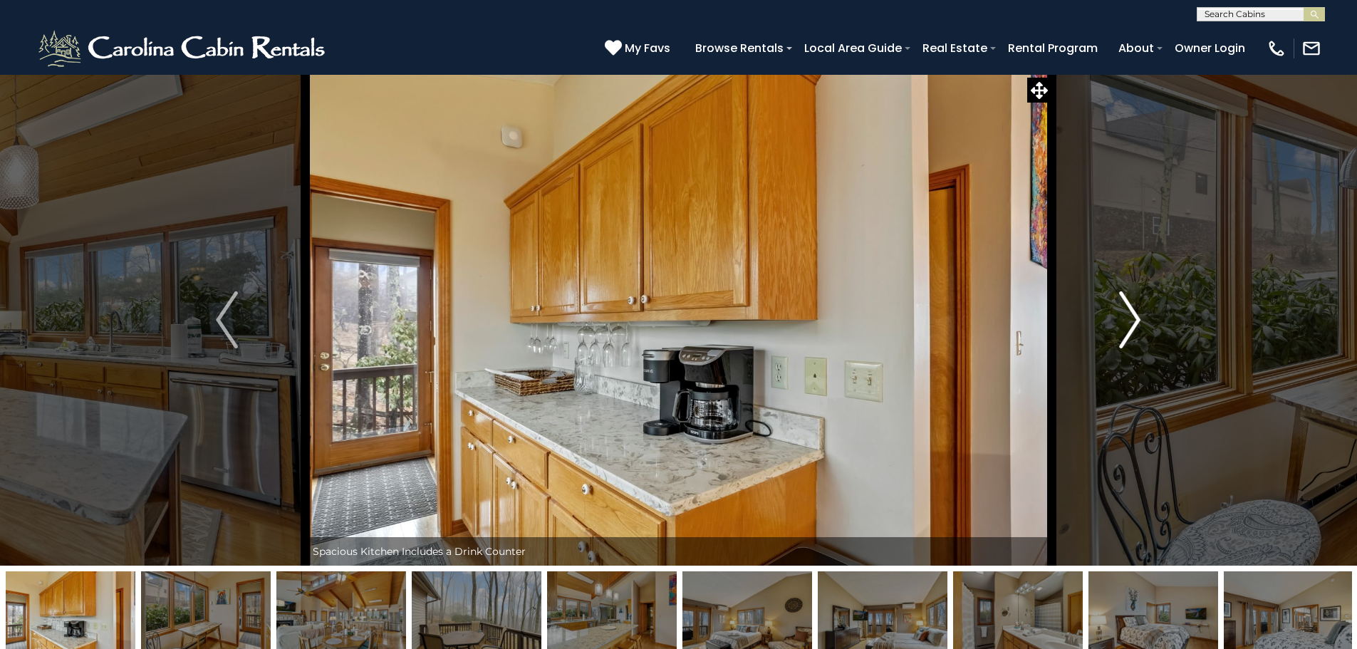
click at [1132, 316] on img "Next" at bounding box center [1129, 319] width 21 height 57
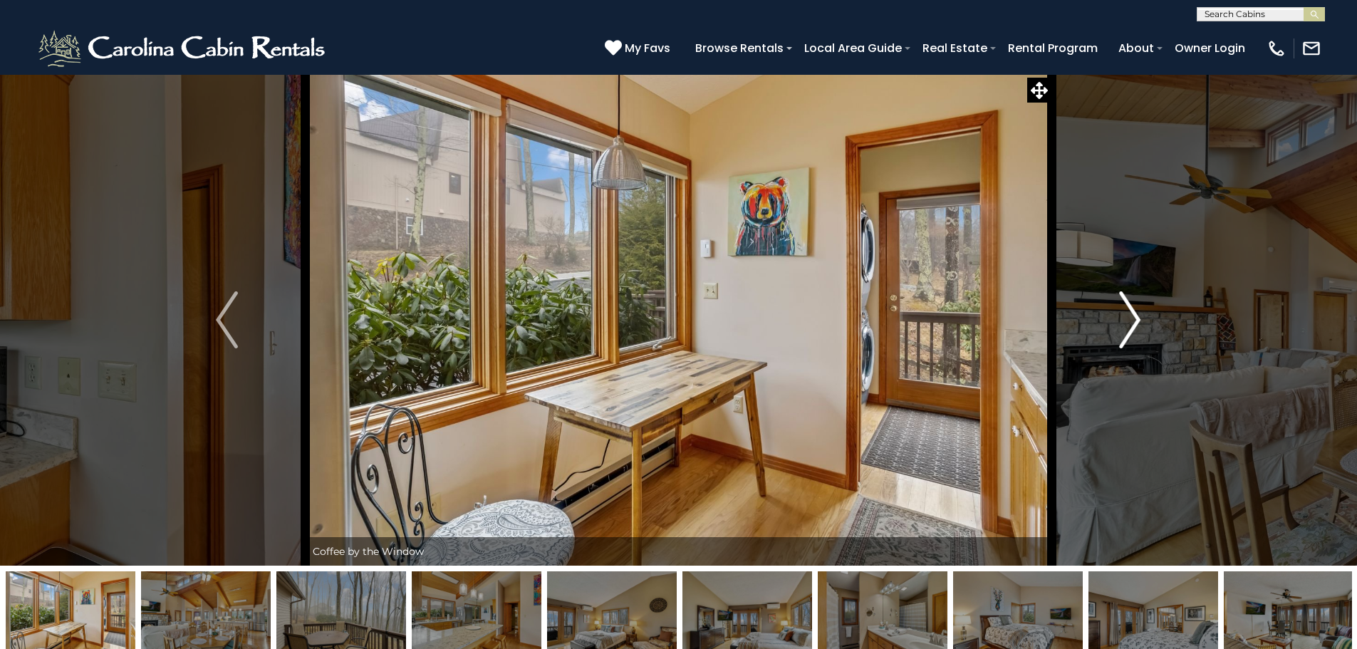
click at [1132, 316] on img "Next" at bounding box center [1129, 319] width 21 height 57
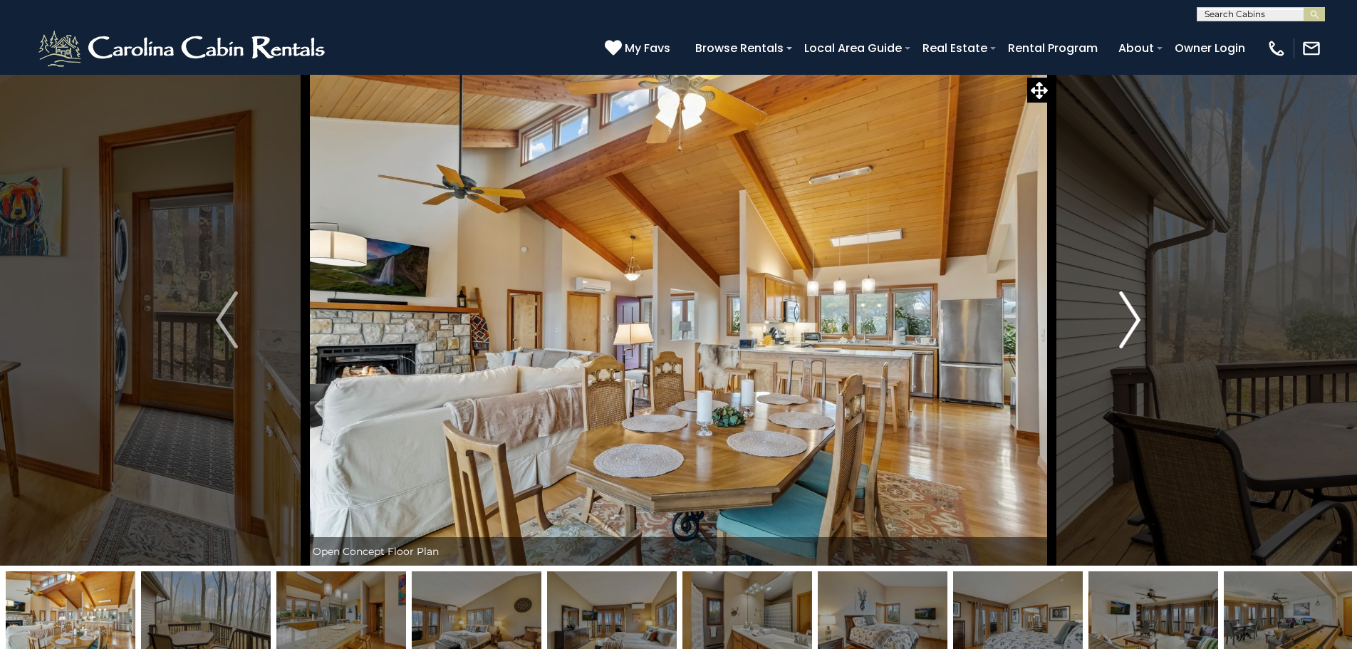
click at [1132, 316] on img "Next" at bounding box center [1129, 319] width 21 height 57
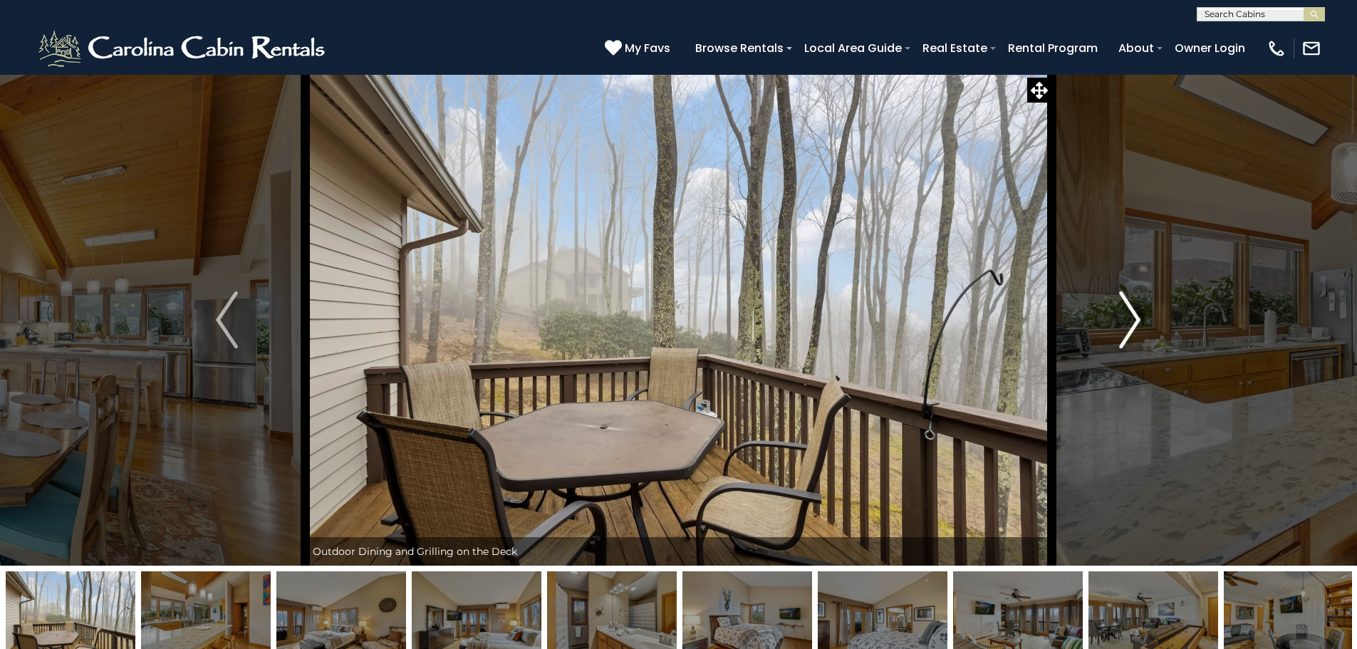
click at [1132, 316] on img "Next" at bounding box center [1129, 319] width 21 height 57
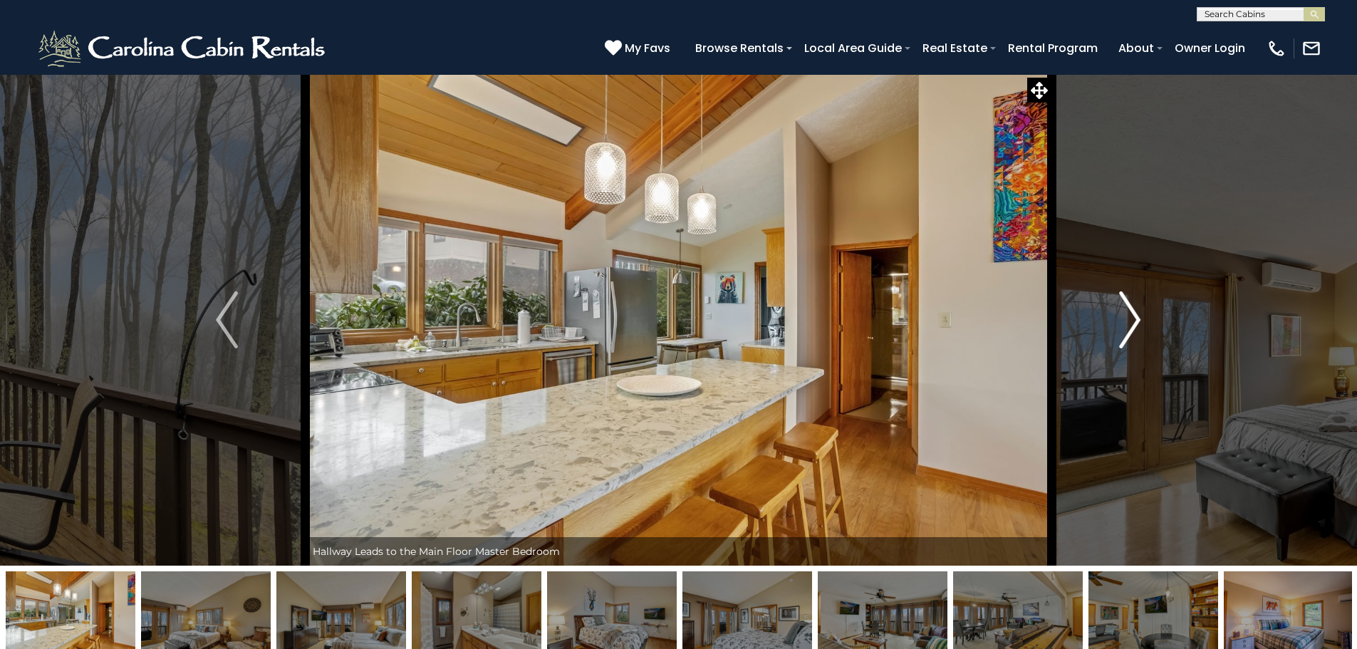
click at [1132, 316] on img "Next" at bounding box center [1129, 319] width 21 height 57
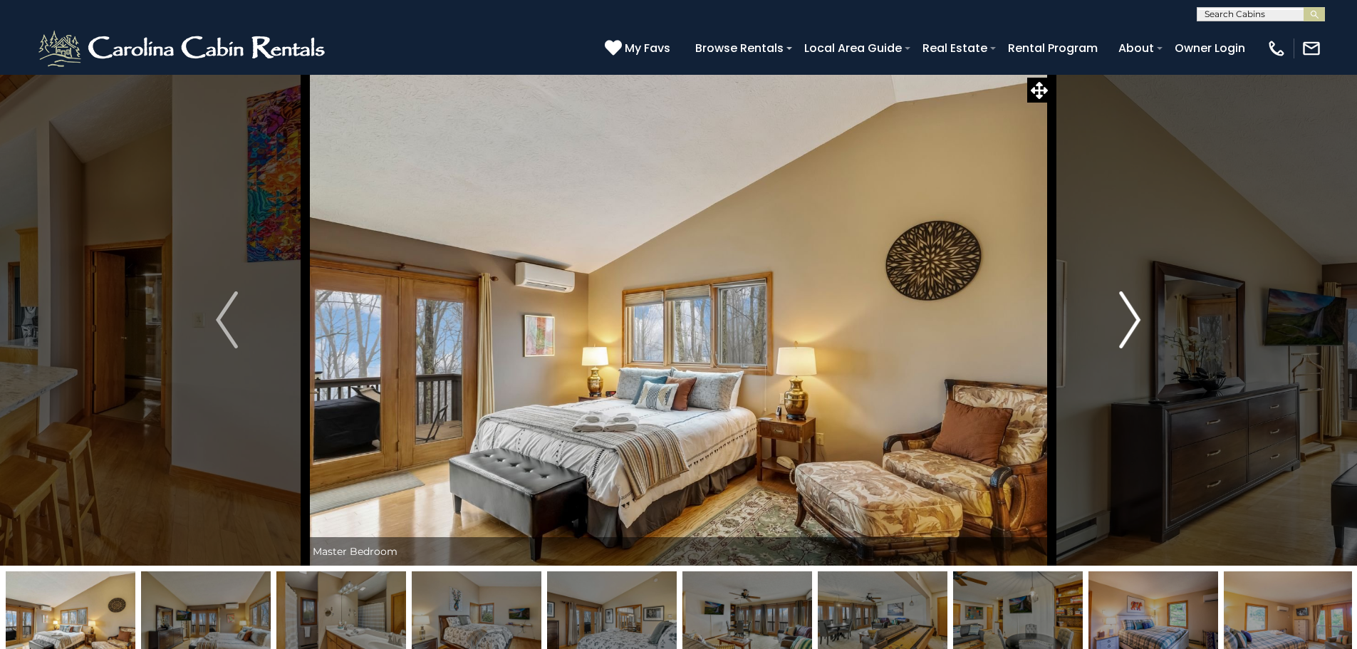
click at [1132, 316] on img "Next" at bounding box center [1129, 319] width 21 height 57
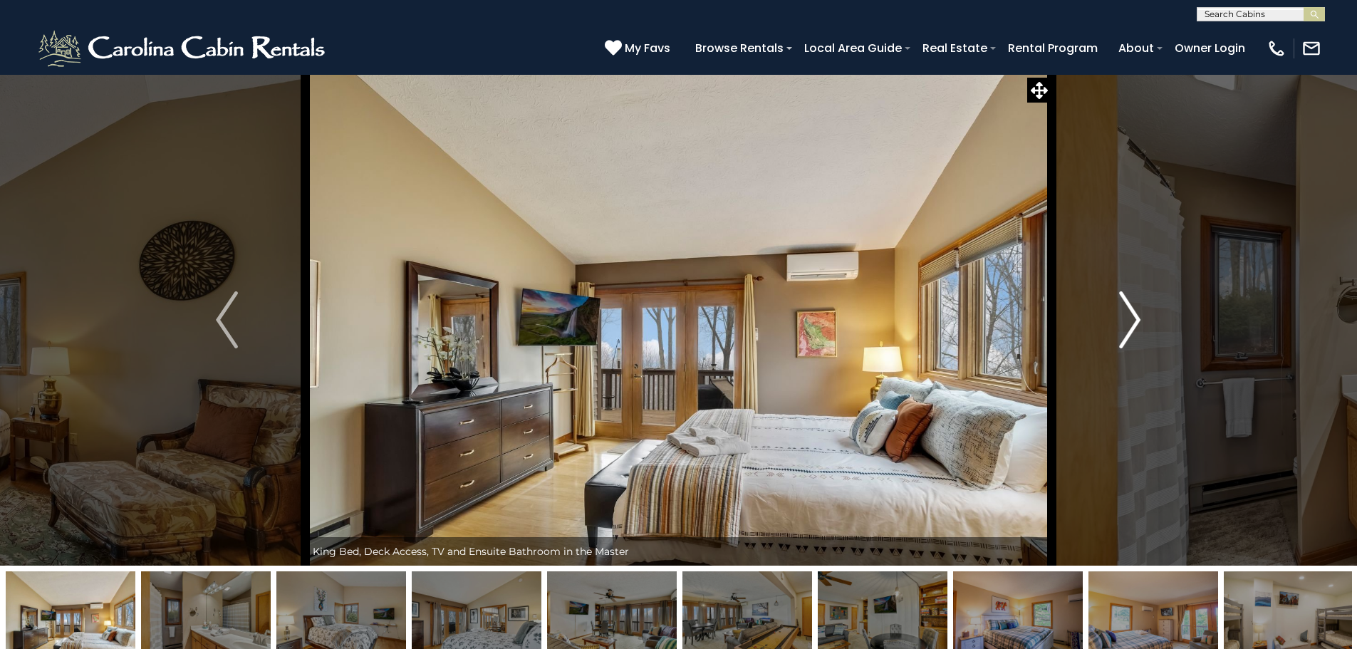
click at [1132, 316] on img "Next" at bounding box center [1129, 319] width 21 height 57
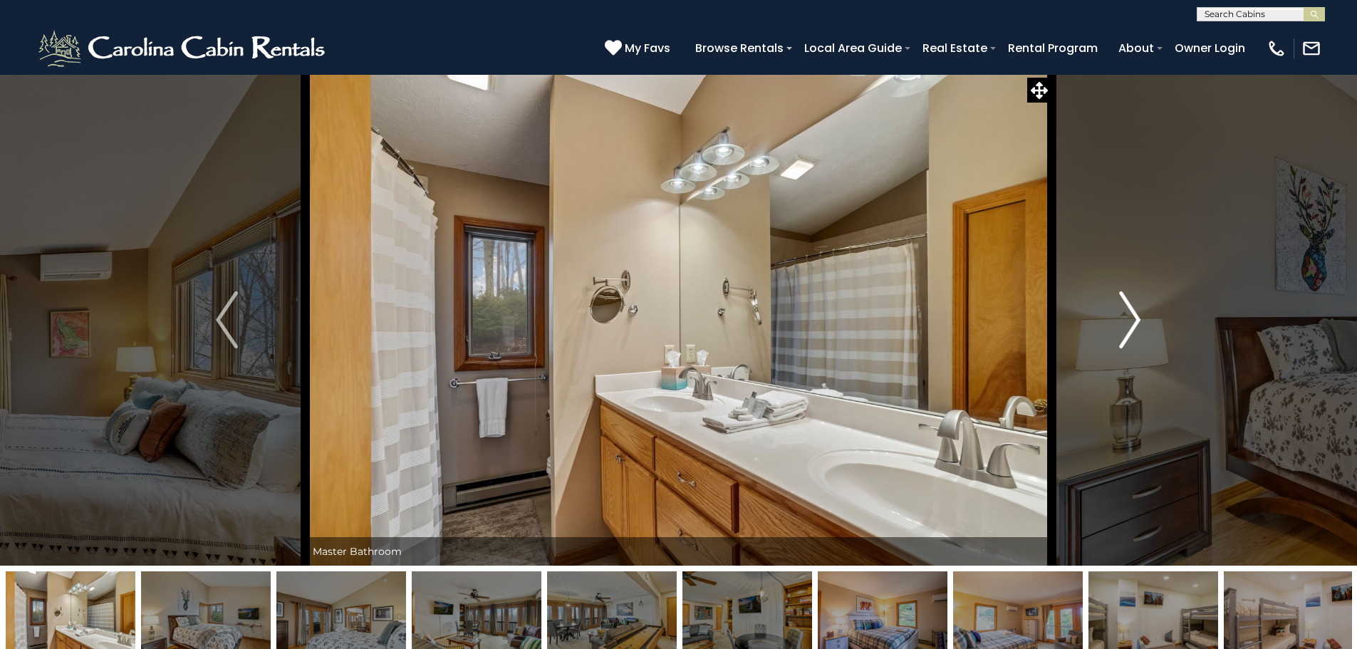
click at [1132, 316] on img "Next" at bounding box center [1129, 319] width 21 height 57
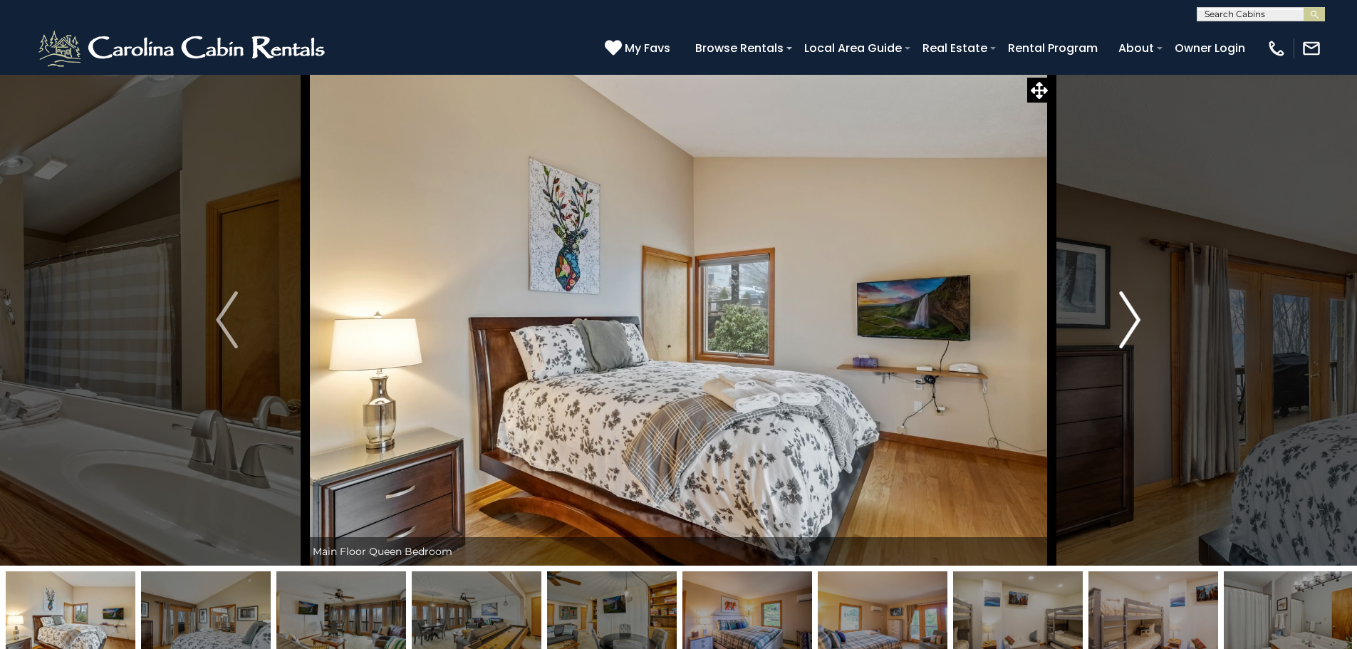
click at [1132, 316] on img "Next" at bounding box center [1129, 319] width 21 height 57
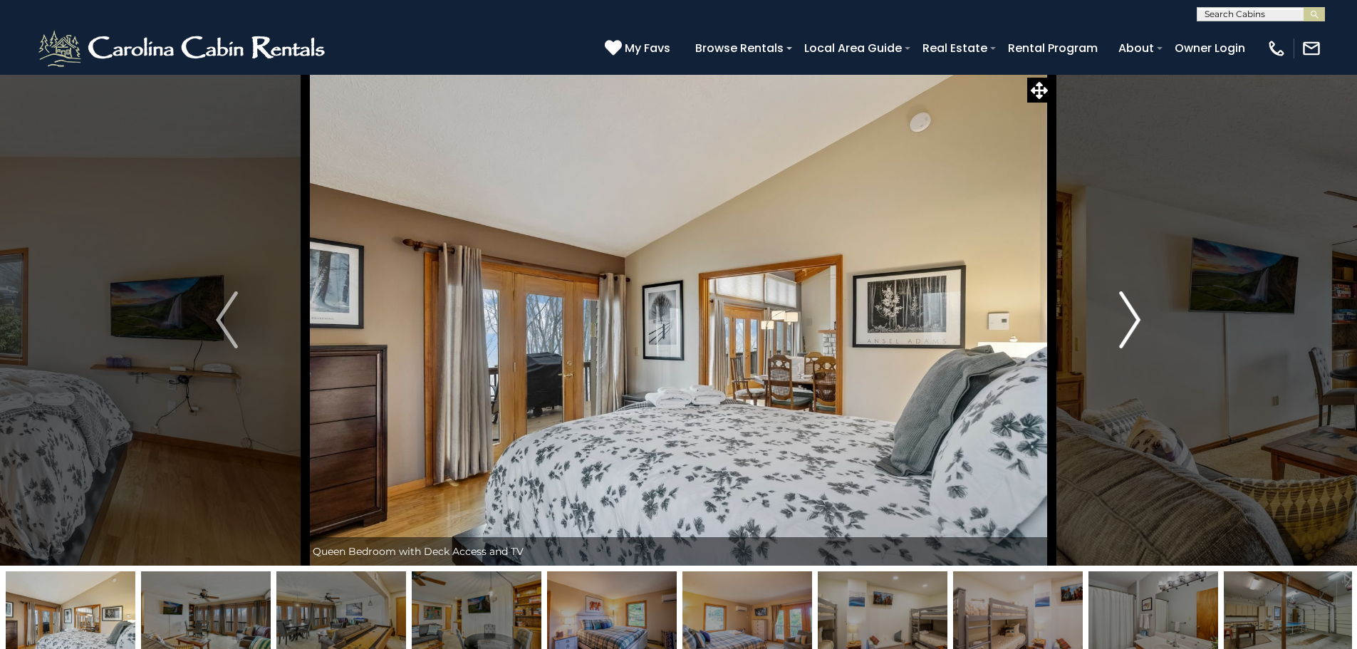
click at [1132, 316] on img "Next" at bounding box center [1129, 319] width 21 height 57
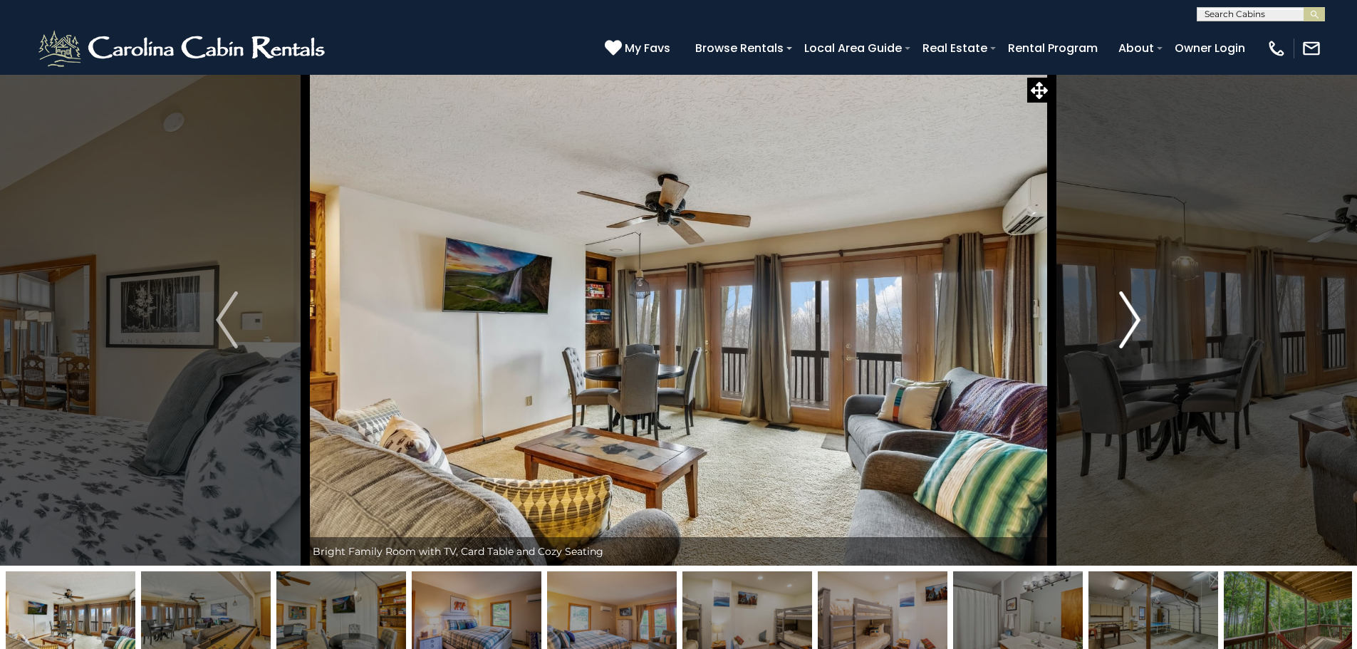
click at [1132, 316] on img "Next" at bounding box center [1129, 319] width 21 height 57
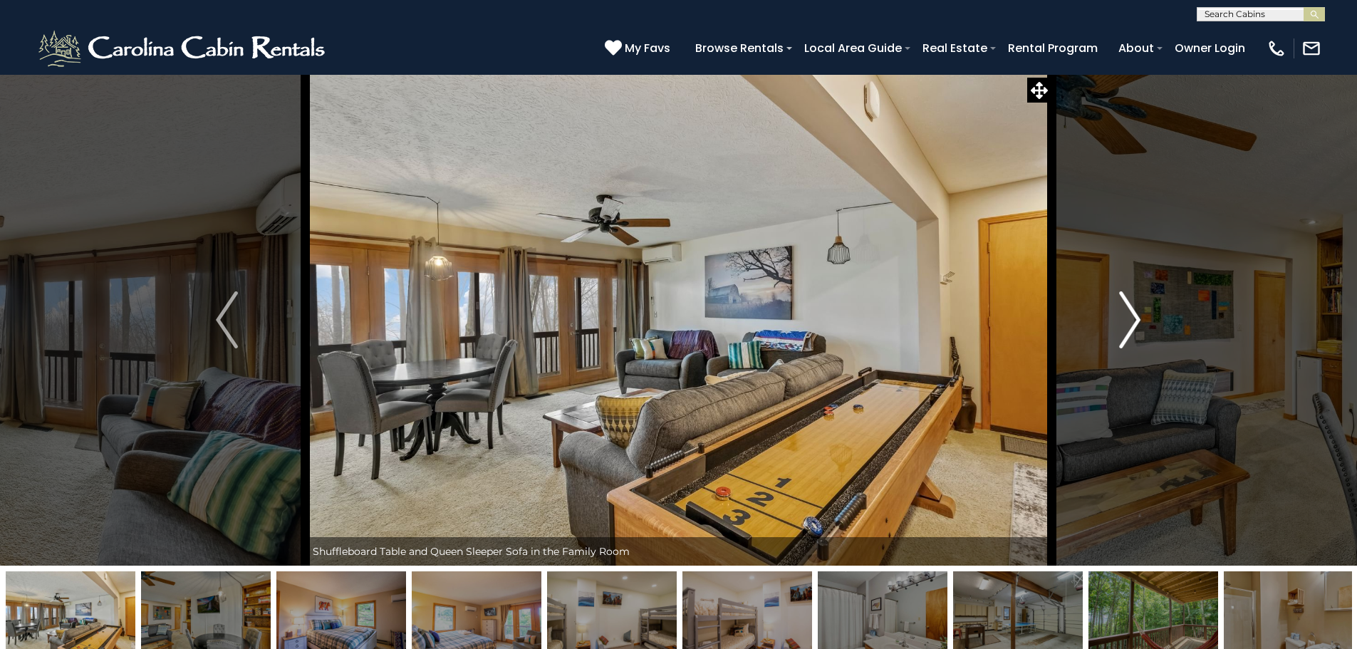
click at [1132, 316] on img "Next" at bounding box center [1129, 319] width 21 height 57
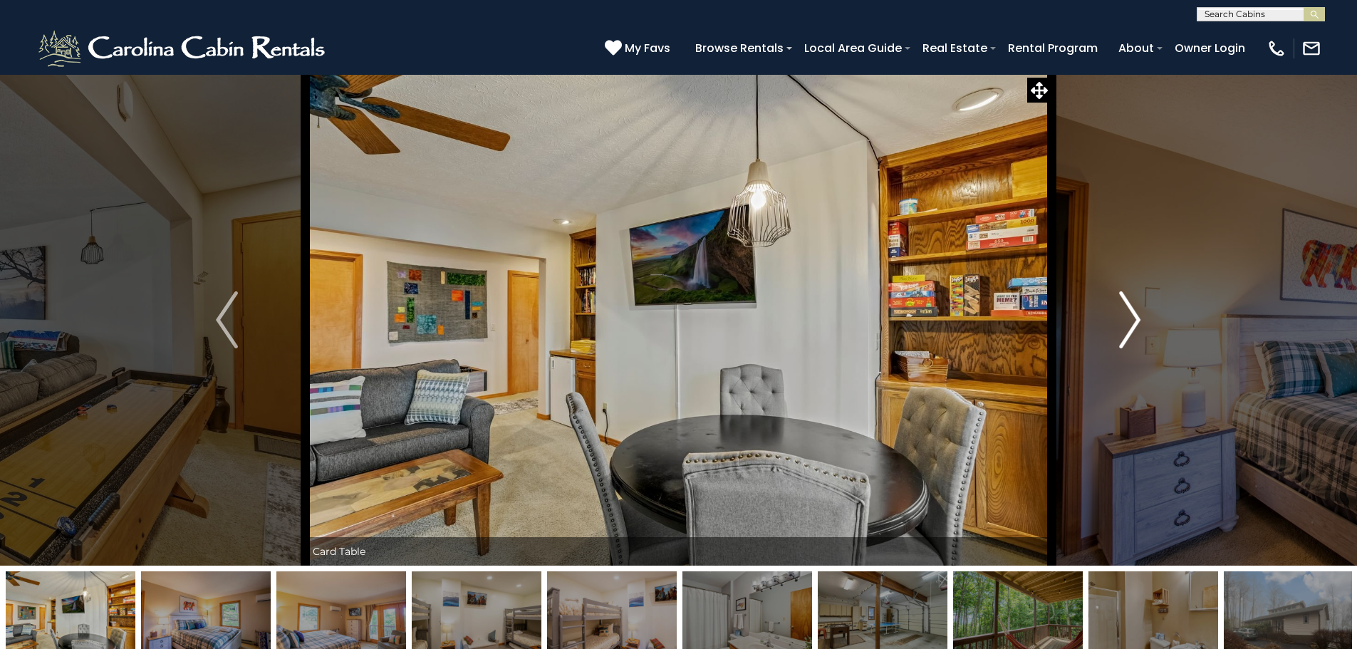
click at [1132, 316] on img "Next" at bounding box center [1129, 319] width 21 height 57
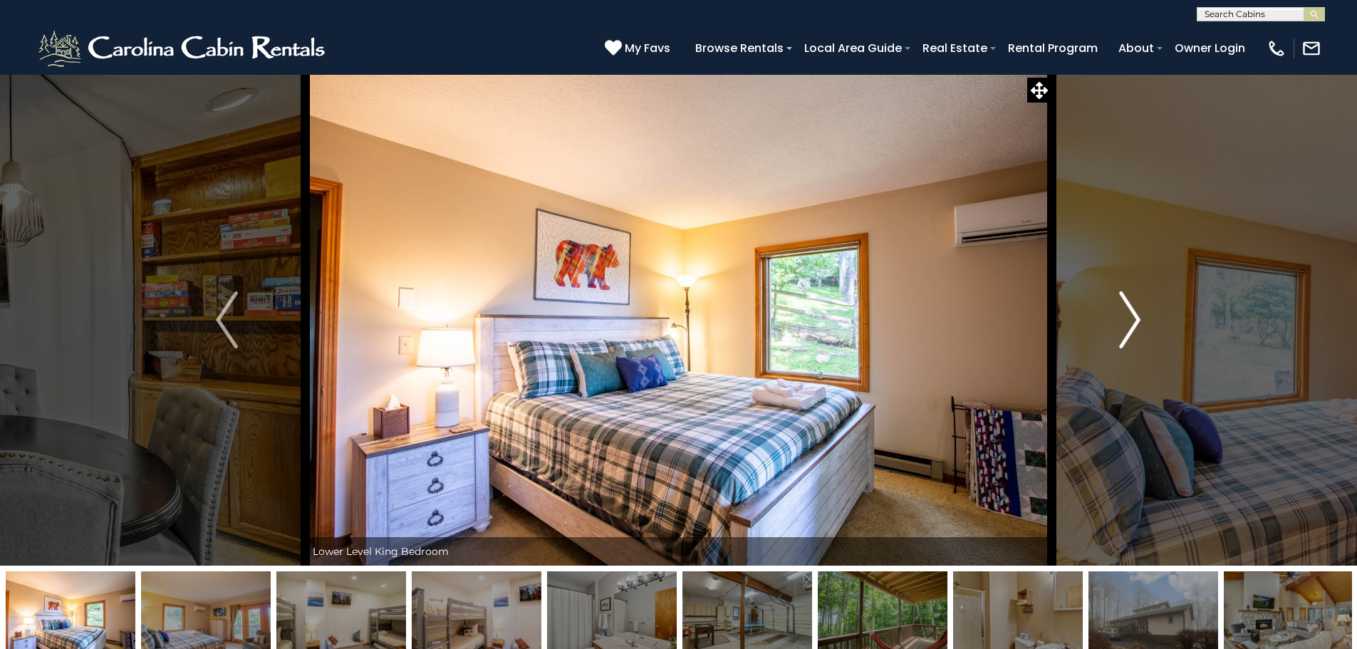
click at [1132, 316] on img "Next" at bounding box center [1129, 319] width 21 height 57
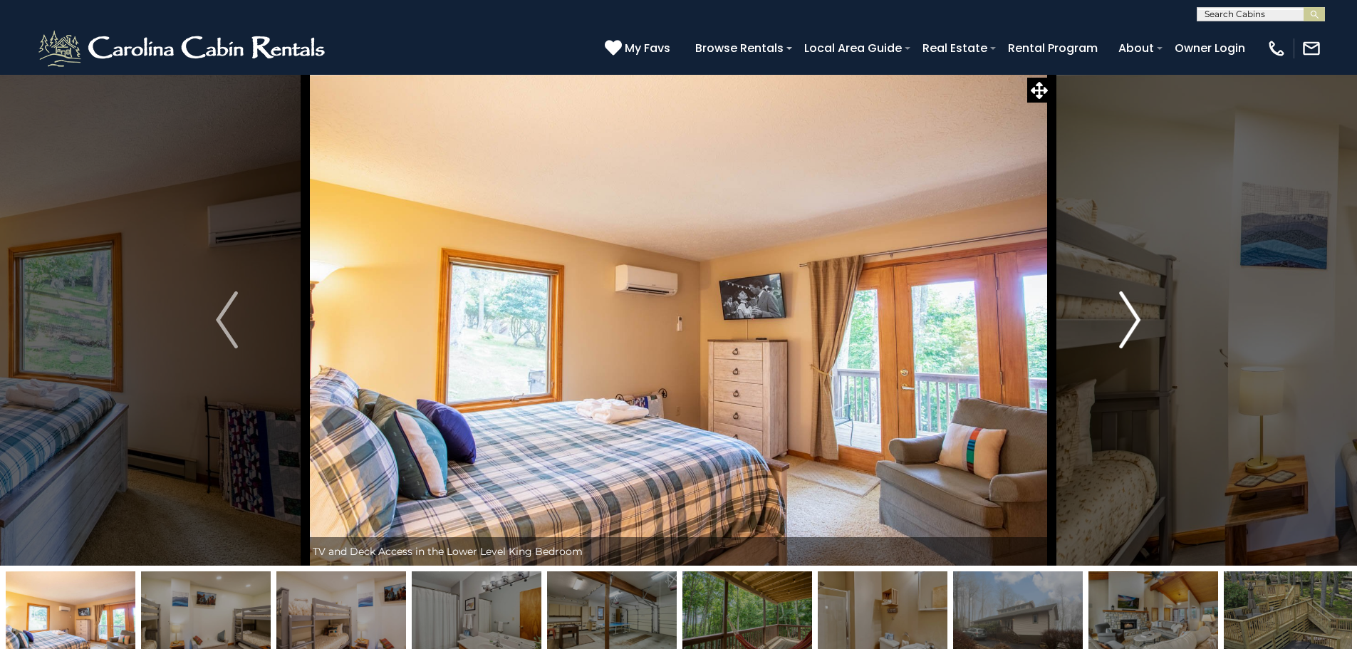
click at [1132, 316] on img "Next" at bounding box center [1129, 319] width 21 height 57
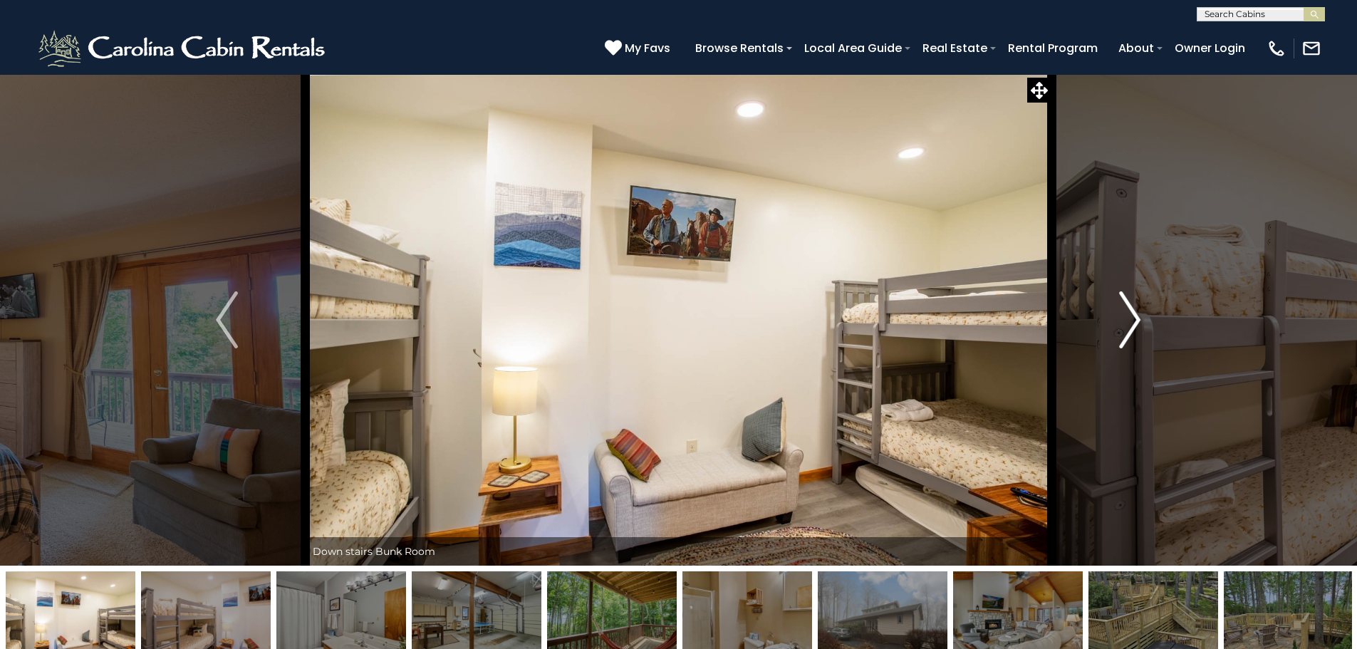
click at [1132, 316] on img "Next" at bounding box center [1129, 319] width 21 height 57
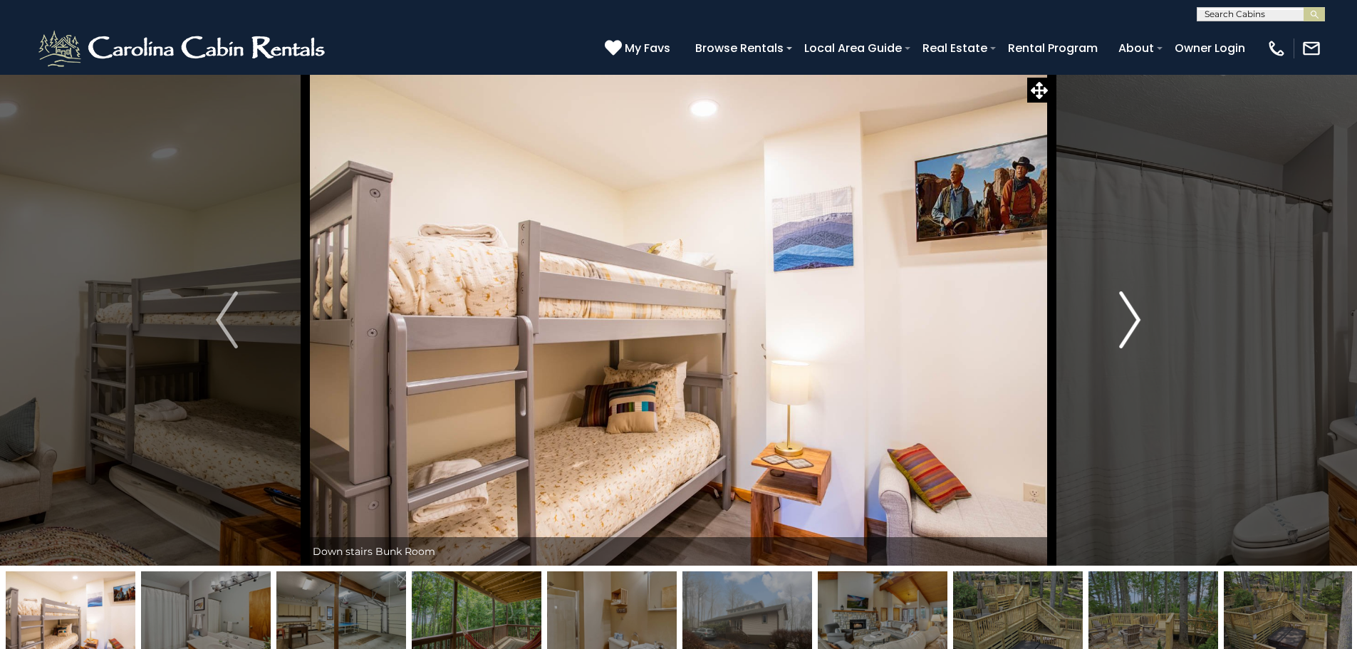
click at [1132, 316] on img "Next" at bounding box center [1129, 319] width 21 height 57
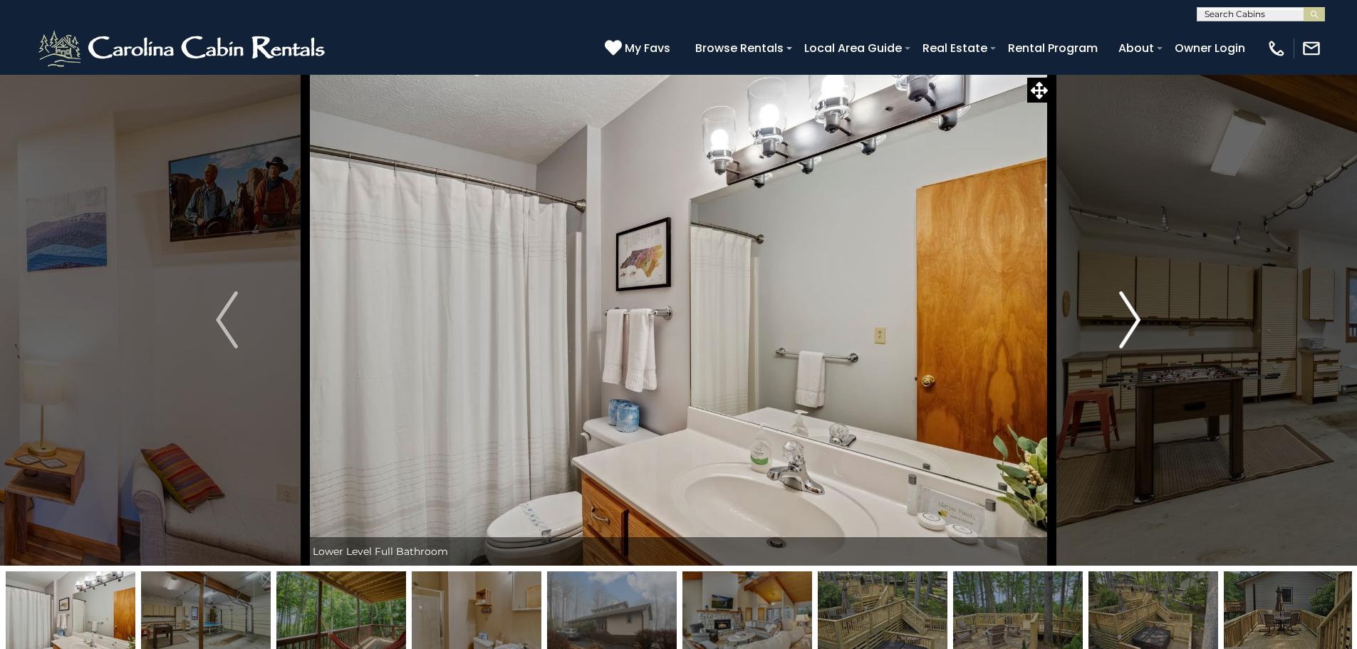
click at [1132, 316] on img "Next" at bounding box center [1129, 319] width 21 height 57
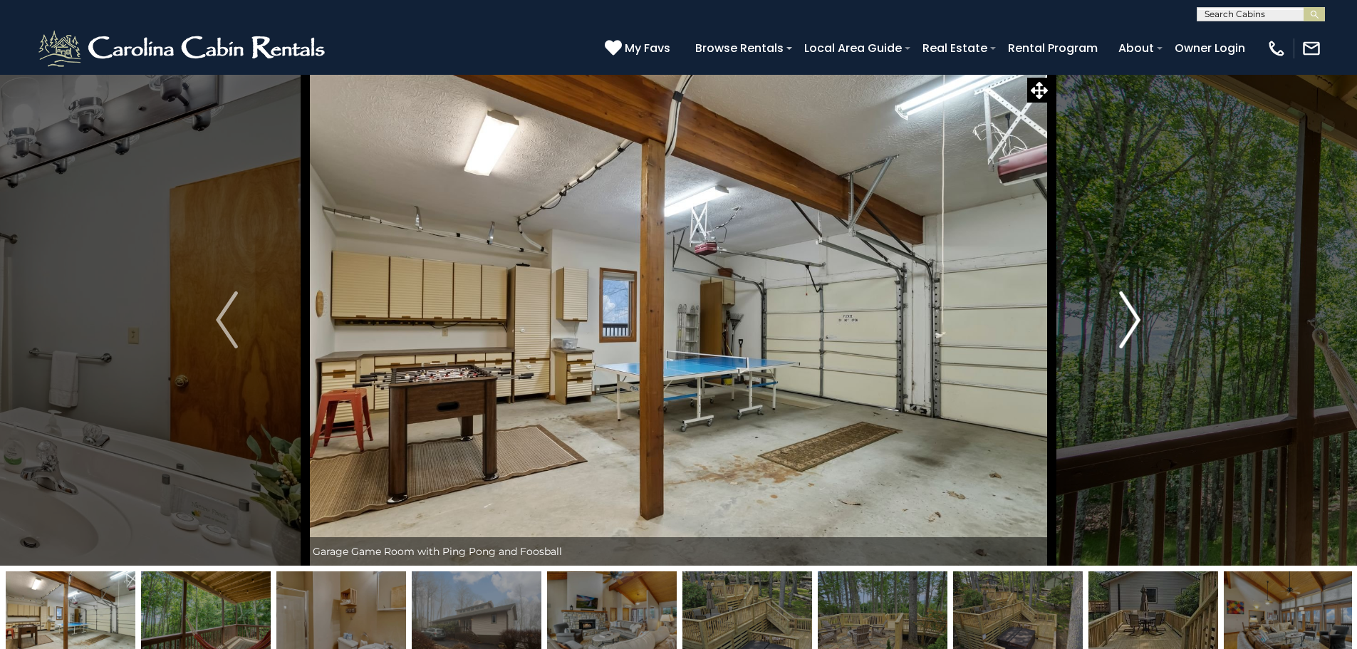
click at [1132, 316] on img "Next" at bounding box center [1129, 319] width 21 height 57
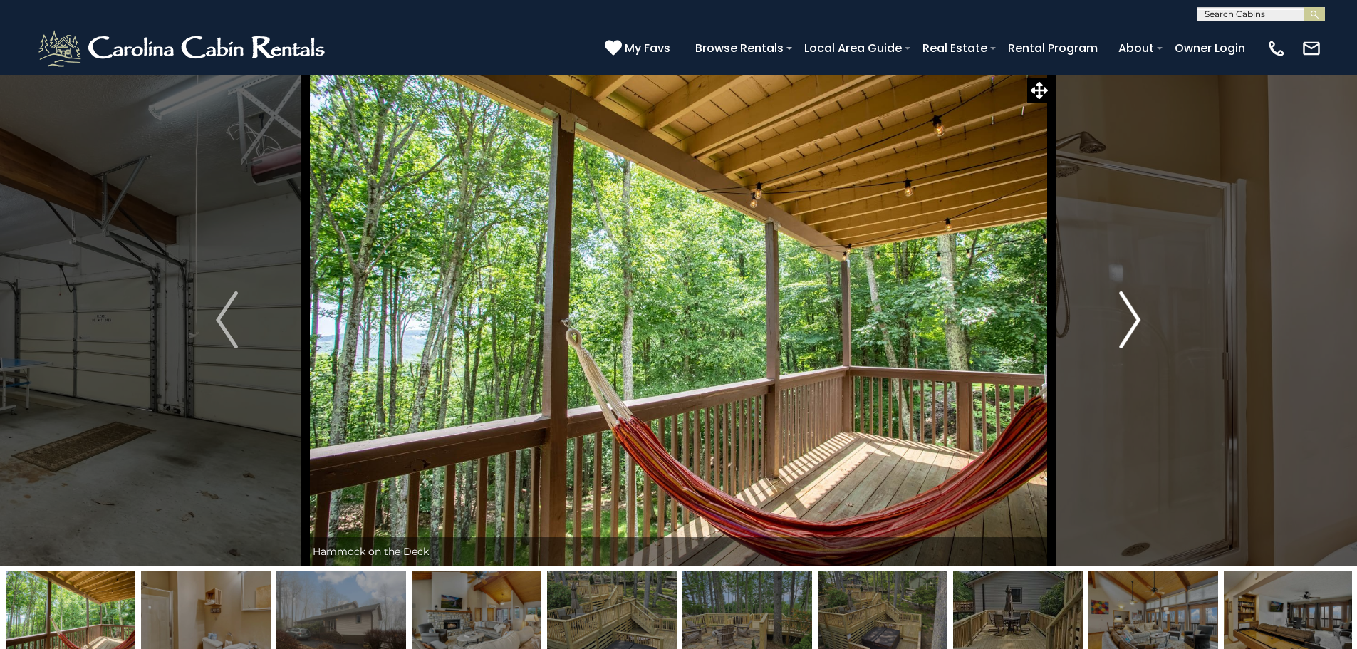
click at [1132, 316] on img "Next" at bounding box center [1129, 319] width 21 height 57
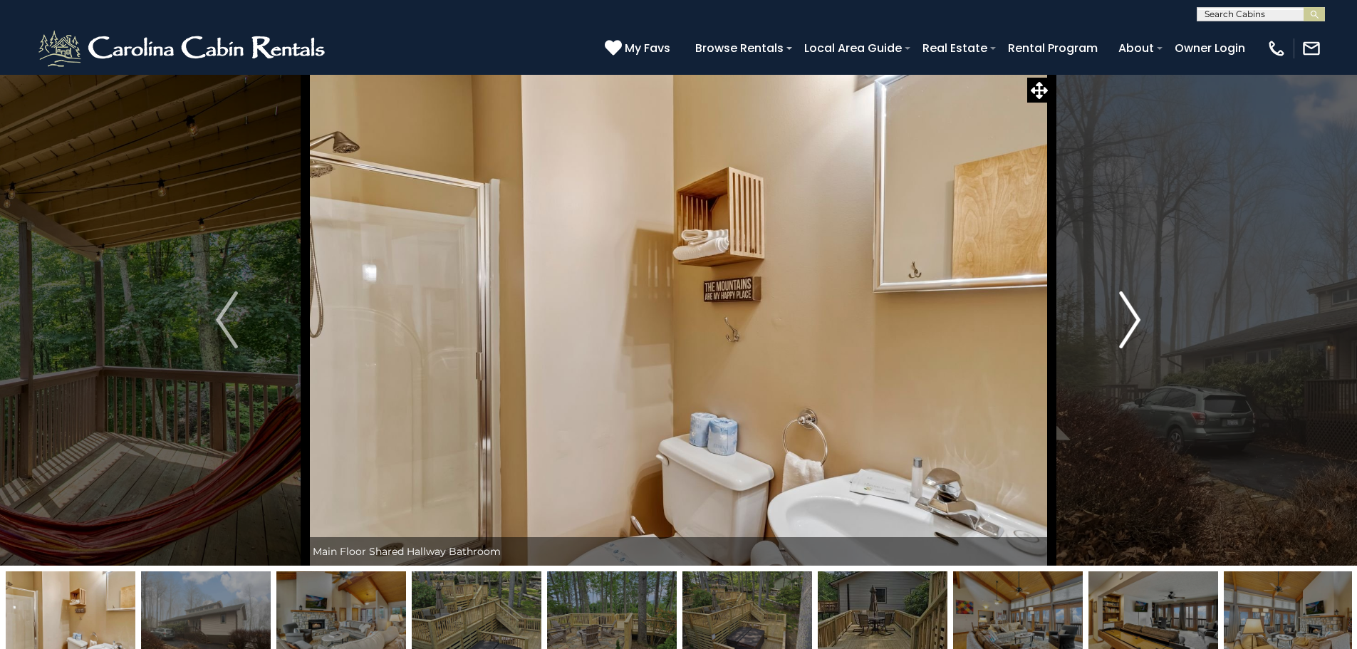
click at [1132, 316] on img "Next" at bounding box center [1129, 319] width 21 height 57
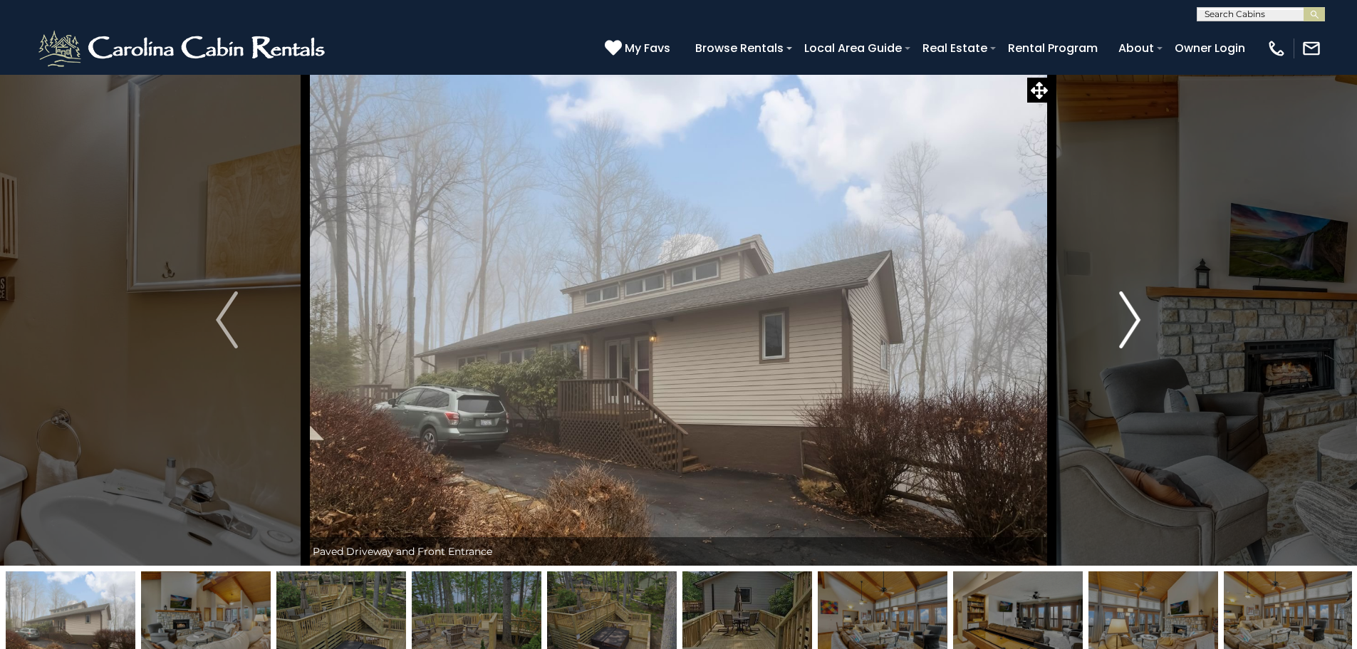
click at [1132, 316] on img "Next" at bounding box center [1129, 319] width 21 height 57
